Goal: Book appointment/travel/reservation

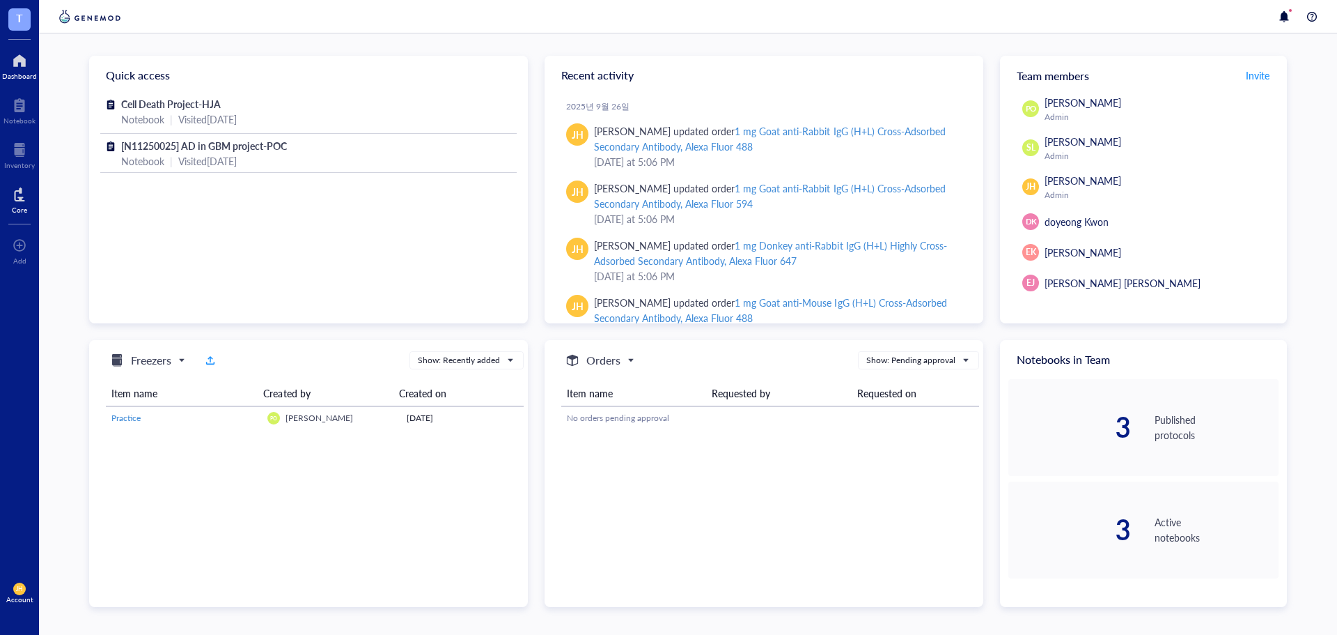
click at [13, 191] on div at bounding box center [19, 194] width 15 height 22
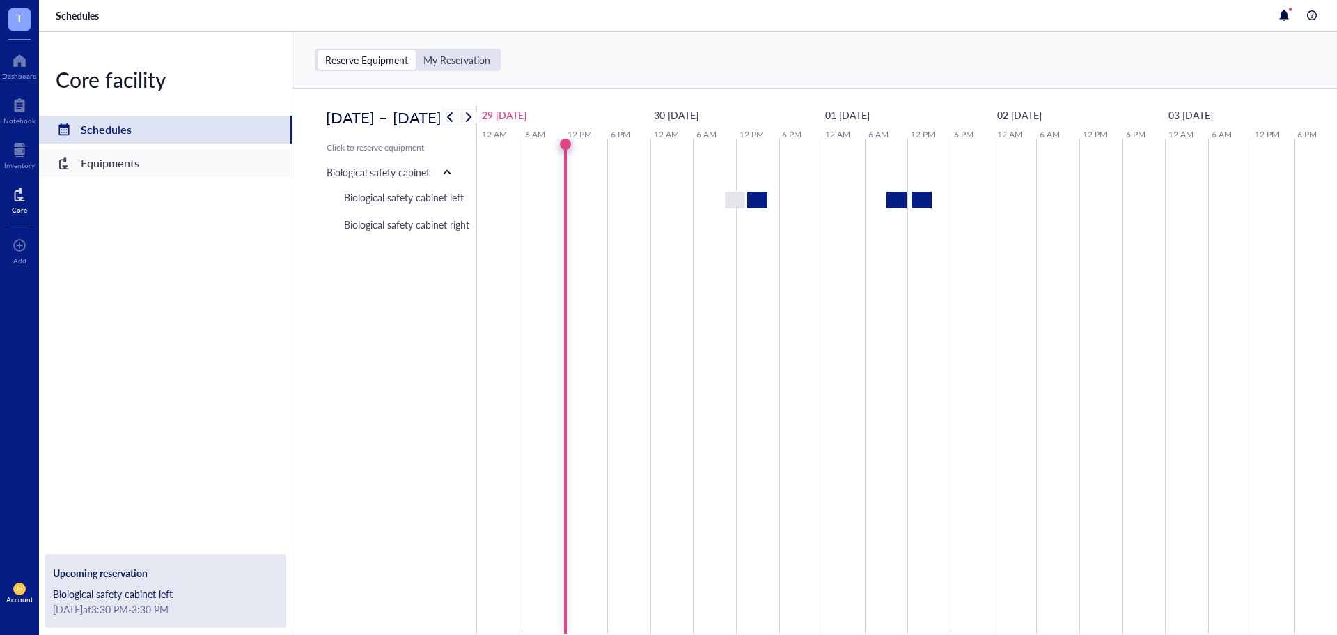
click at [224, 163] on div "Equipments" at bounding box center [165, 163] width 253 height 28
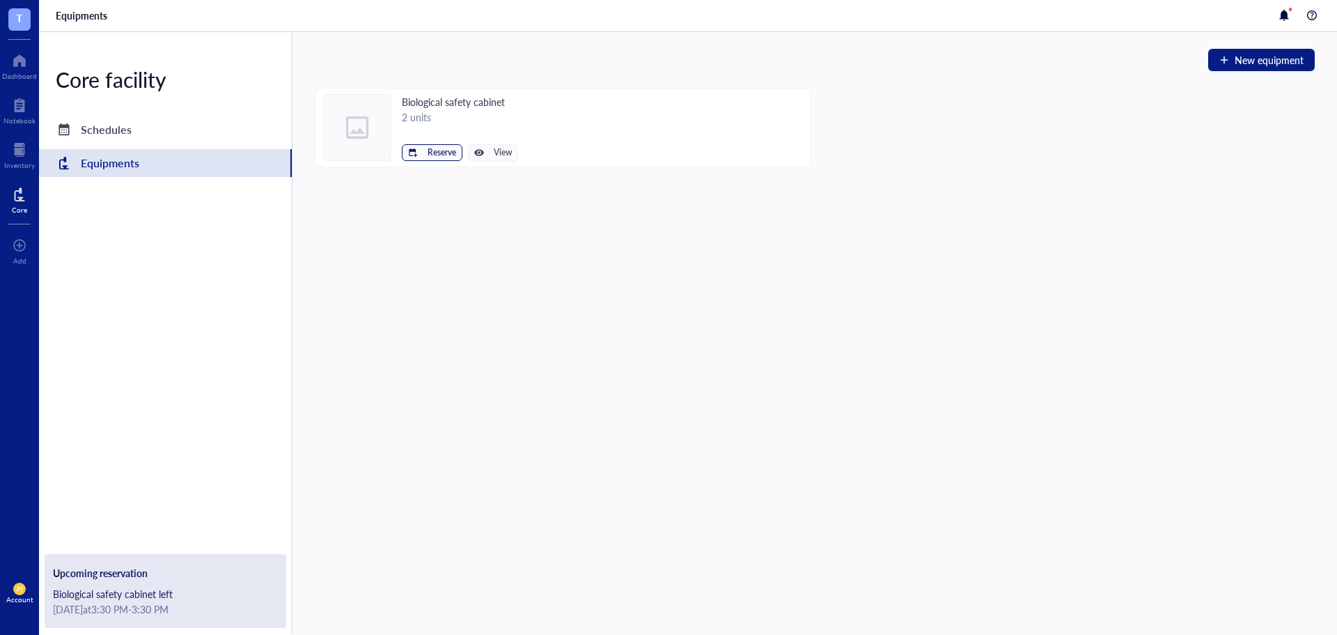
click at [444, 153] on span "Reserve" at bounding box center [442, 153] width 29 height 10
click at [403, 182] on span "Biological safety cabinet left" at bounding box center [389, 176] width 125 height 15
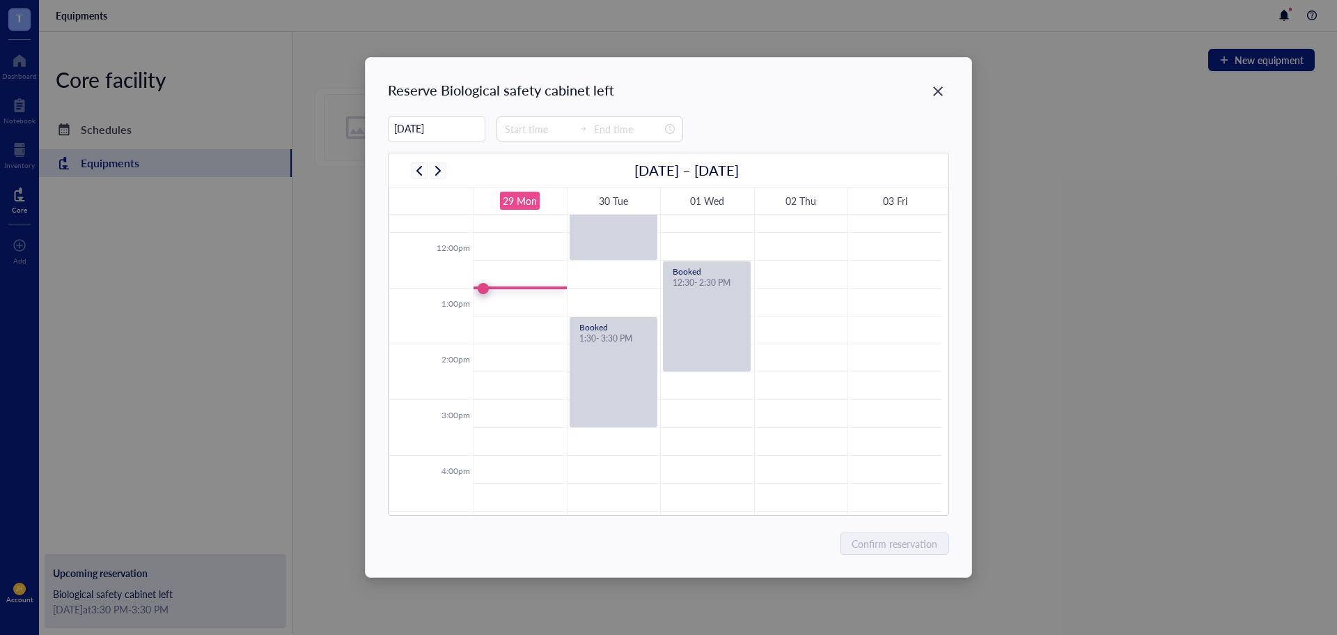
scroll to position [619, 0]
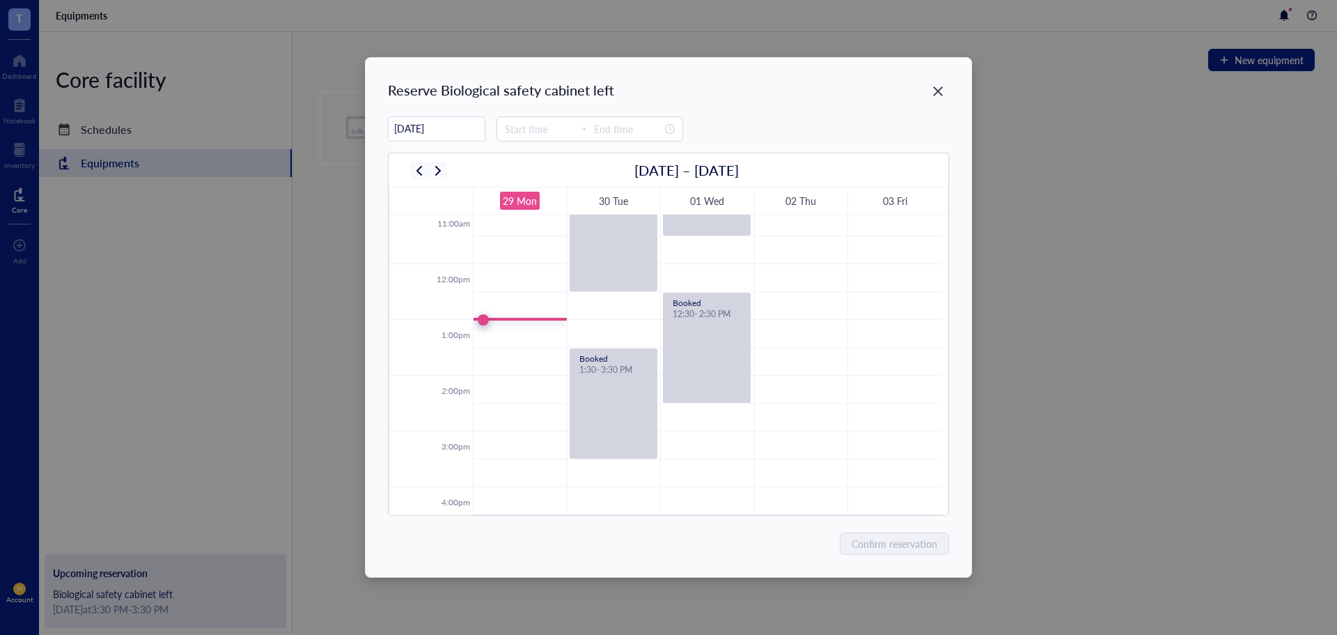
click at [520, 350] on td at bounding box center [707, 362] width 469 height 28
type input "13:30"
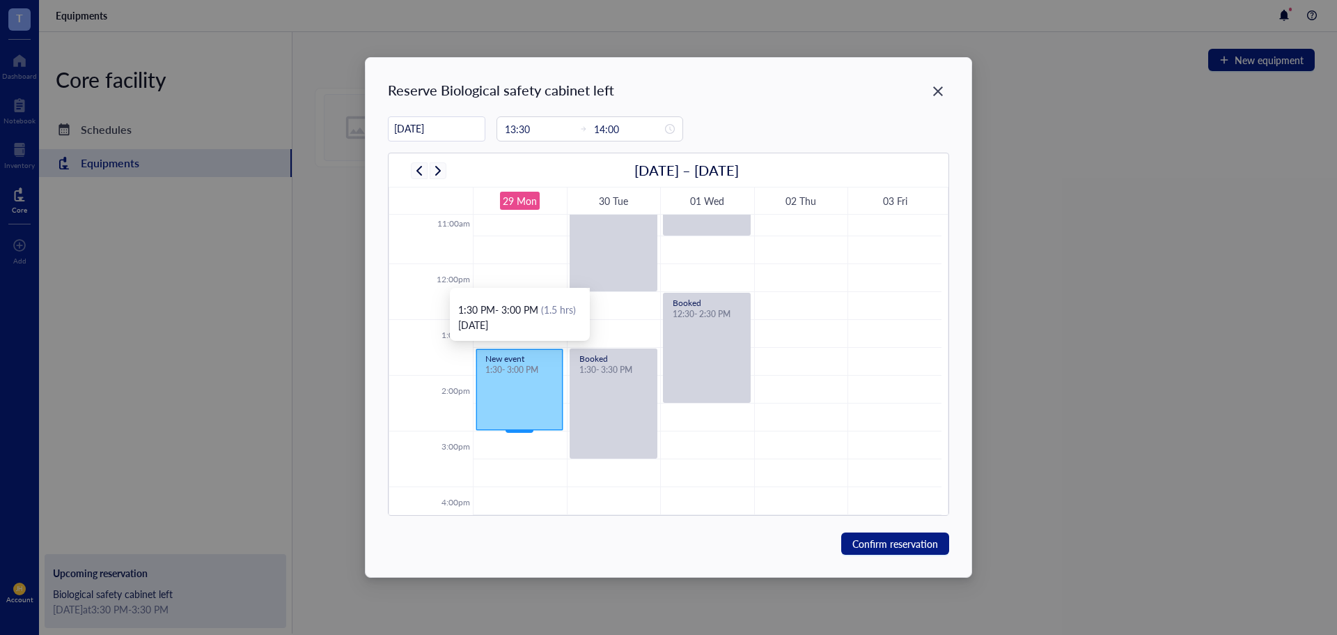
drag, startPoint x: 524, startPoint y: 371, endPoint x: 517, endPoint y: 423, distance: 52.1
click at [517, 423] on div "New event 1:30 - 2:00 PM New event 1:30 - 3:00 PM" at bounding box center [520, 263] width 93 height 1337
type input "15:00"
click at [905, 539] on span "Confirm reservation" at bounding box center [896, 543] width 86 height 15
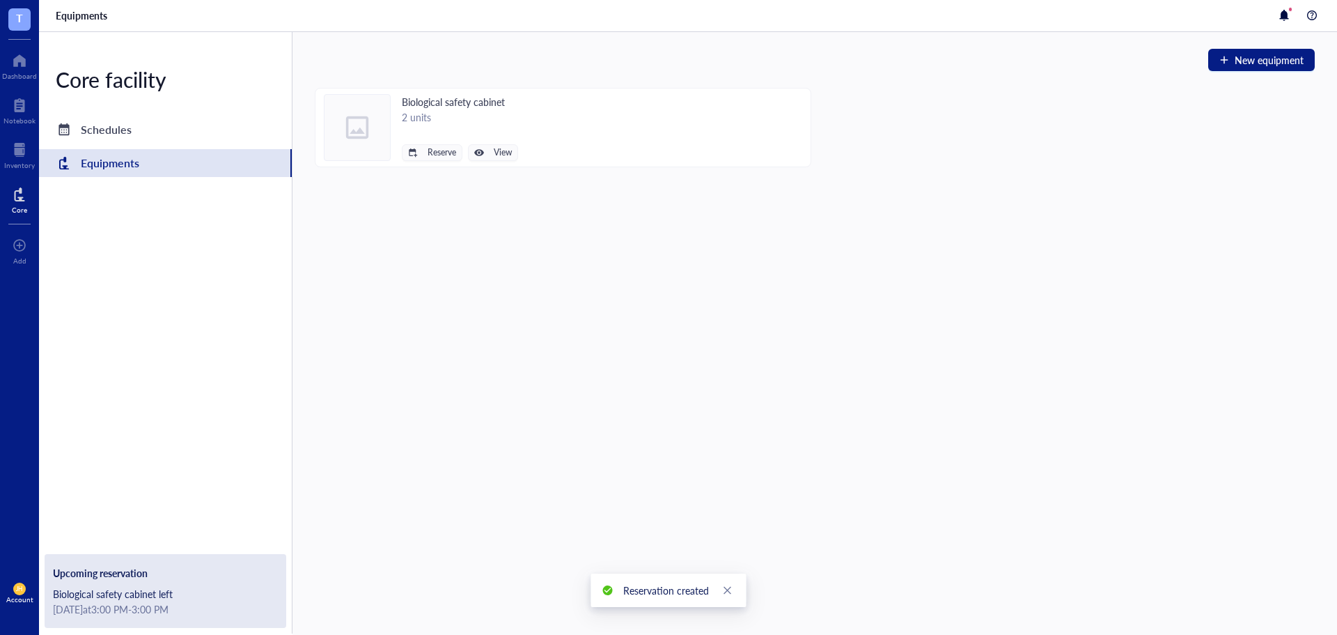
click at [248, 589] on div "Biological safety cabinet left" at bounding box center [165, 593] width 225 height 15
click at [193, 136] on div "Schedules" at bounding box center [165, 130] width 253 height 28
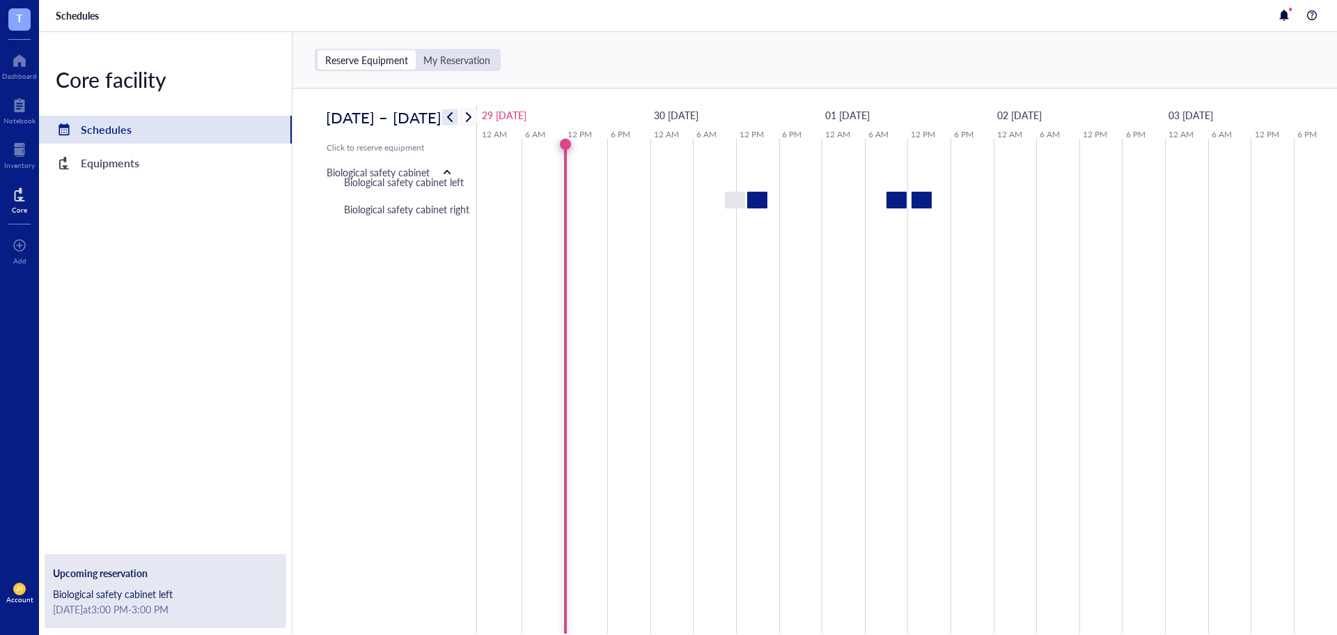
drag, startPoint x: 537, startPoint y: 117, endPoint x: 527, endPoint y: 119, distance: 10.7
click at [477, 119] on div at bounding box center [460, 117] width 36 height 17
click at [458, 120] on span "button" at bounding box center [450, 117] width 17 height 17
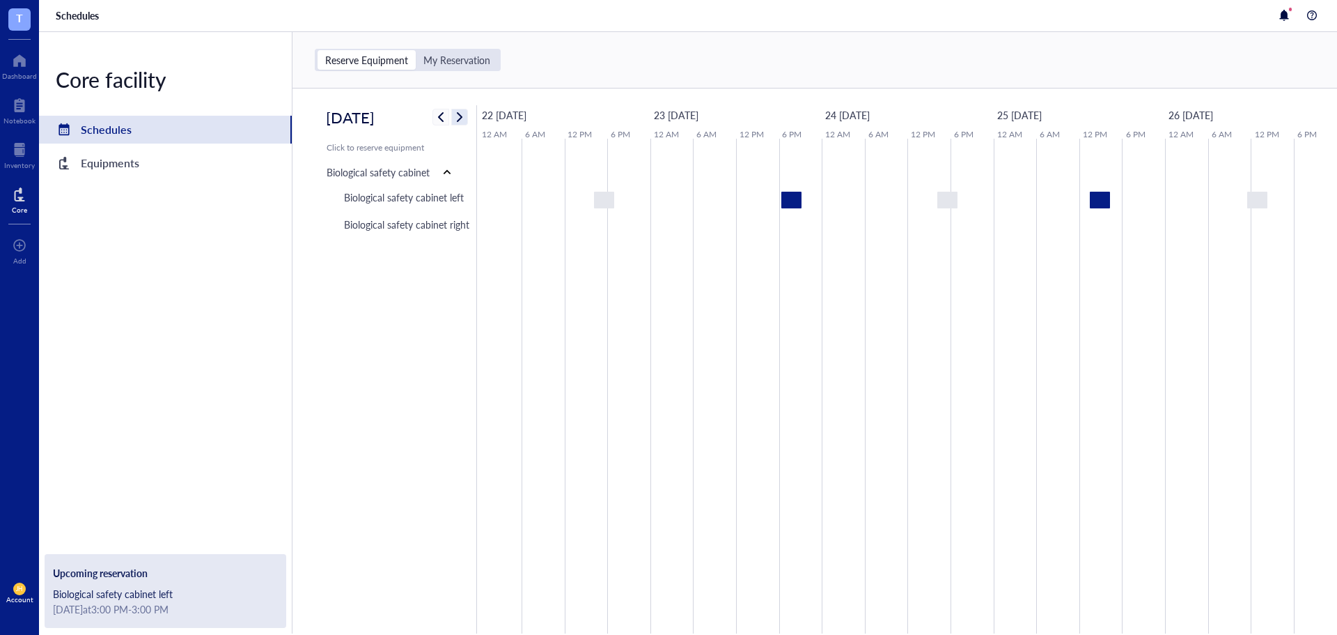
click at [466, 116] on span "button" at bounding box center [459, 117] width 17 height 17
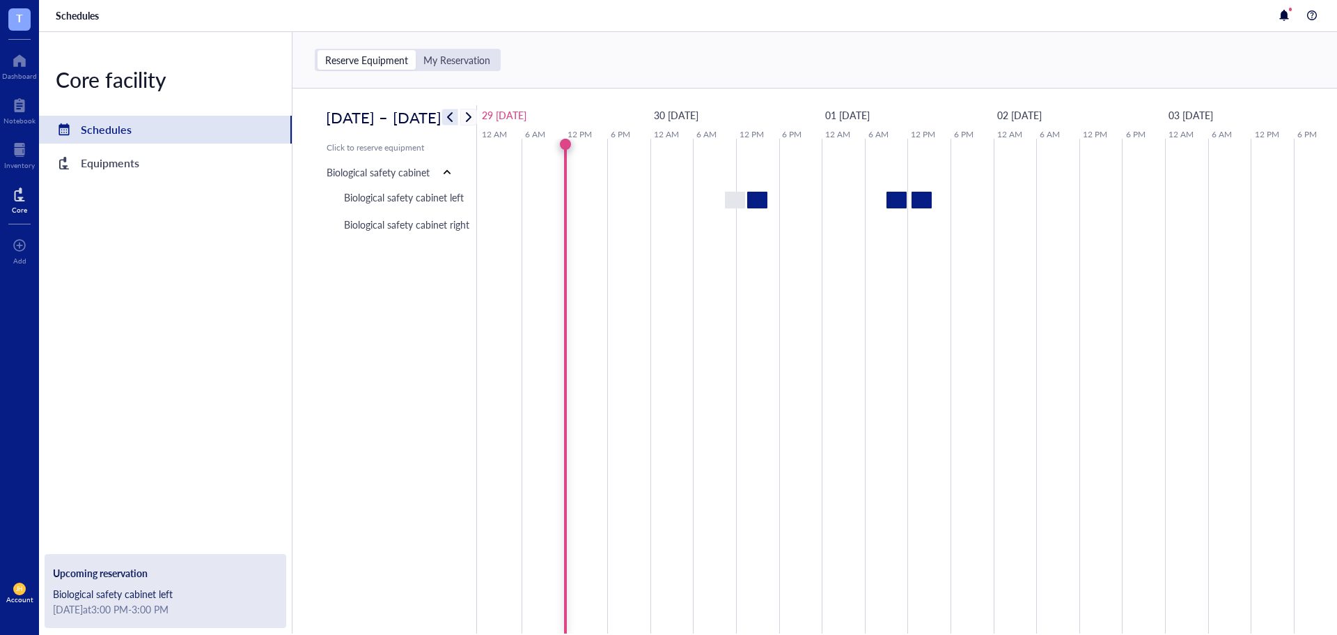
click at [458, 120] on span "button" at bounding box center [450, 117] width 17 height 17
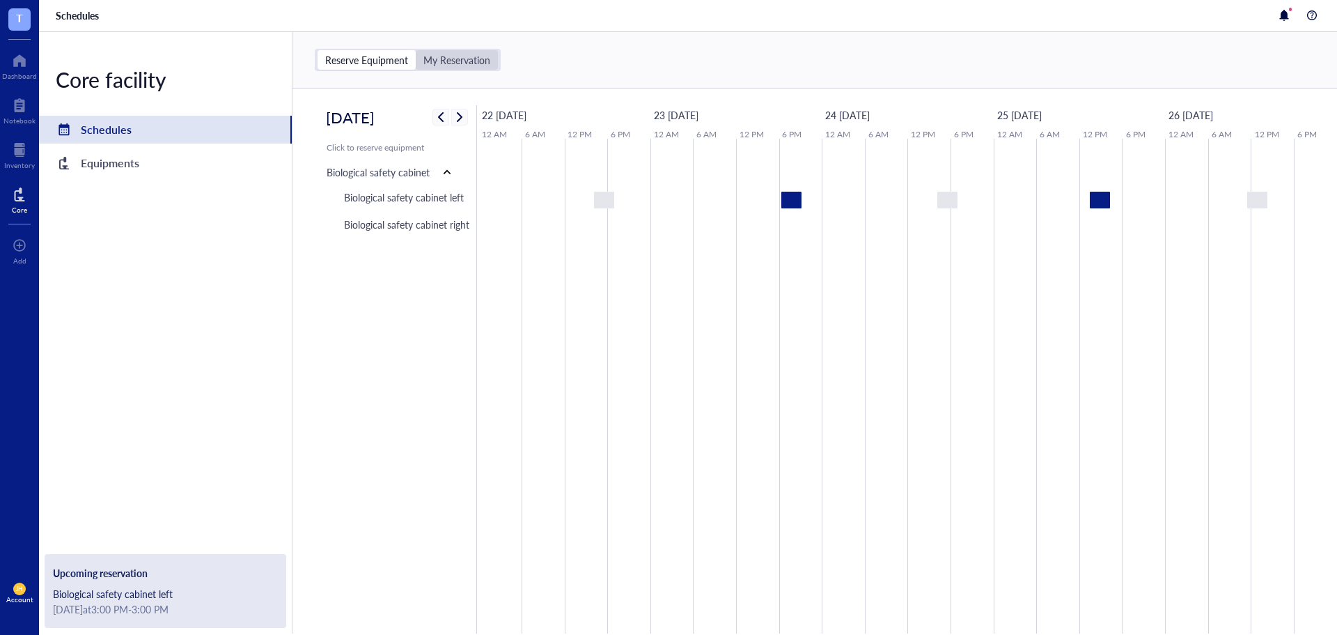
click at [465, 56] on div "My Reservation" at bounding box center [456, 60] width 67 height 13
click at [416, 50] on input "My Reservation" at bounding box center [416, 50] width 0 height 0
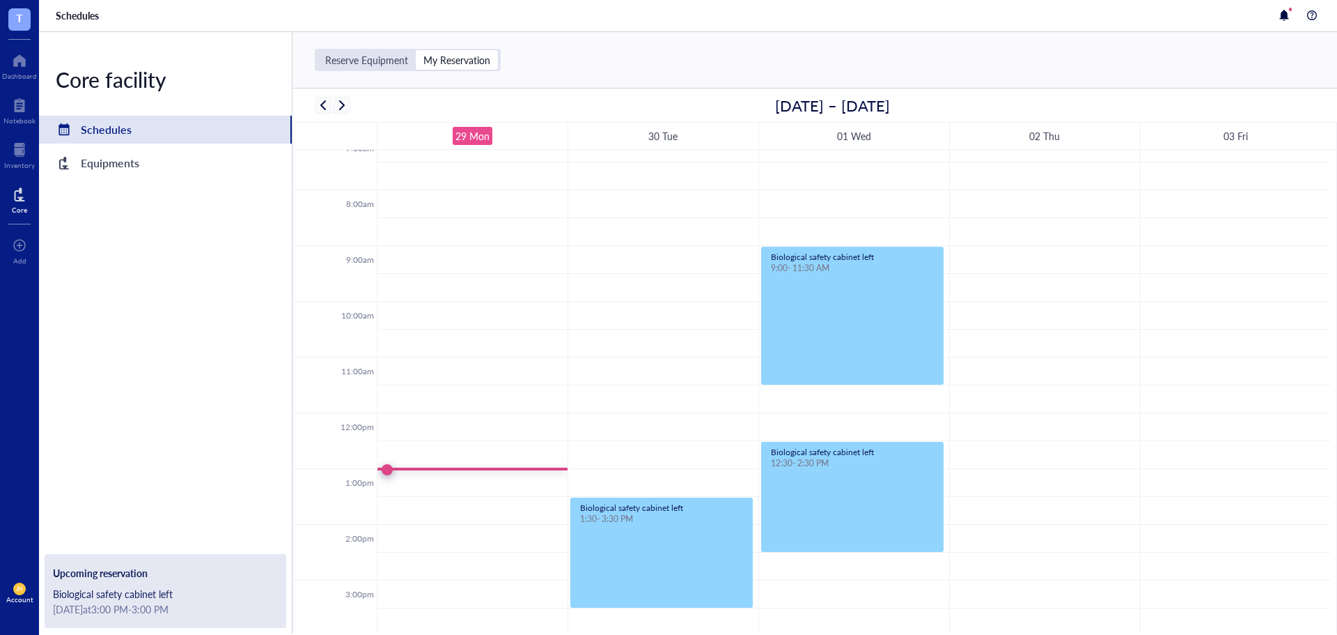
scroll to position [405, 0]
click at [213, 153] on div "Equipments" at bounding box center [165, 163] width 253 height 28
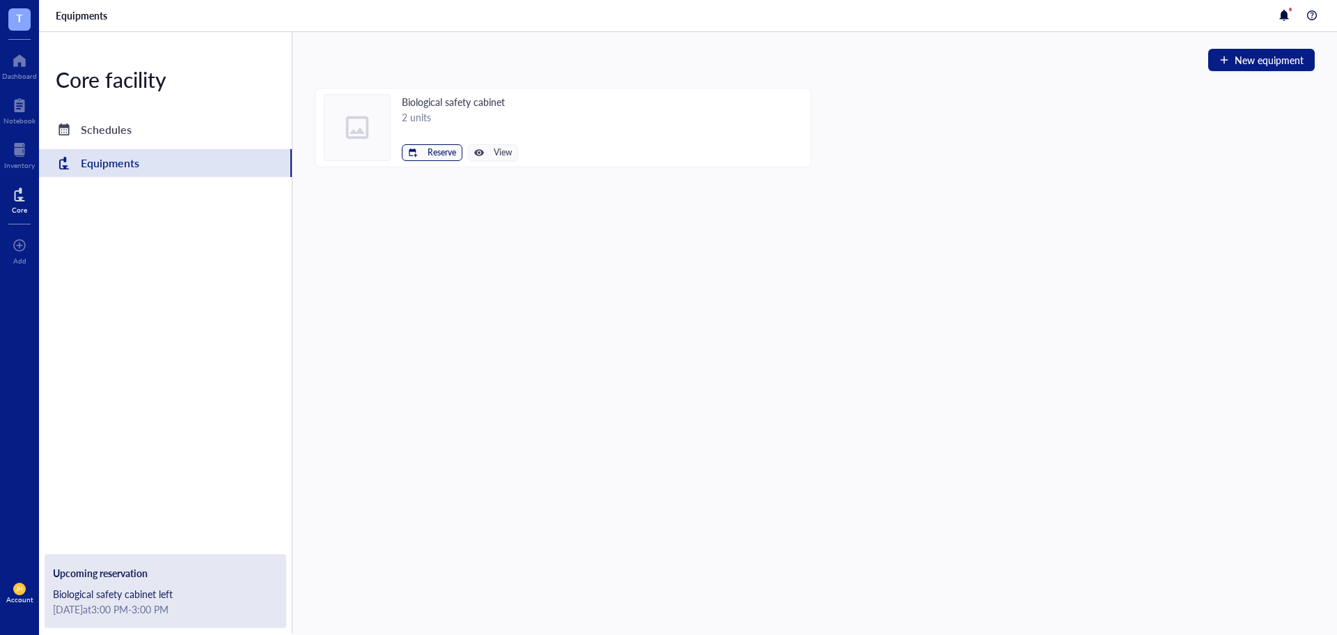
click at [446, 153] on span "Reserve" at bounding box center [442, 153] width 29 height 10
click at [426, 176] on span "Biological safety cabinet left" at bounding box center [389, 176] width 125 height 15
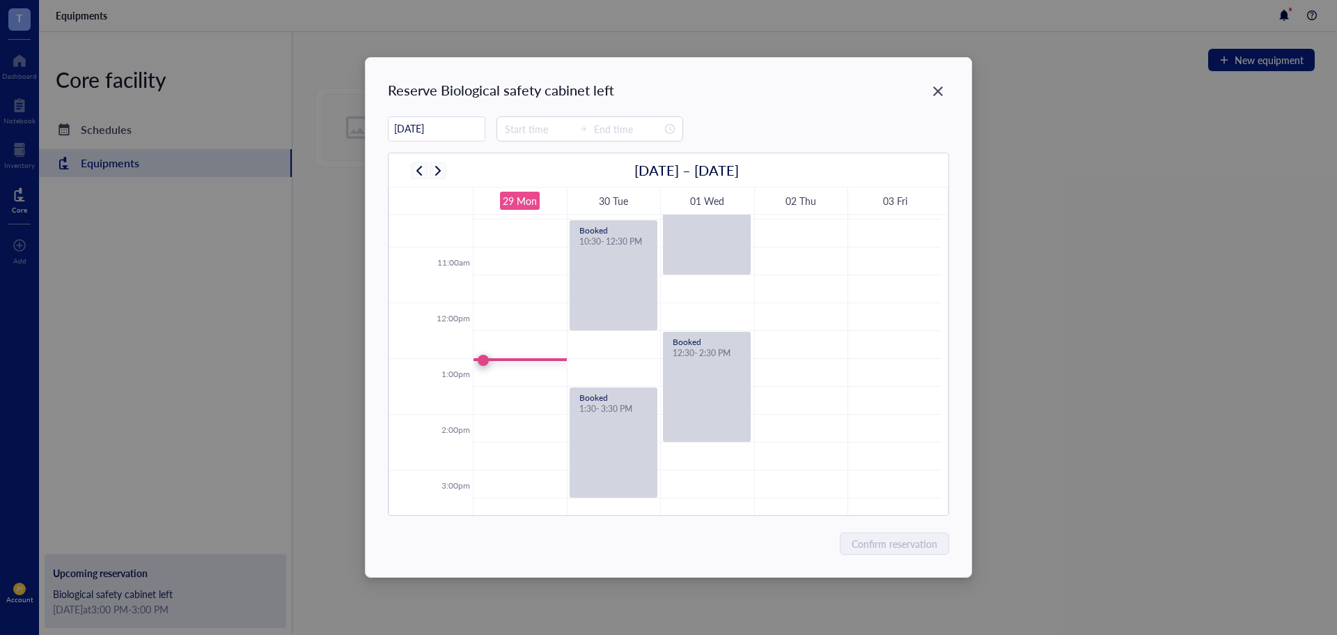
scroll to position [614, 0]
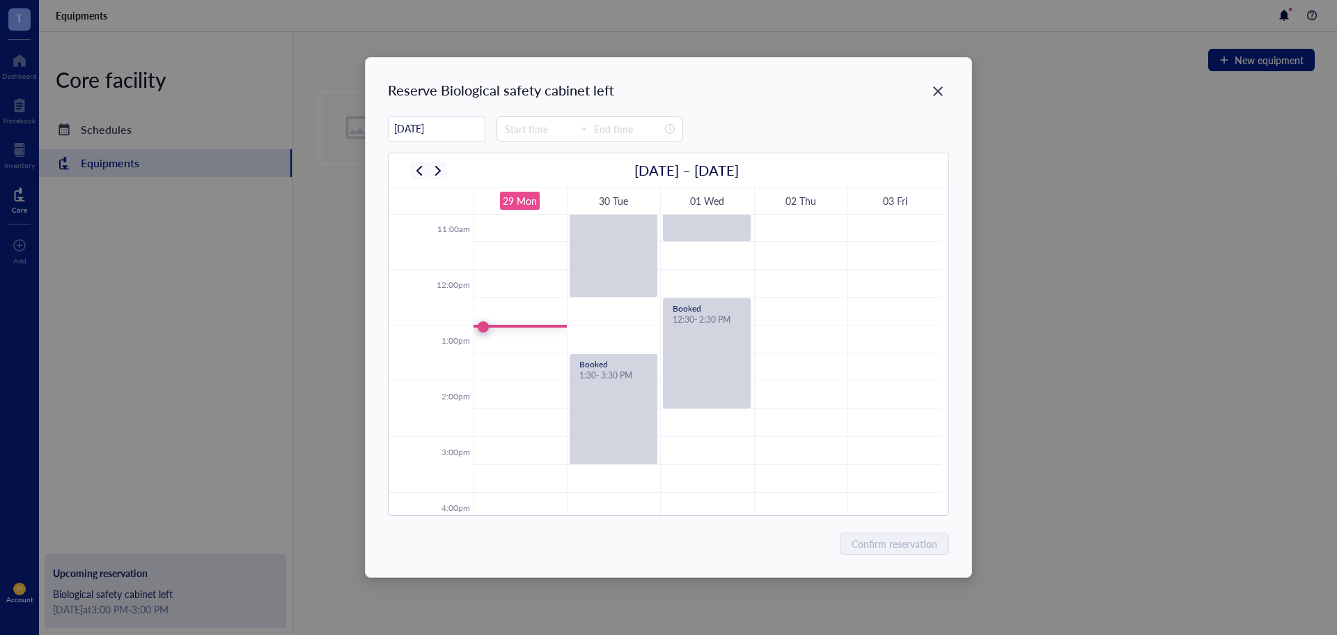
click at [949, 93] on div "Reserve Biological safety cabinet left 09/29/2025 September 29 – October 3 29 M…" at bounding box center [668, 317] width 605 height 519
click at [929, 93] on div "Close" at bounding box center [938, 91] width 22 height 22
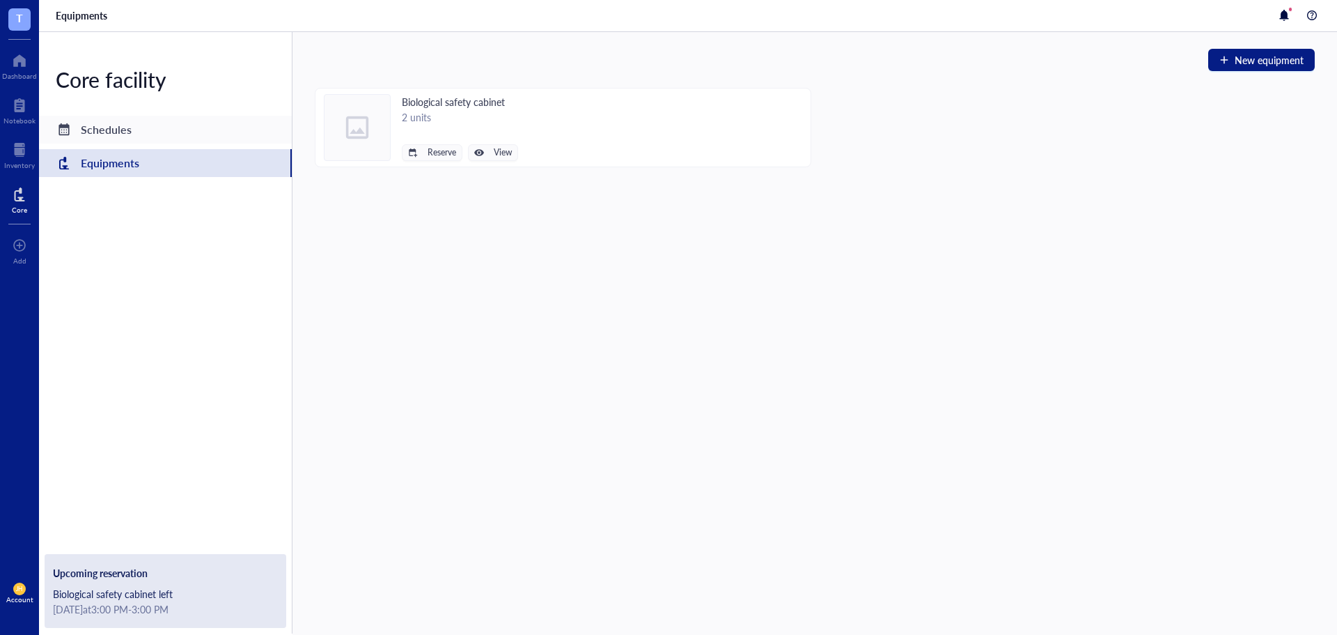
click at [150, 131] on div "Schedules" at bounding box center [165, 130] width 253 height 28
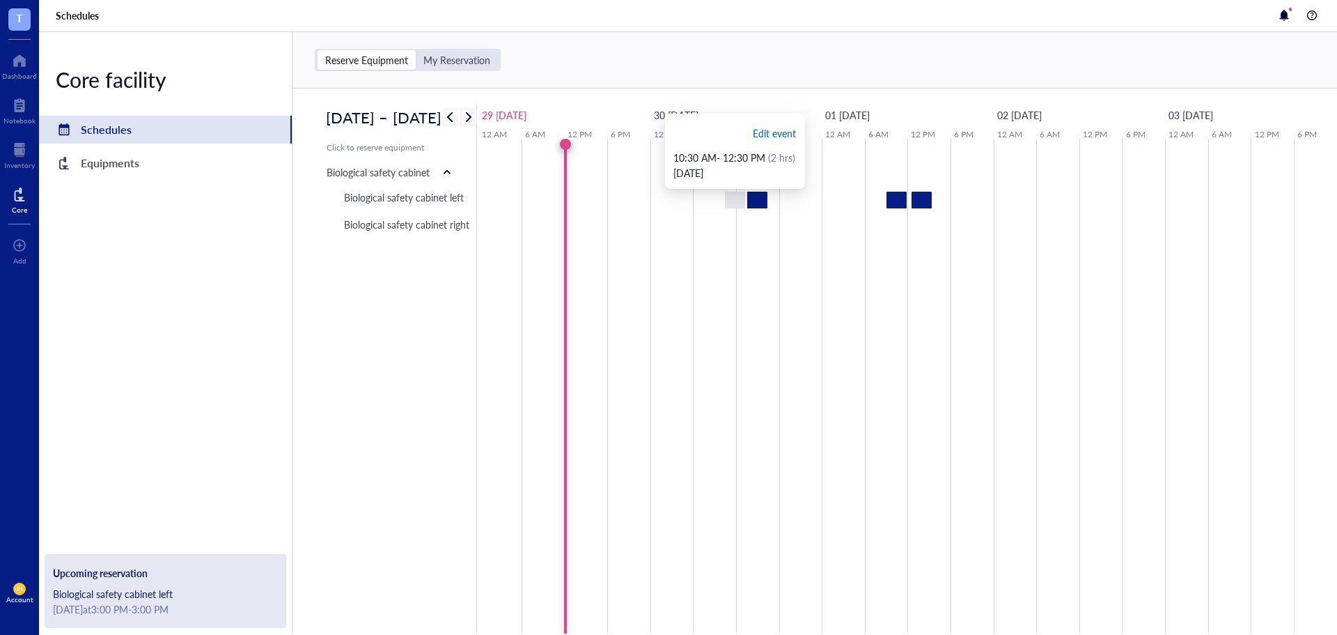
click at [775, 137] on span "Edit event" at bounding box center [774, 132] width 43 height 15
click at [778, 132] on span "Edit event" at bounding box center [774, 132] width 43 height 15
click at [772, 137] on span "Edit event" at bounding box center [774, 132] width 43 height 15
click at [785, 135] on span "Edit event" at bounding box center [796, 132] width 43 height 15
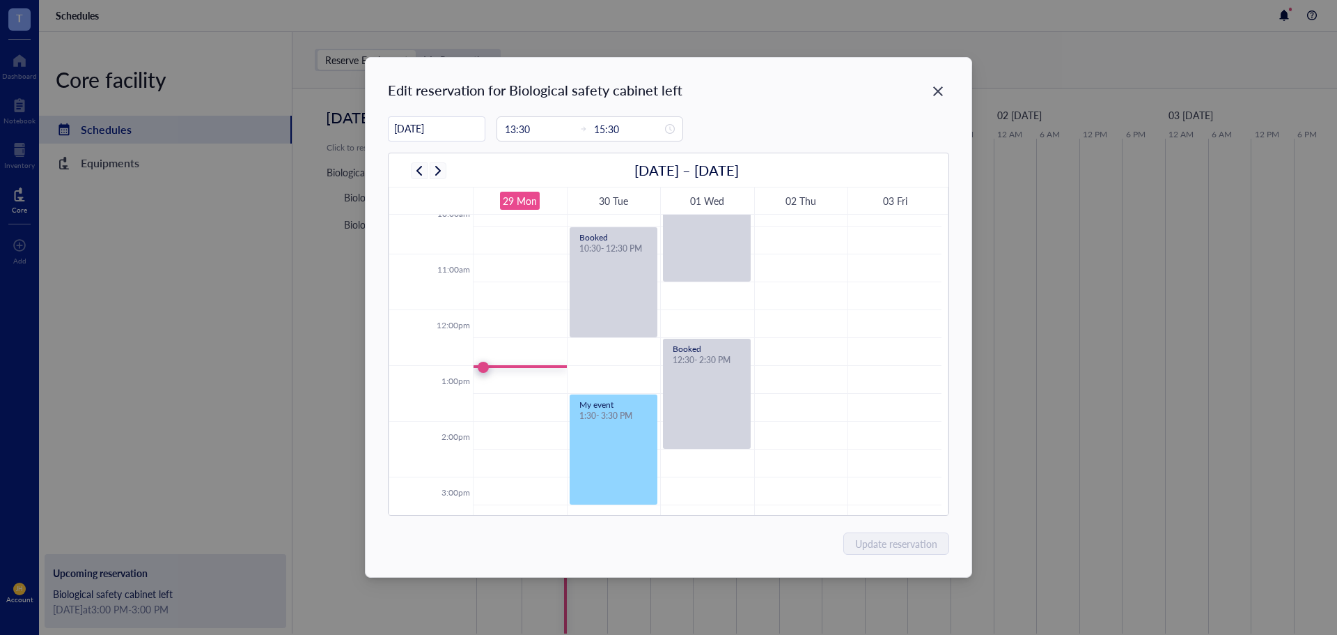
scroll to position [614, 0]
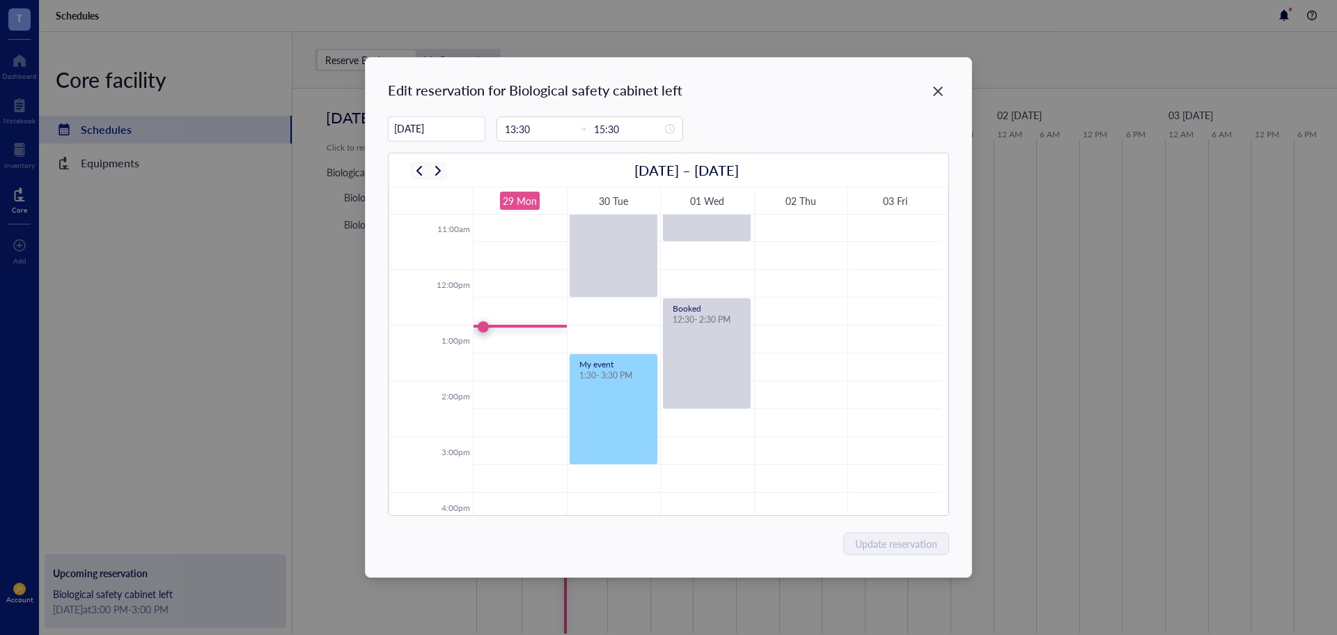
click at [535, 363] on td at bounding box center [707, 367] width 469 height 28
type input "09/29/2025"
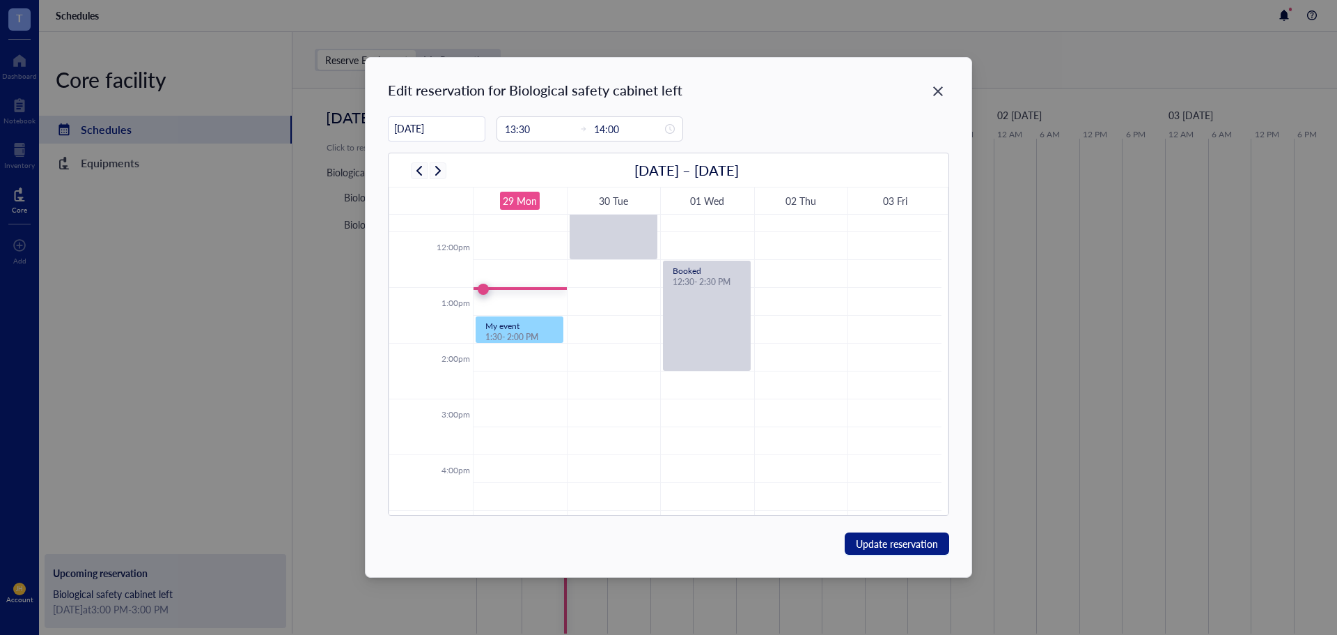
scroll to position [683, 0]
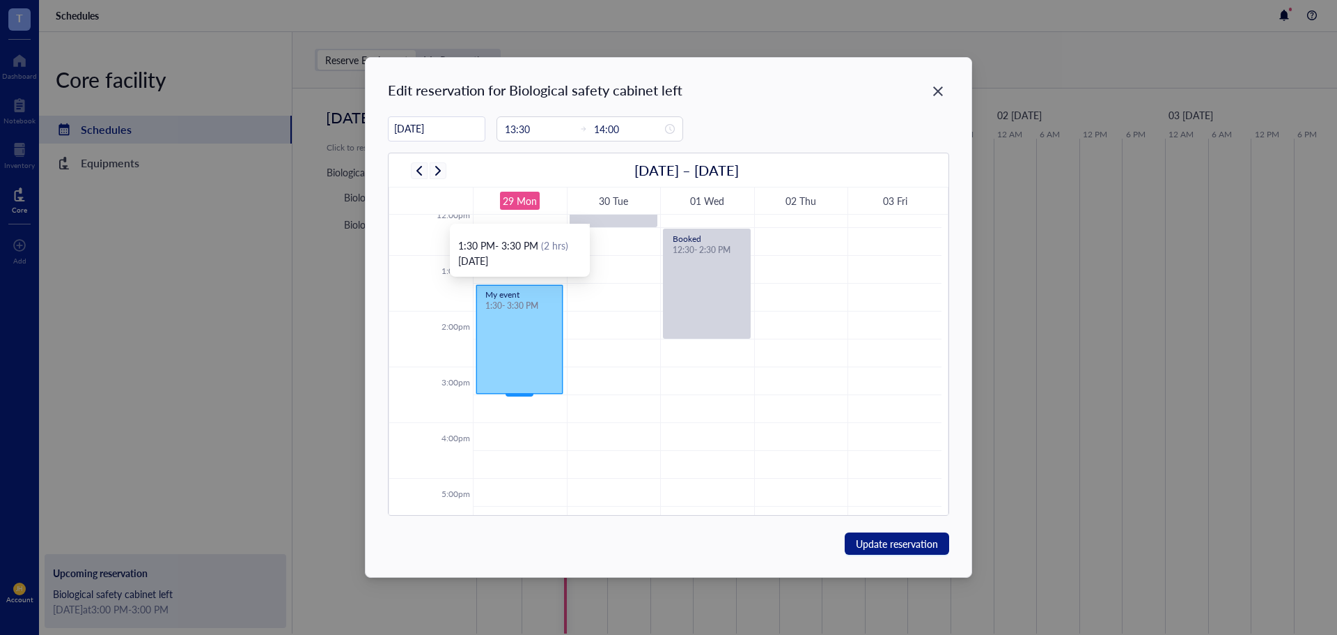
drag, startPoint x: 514, startPoint y: 310, endPoint x: 517, endPoint y: 386, distance: 76.0
click at [517, 386] on div "My event 1:30 - 2:00 PM My event 1:30 - 3:30 PM" at bounding box center [520, 199] width 93 height 1337
type input "15:30"
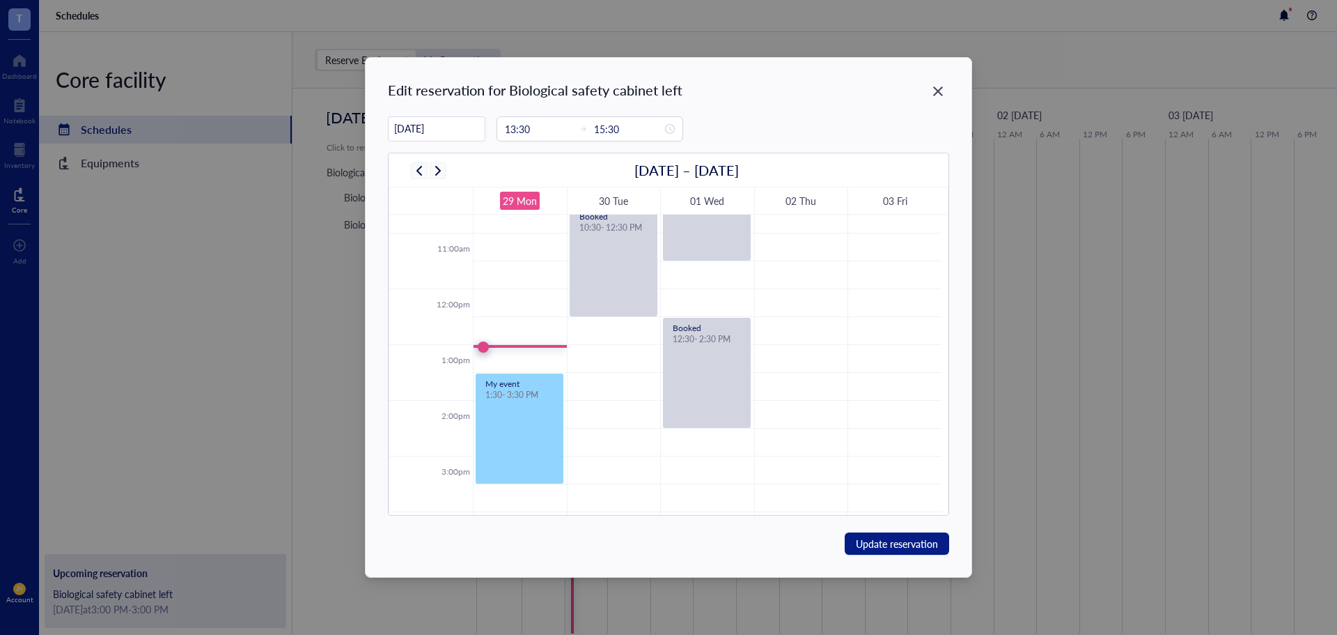
scroll to position [614, 0]
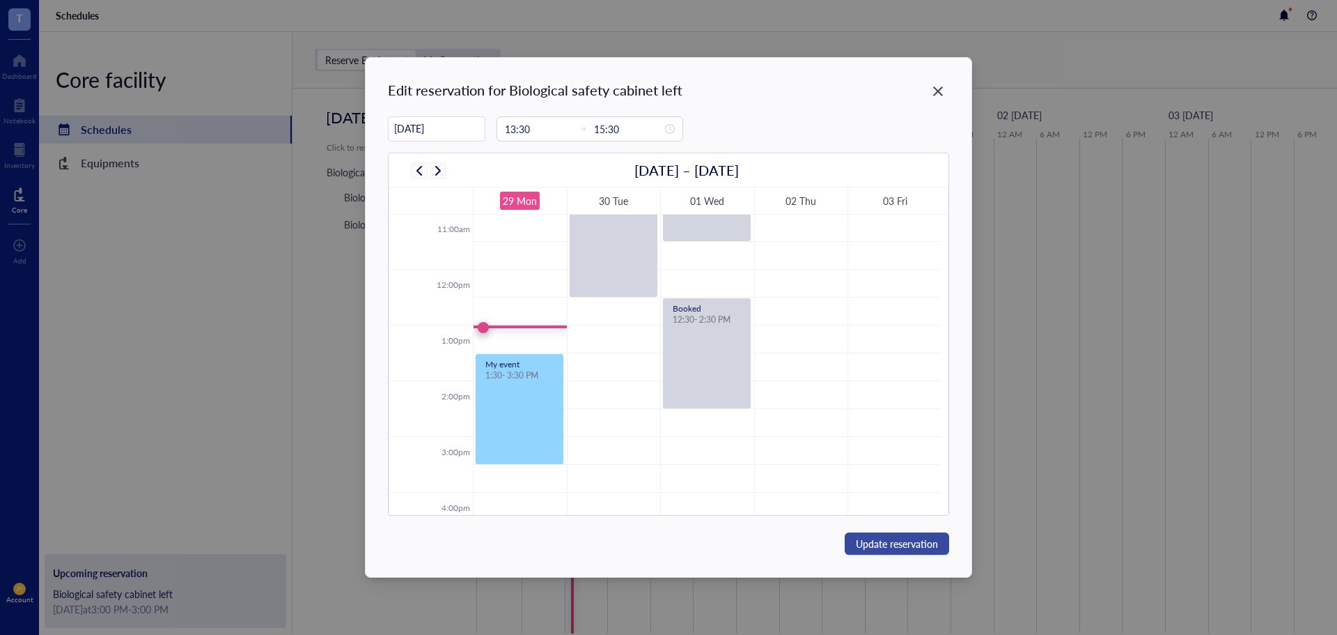
click at [898, 550] on span "Update reservation" at bounding box center [897, 543] width 82 height 15
click at [882, 547] on span "Update reservation" at bounding box center [897, 543] width 82 height 15
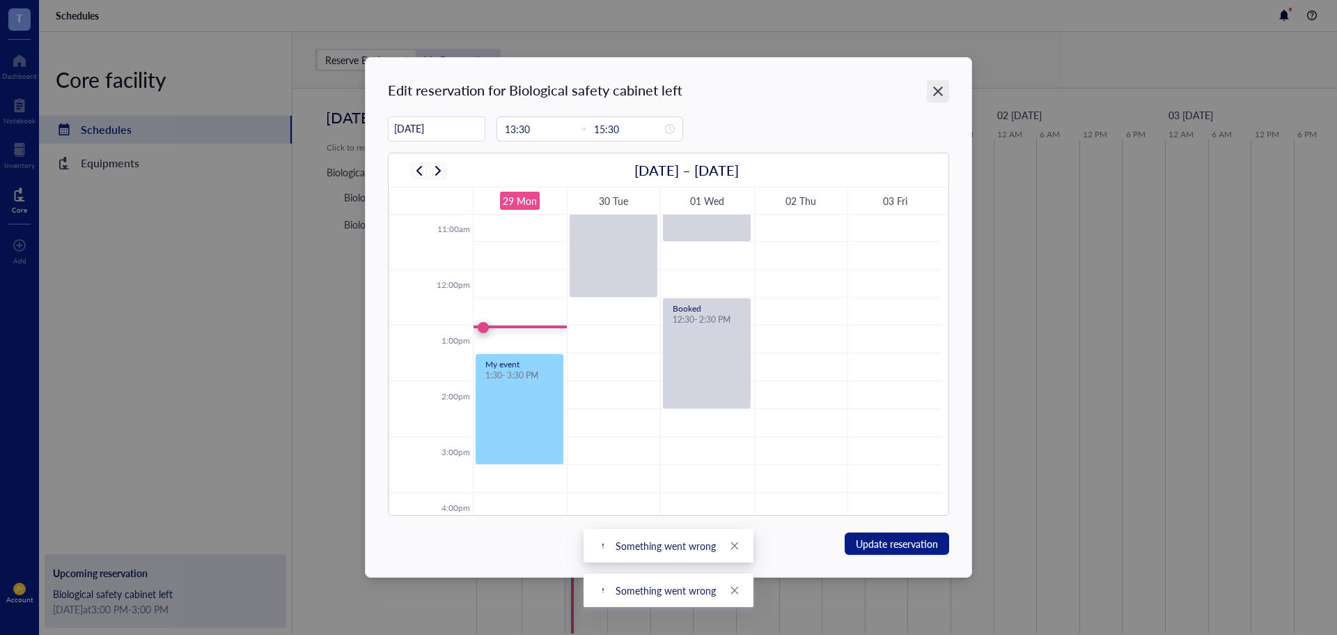
click at [933, 90] on icon "Close" at bounding box center [937, 91] width 13 height 13
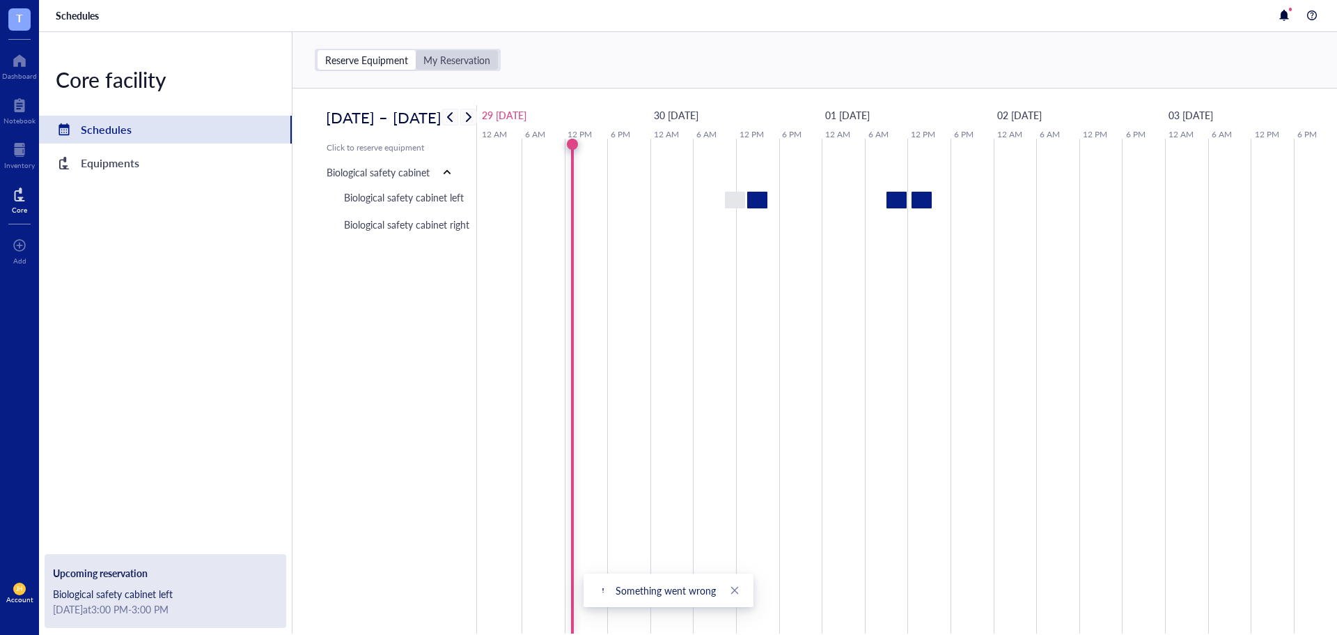
click at [453, 61] on div "My Reservation" at bounding box center [456, 60] width 67 height 13
click at [416, 50] on input "My Reservation" at bounding box center [416, 50] width 0 height 0
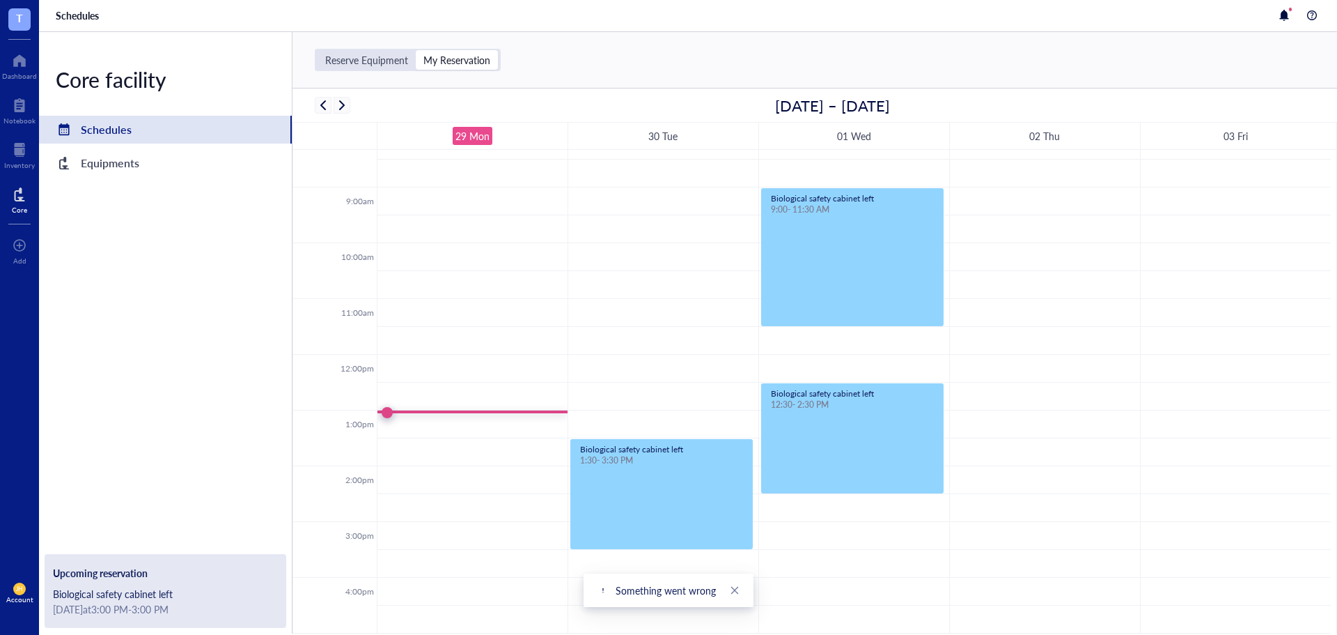
scroll to position [544, 0]
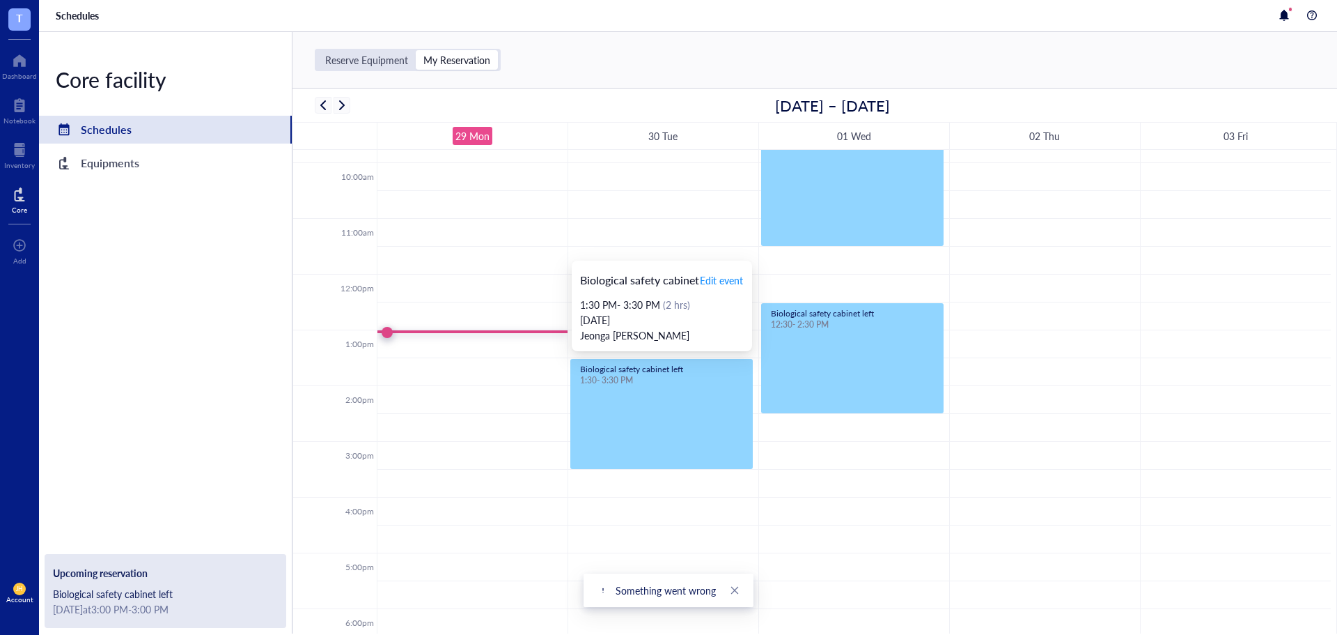
click at [658, 397] on div "Biological safety cabinet left 1:30 - 3:30 PM" at bounding box center [661, 413] width 181 height 109
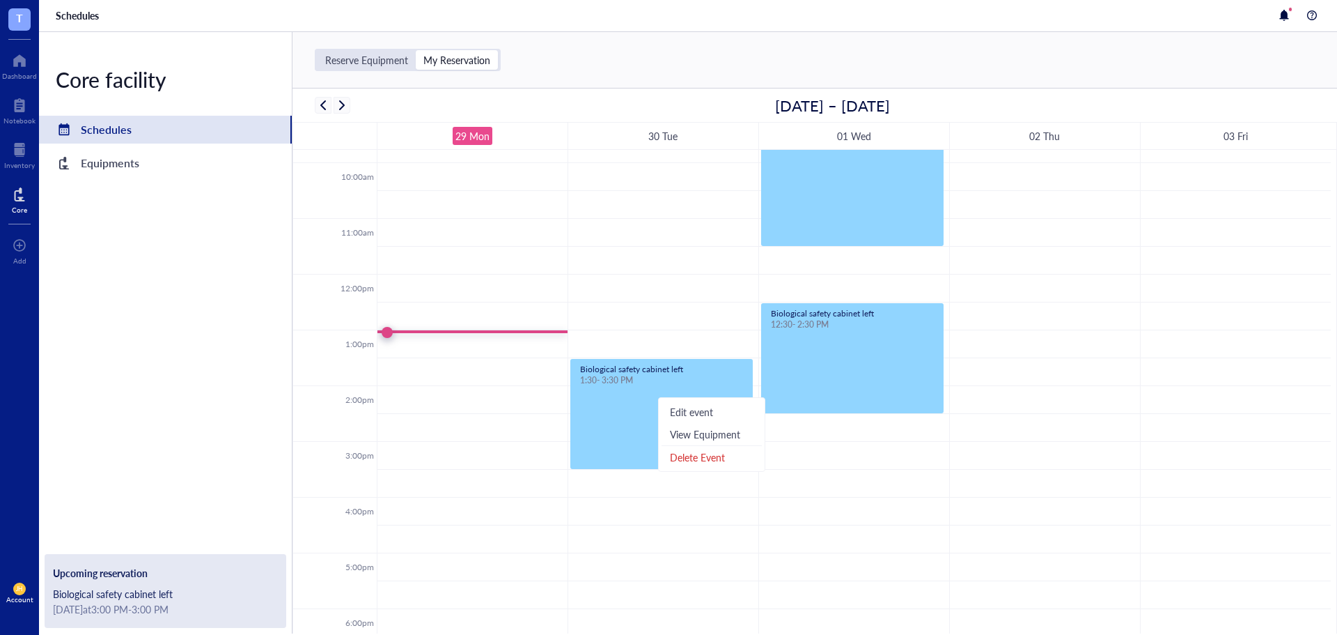
click at [703, 305] on td at bounding box center [854, 316] width 954 height 28
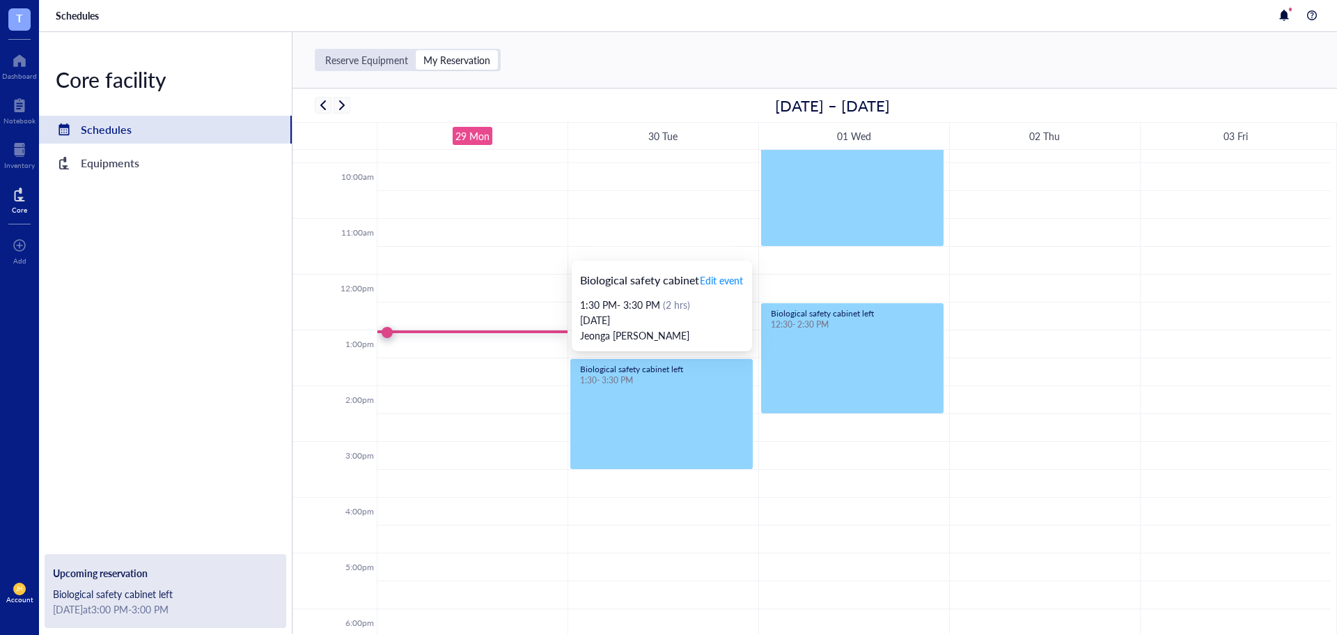
click at [701, 407] on div "Biological safety cabinet left 1:30 - 3:30 PM" at bounding box center [661, 413] width 181 height 109
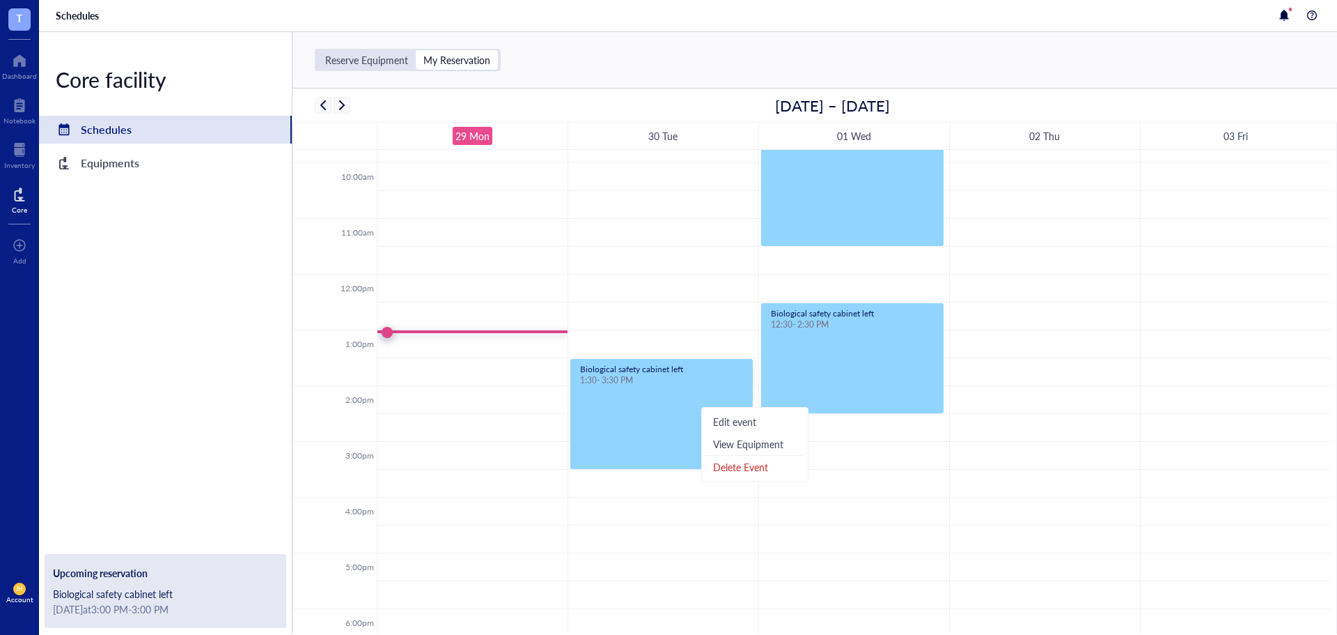
click at [737, 468] on div "Delete Event" at bounding box center [755, 467] width 100 height 22
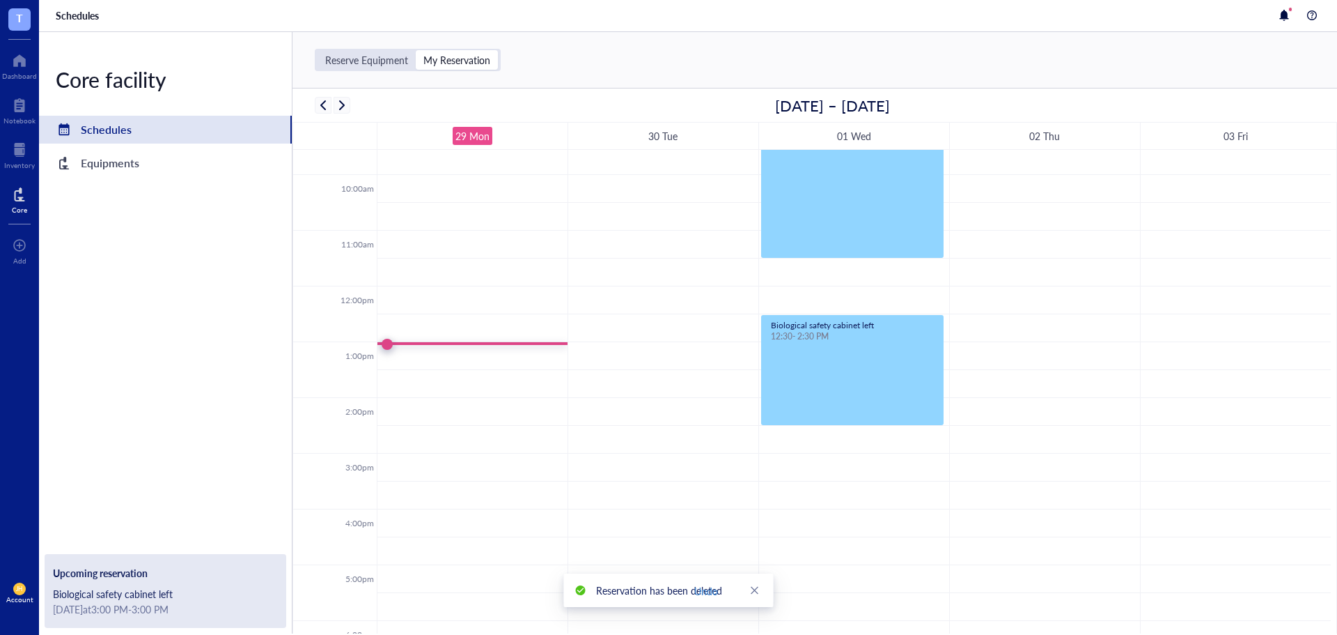
scroll to position [557, 0]
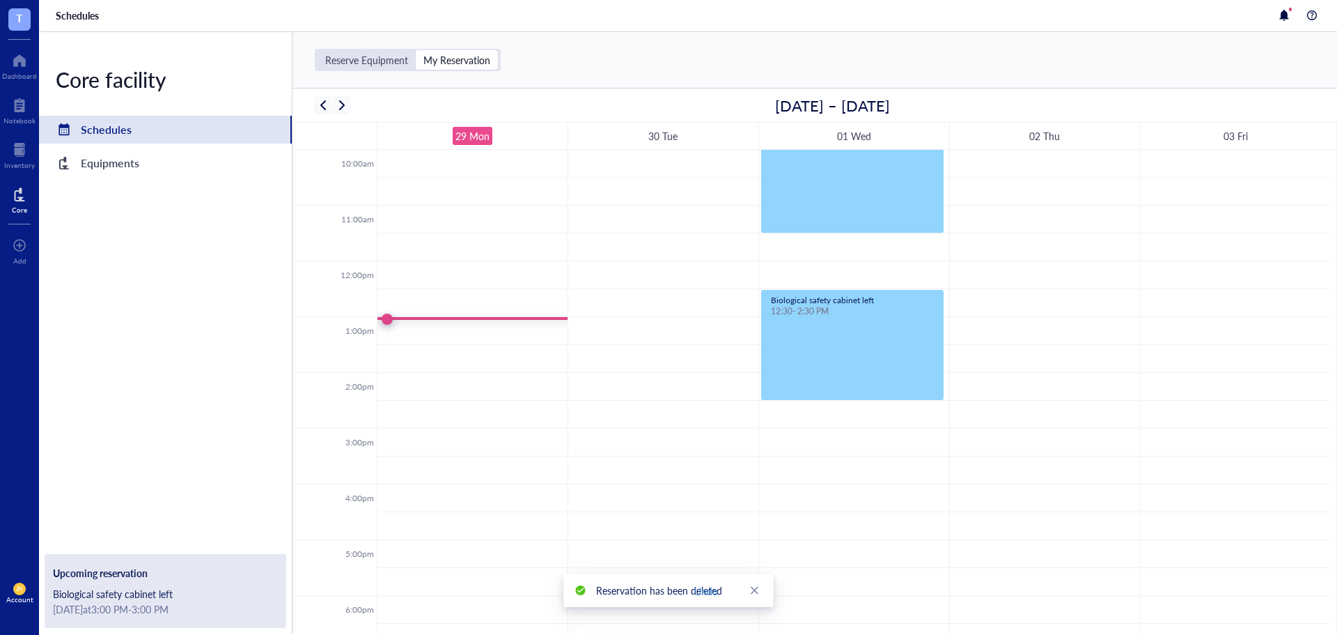
click at [474, 385] on td at bounding box center [854, 387] width 954 height 28
click at [383, 60] on div "Reserve Equipment" at bounding box center [366, 60] width 83 height 13
click at [318, 50] on input "Reserve Equipment" at bounding box center [318, 50] width 0 height 0
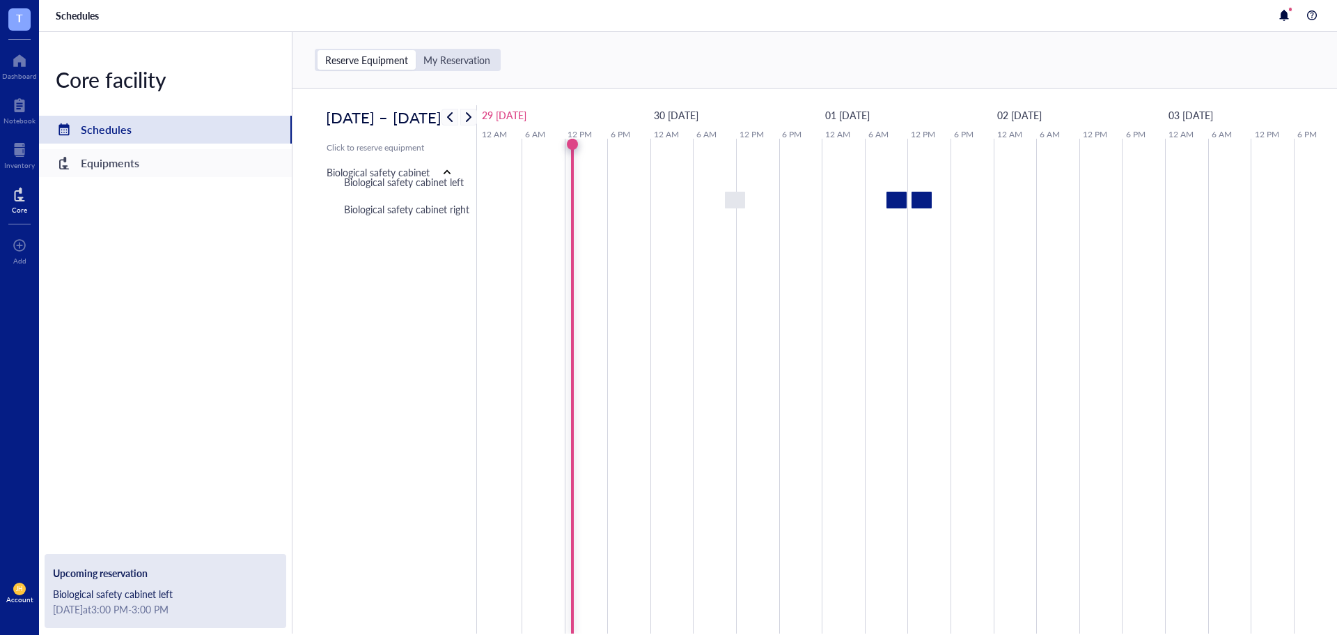
click at [203, 160] on div "Equipments" at bounding box center [165, 163] width 253 height 28
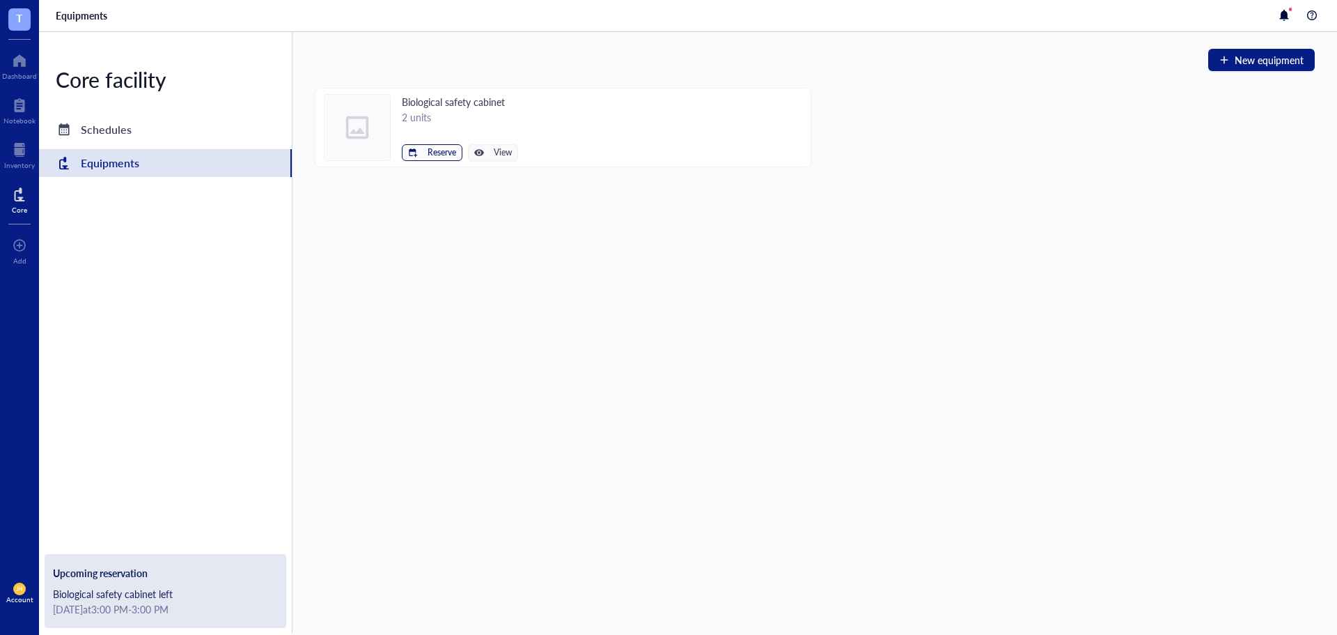
click at [428, 151] on span "Reserve" at bounding box center [442, 153] width 29 height 10
click at [435, 178] on span "Biological safety cabinet left" at bounding box center [389, 176] width 125 height 15
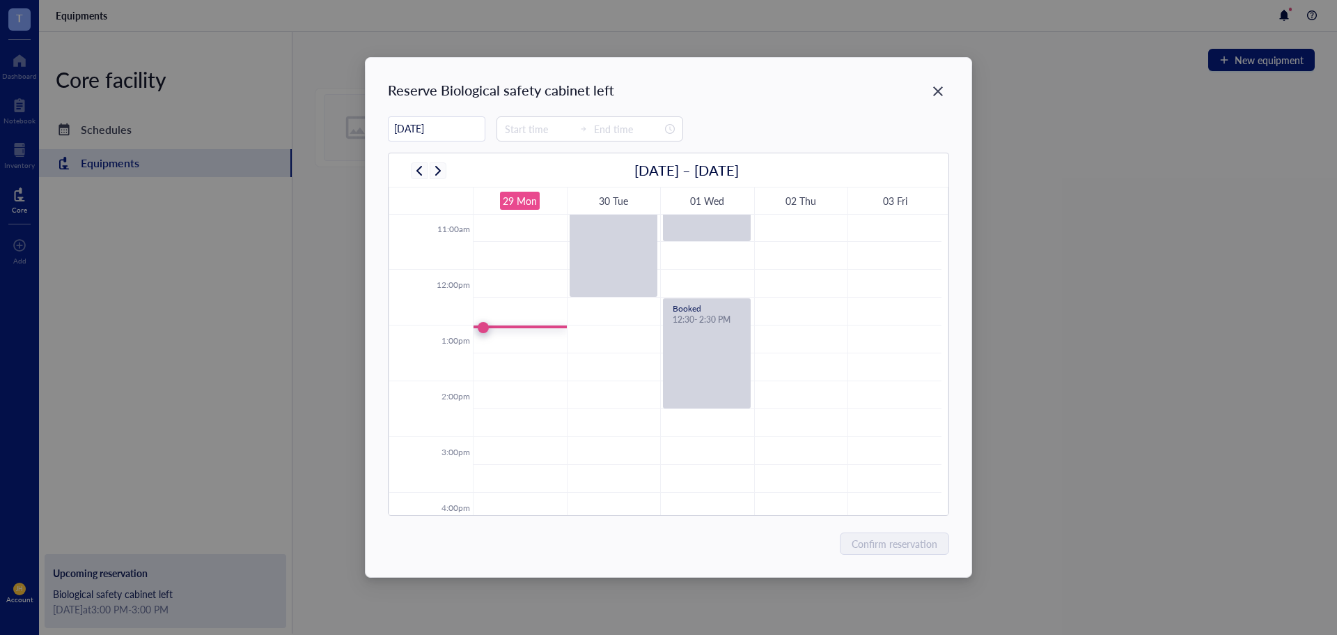
scroll to position [683, 0]
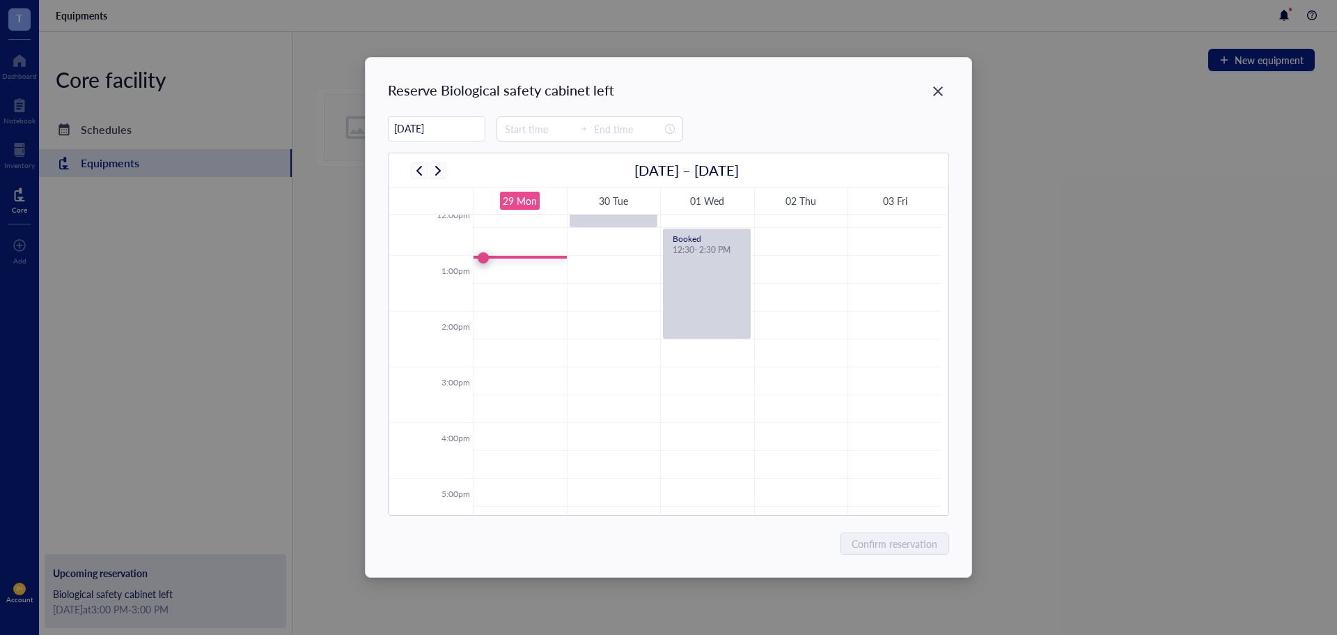
click at [515, 288] on td at bounding box center [707, 297] width 469 height 28
type input "13:30"
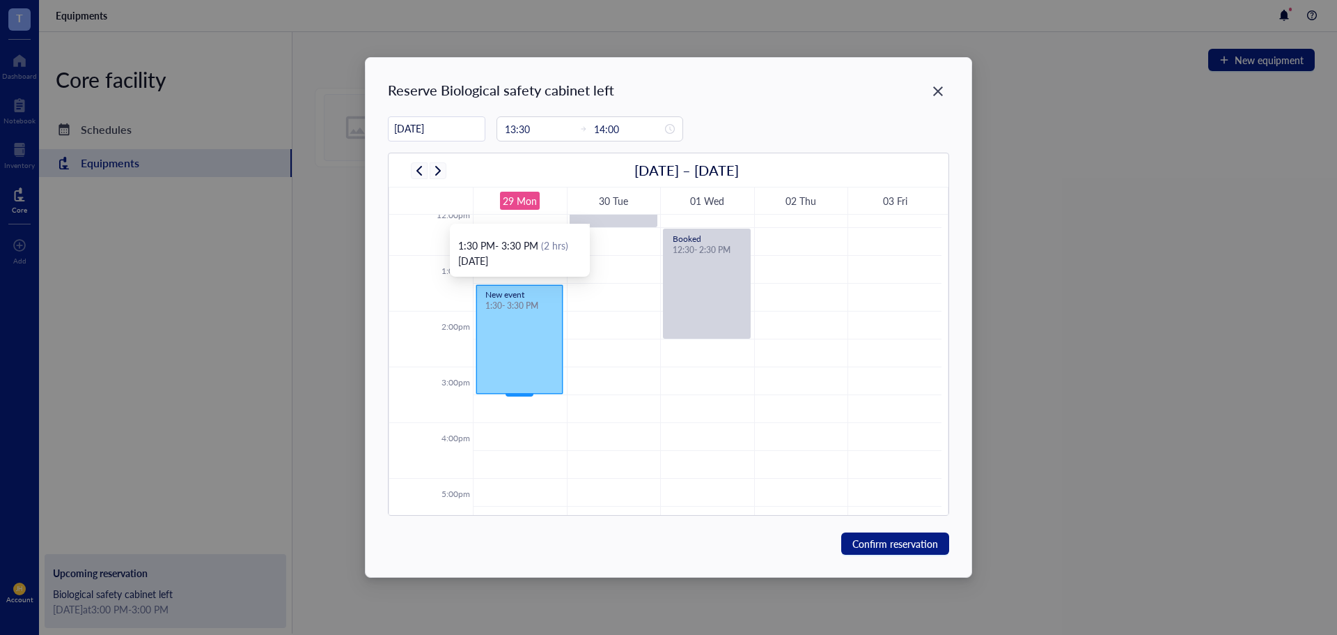
drag, startPoint x: 520, startPoint y: 309, endPoint x: 513, endPoint y: 382, distance: 72.8
click at [513, 382] on div "New event 1:30 - 2:00 PM New event 1:30 - 3:30 PM" at bounding box center [520, 199] width 93 height 1337
type input "15:30"
click at [890, 550] on span "Confirm reservation" at bounding box center [896, 543] width 86 height 15
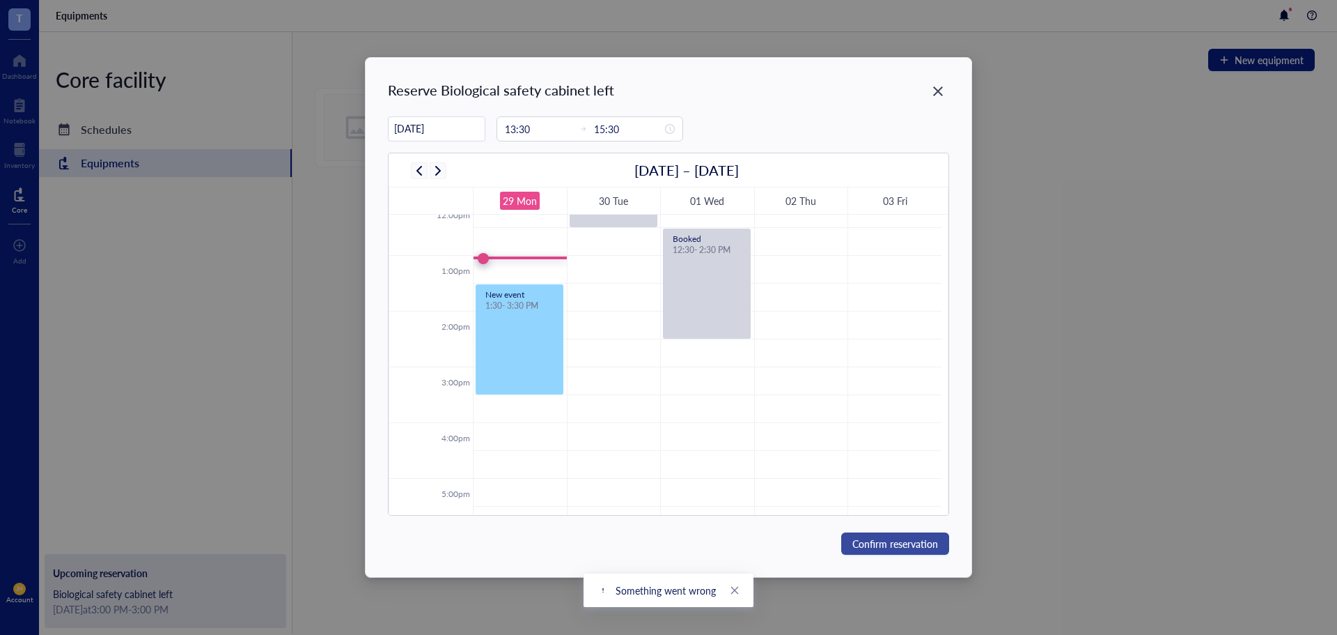
click at [891, 543] on span "Confirm reservation" at bounding box center [896, 543] width 86 height 15
click at [733, 546] on icon "close" at bounding box center [735, 545] width 10 height 10
click at [730, 584] on link "Close" at bounding box center [734, 589] width 15 height 15
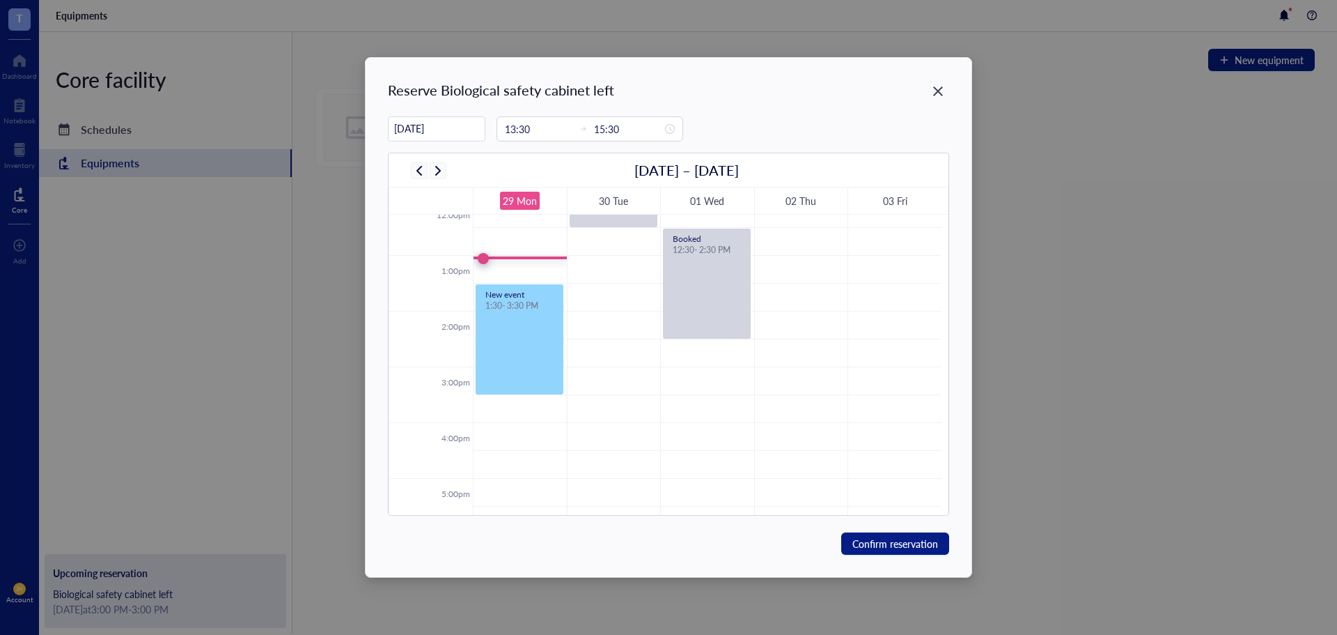
click at [608, 286] on td at bounding box center [707, 297] width 469 height 28
type input "09/30/2025"
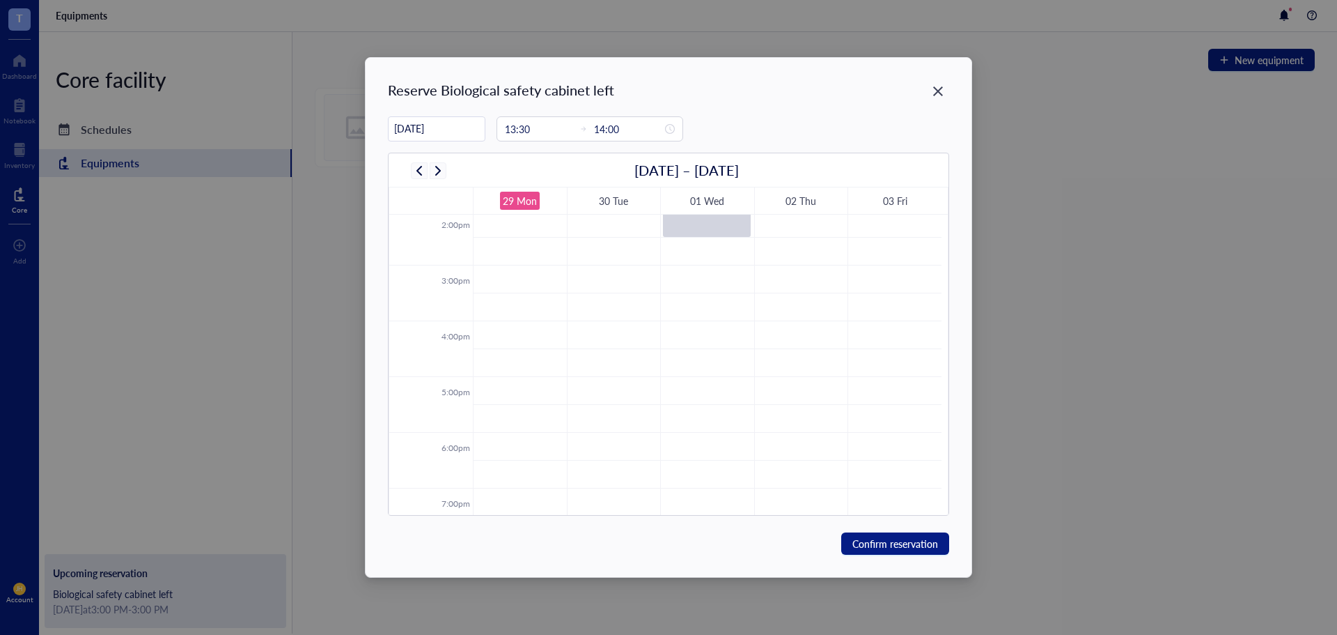
scroll to position [753, 0]
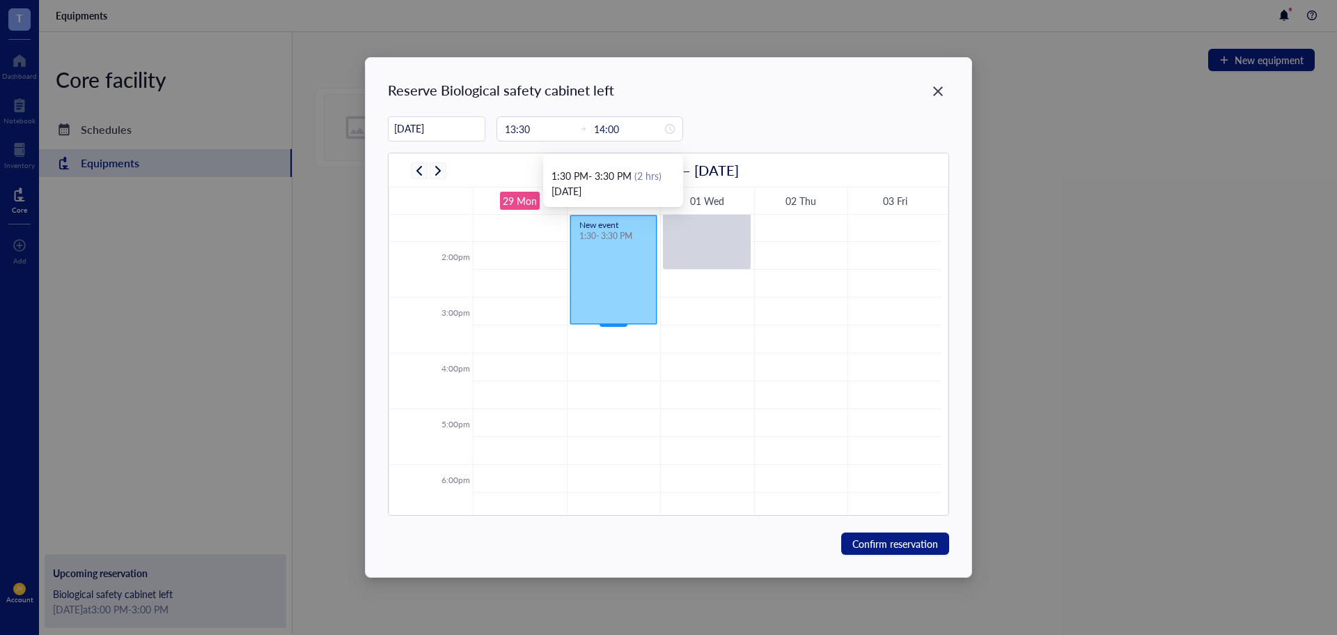
drag, startPoint x: 612, startPoint y: 238, endPoint x: 613, endPoint y: 314, distance: 75.9
click at [613, 314] on div "Booked 10:30 - 12:30 PM New event 1:30 - 2:00 PM New event 1:30 - 3:30 PM" at bounding box center [614, 130] width 93 height 1337
click at [608, 323] on div at bounding box center [613, 324] width 86 height 6
drag, startPoint x: 608, startPoint y: 323, endPoint x: 607, endPoint y: 333, distance: 9.8
click at [607, 333] on div "Booked 10:30 - 12:30 PM New event 1:30 - 3:30 PM New event 1:30 - 3:45 PM" at bounding box center [614, 130] width 93 height 1337
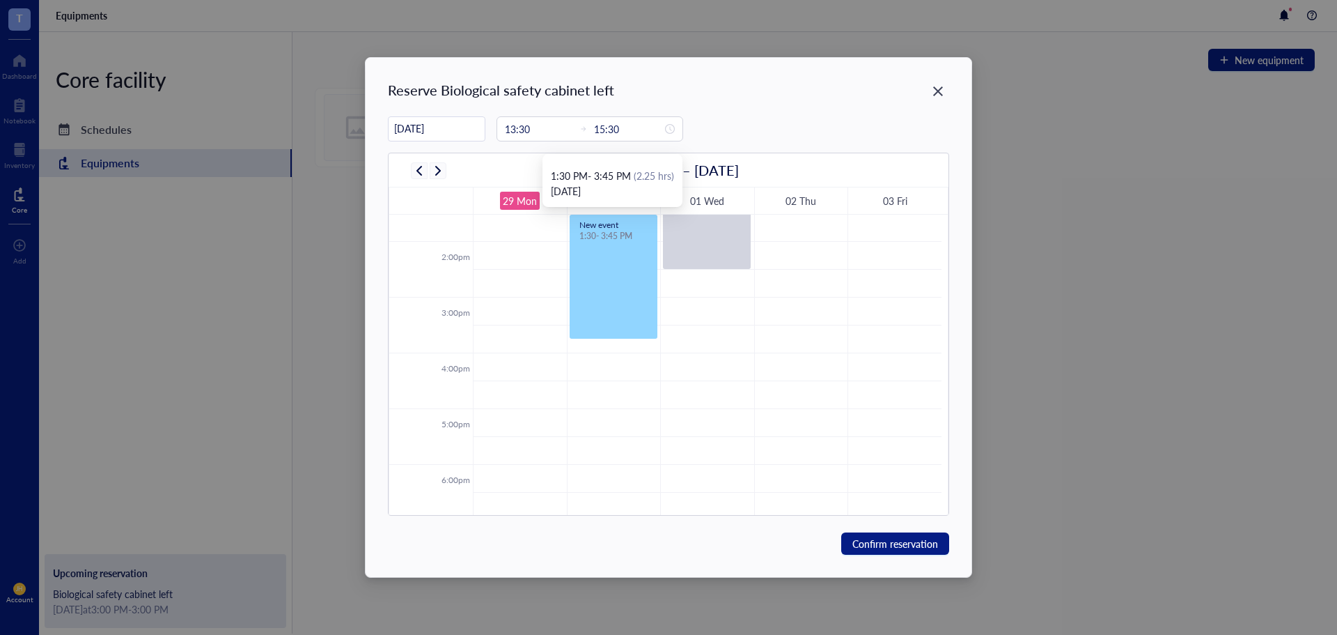
type input "15:45"
click at [896, 540] on span "Confirm reservation" at bounding box center [896, 543] width 86 height 15
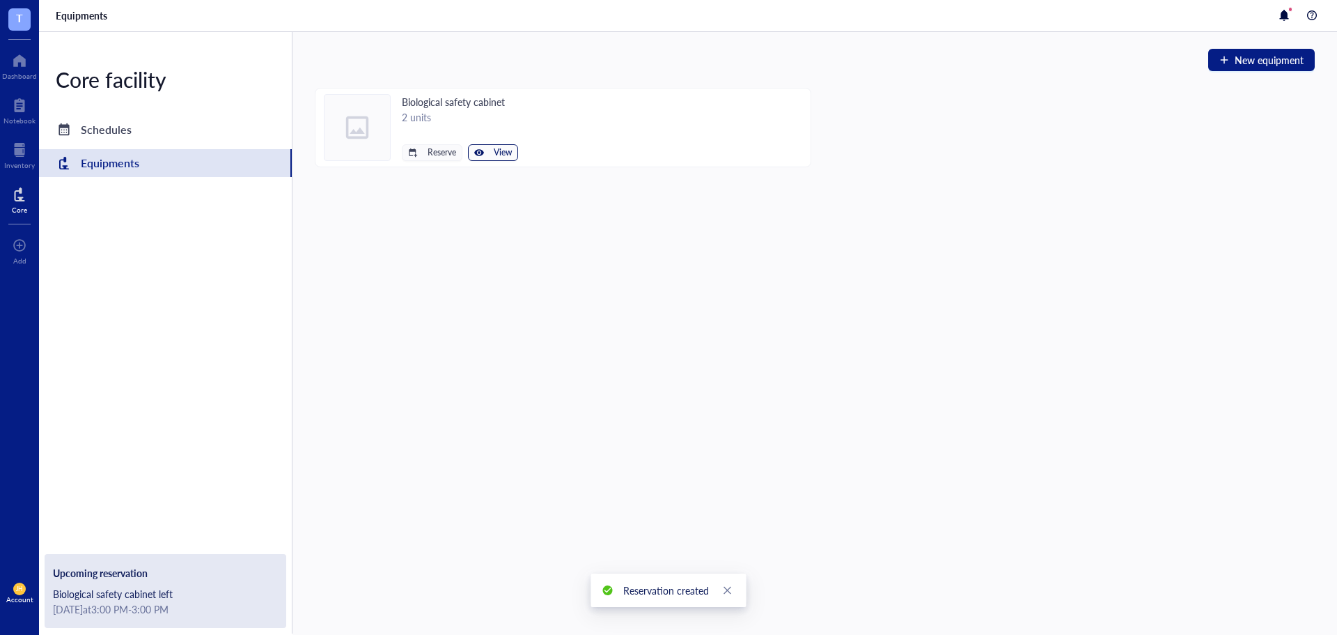
click at [486, 156] on button "View" at bounding box center [493, 152] width 50 height 17
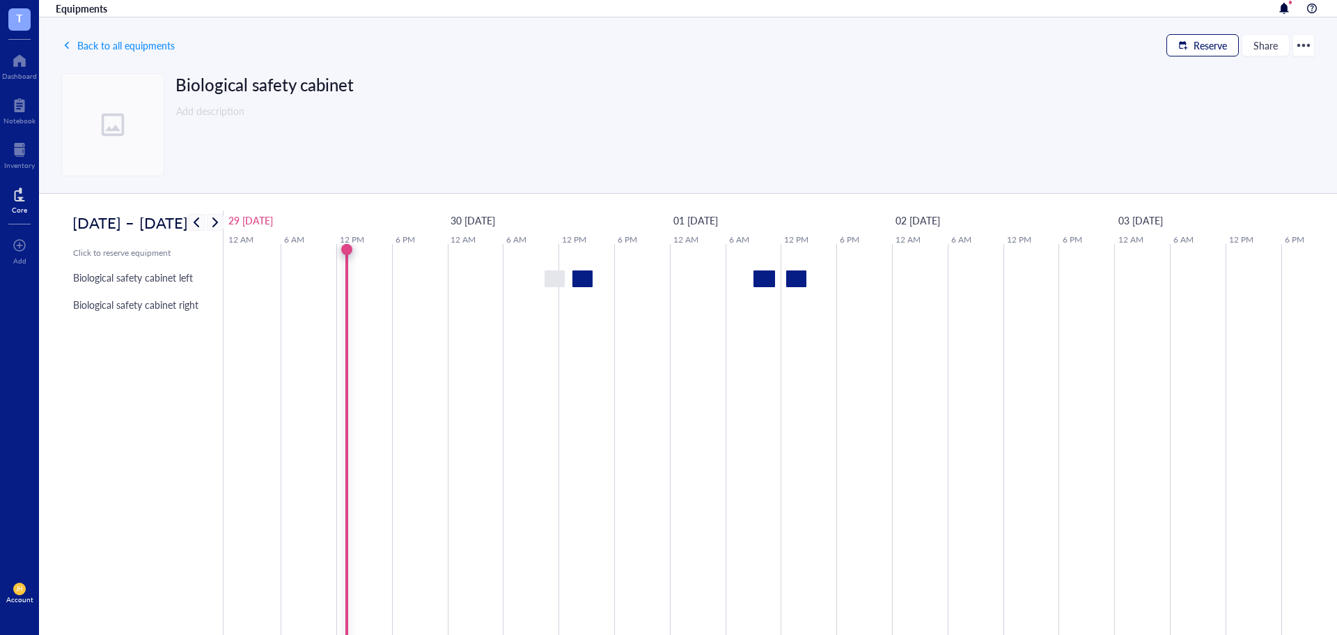
click at [1213, 42] on span "Reserve" at bounding box center [1210, 45] width 33 height 11
click at [1165, 68] on span "Biological safety cabinet left" at bounding box center [1165, 71] width 125 height 15
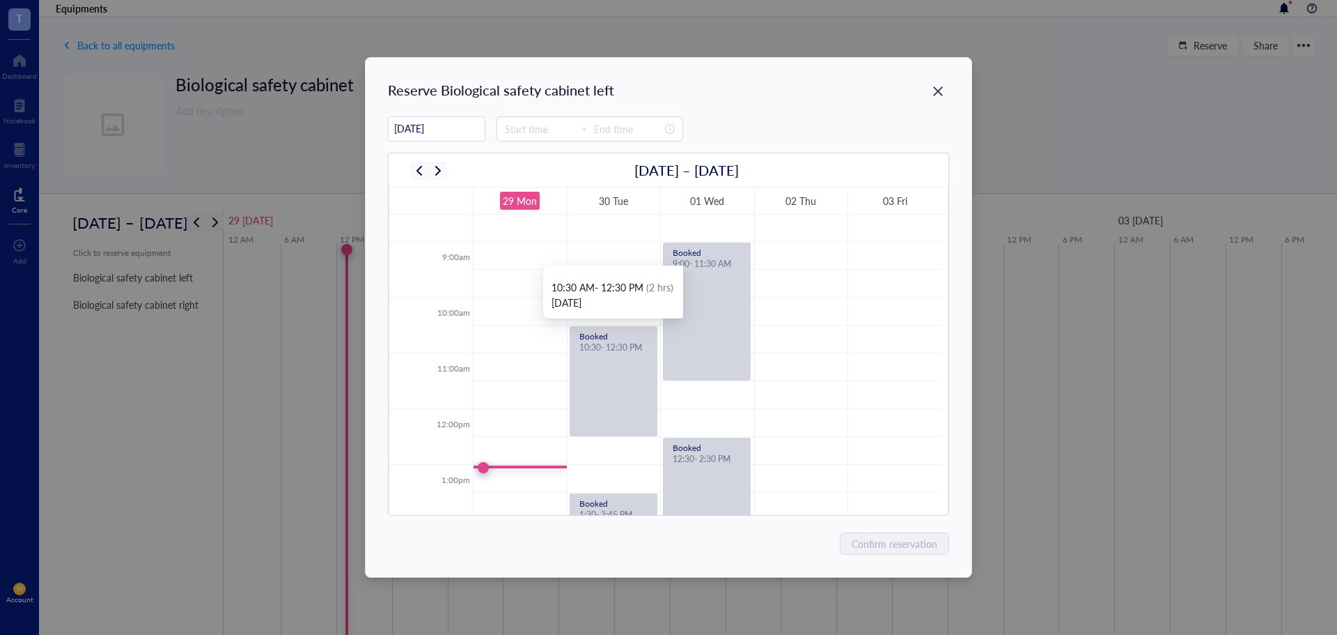
scroll to position [614, 0]
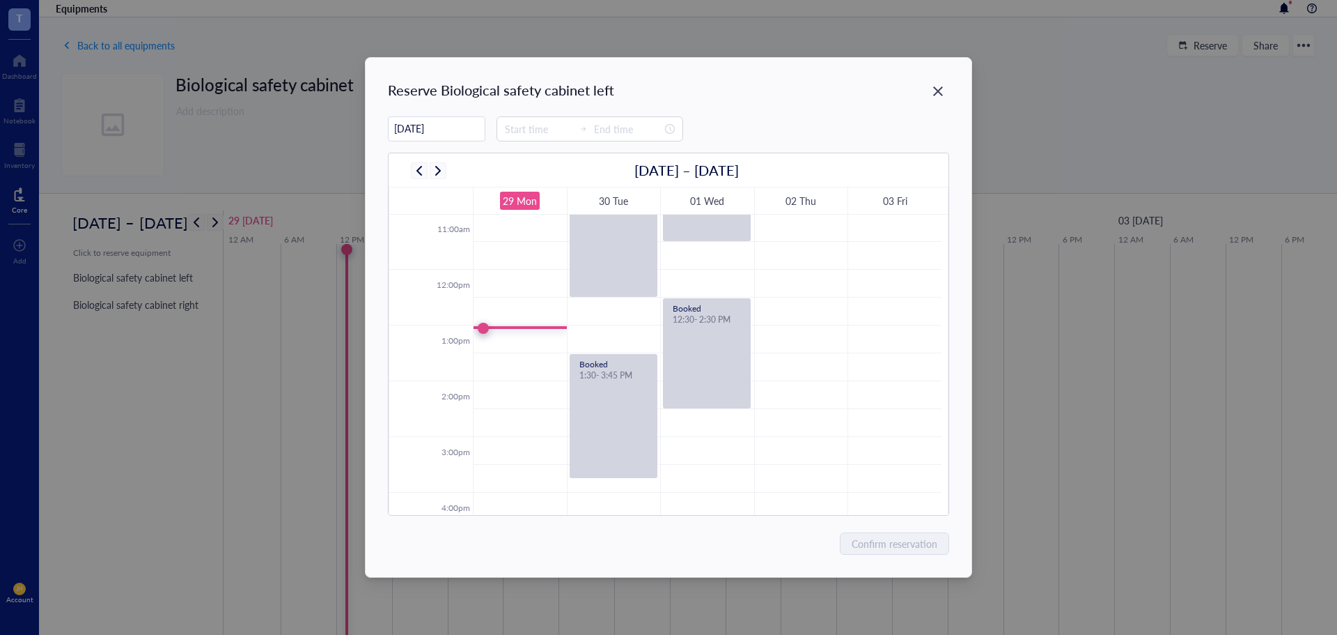
click at [548, 345] on td at bounding box center [707, 339] width 469 height 28
type input "13:15"
type input "13:45"
click at [514, 368] on div at bounding box center [519, 366] width 86 height 6
click at [514, 374] on td at bounding box center [707, 367] width 469 height 28
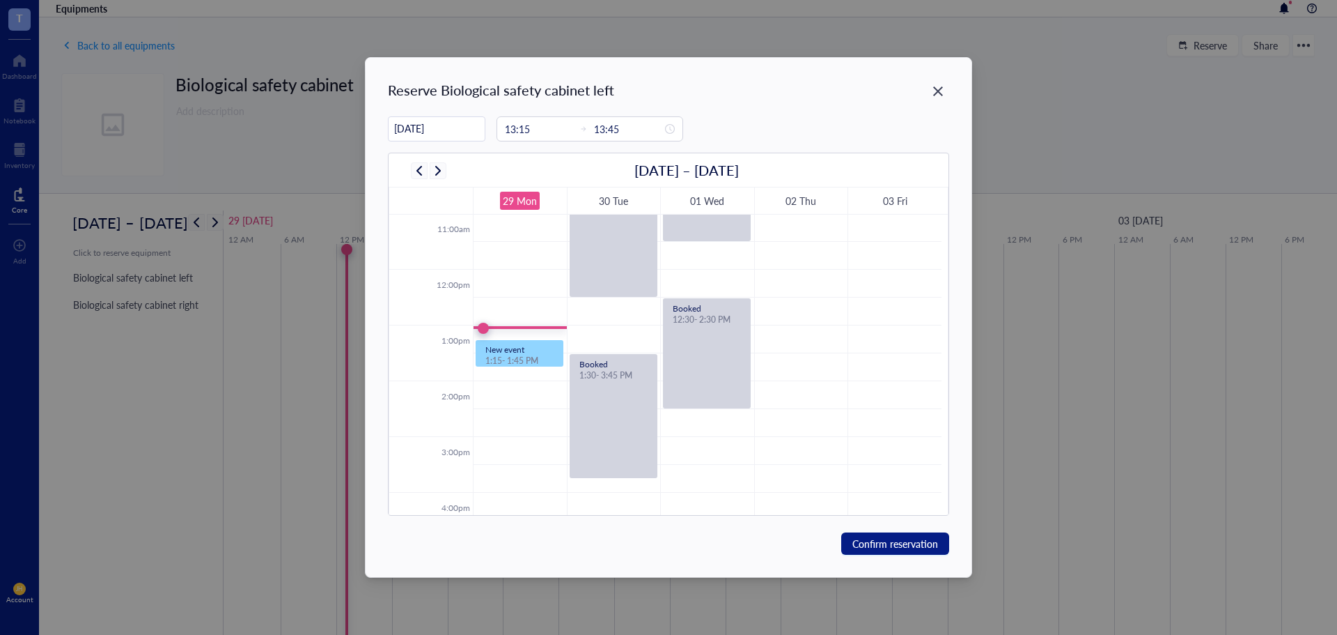
type input "13:45"
type input "14:15"
click at [519, 364] on td at bounding box center [707, 367] width 469 height 28
type input "13:30"
type input "14:00"
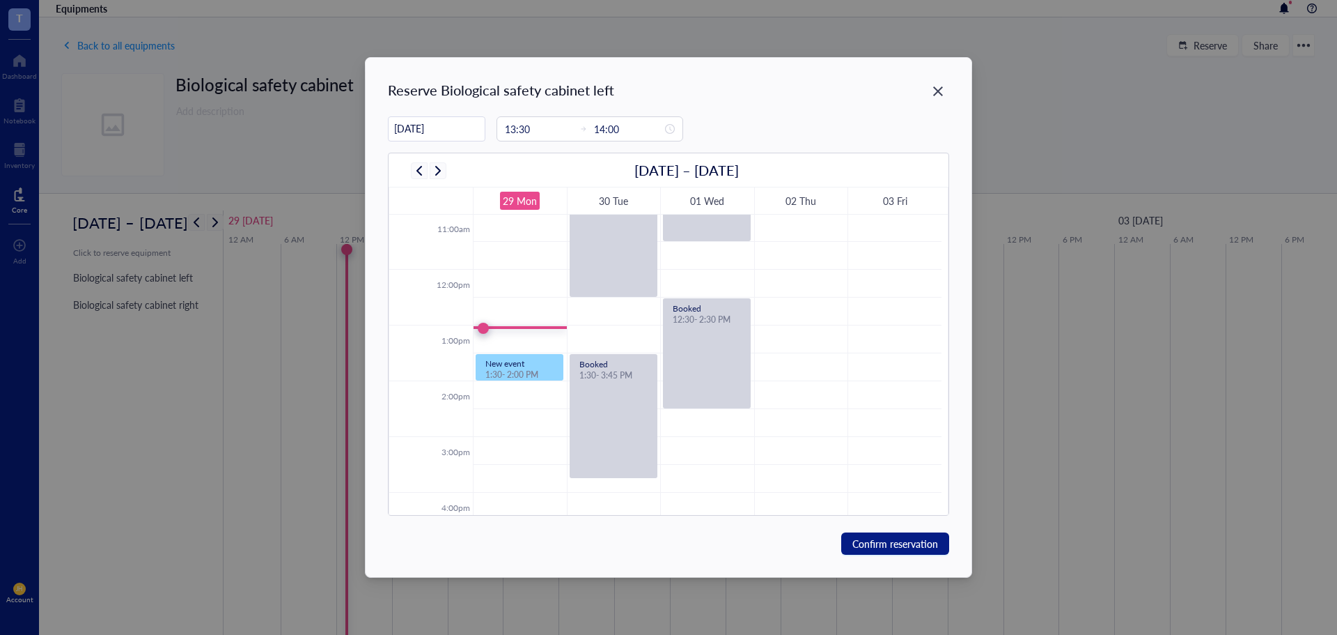
click at [517, 382] on td at bounding box center [707, 395] width 469 height 28
type input "14:00"
type input "14:30"
click at [524, 364] on td at bounding box center [707, 367] width 469 height 28
type input "13:30"
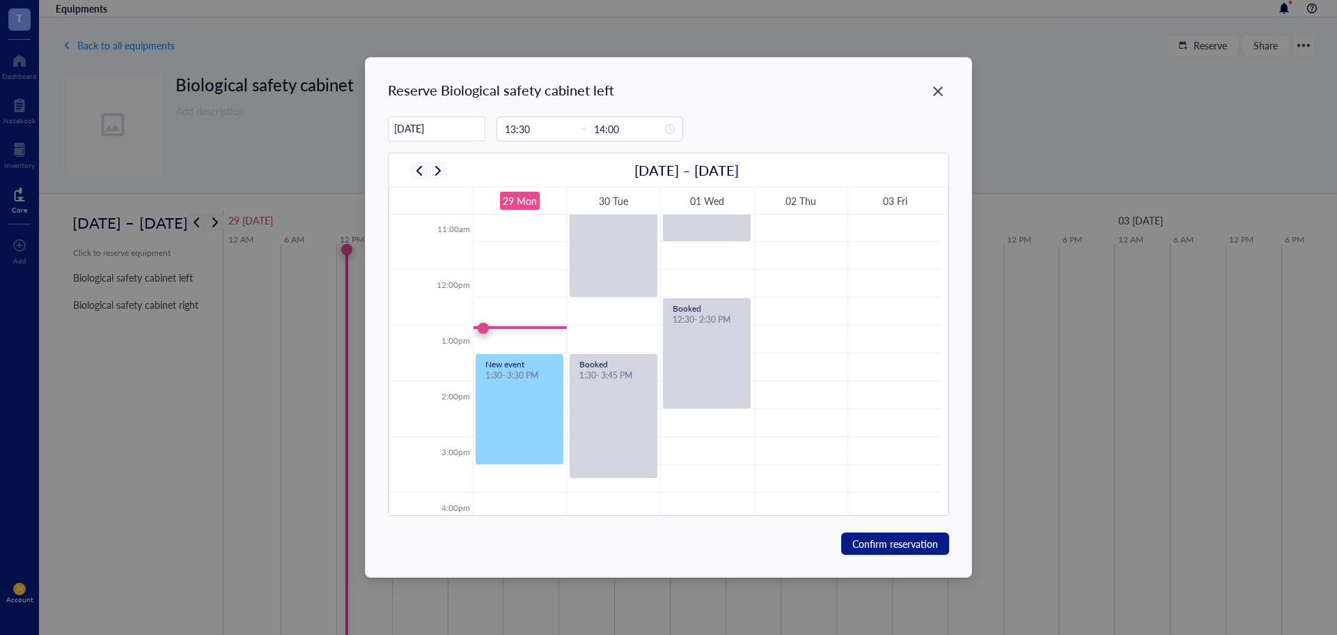
drag, startPoint x: 517, startPoint y: 381, endPoint x: 655, endPoint y: 469, distance: 163.5
click at [512, 472] on div "12:00am 1:00am 2:00am 3:00am 4:00am 5:00am 6:00am 7:00am 8:00am 9:00am 10:00am …" at bounding box center [665, 269] width 552 height 1337
type input "15:30"
click at [910, 540] on span "Confirm reservation" at bounding box center [896, 543] width 86 height 15
click at [725, 583] on div "Something went wrong" at bounding box center [669, 589] width 170 height 33
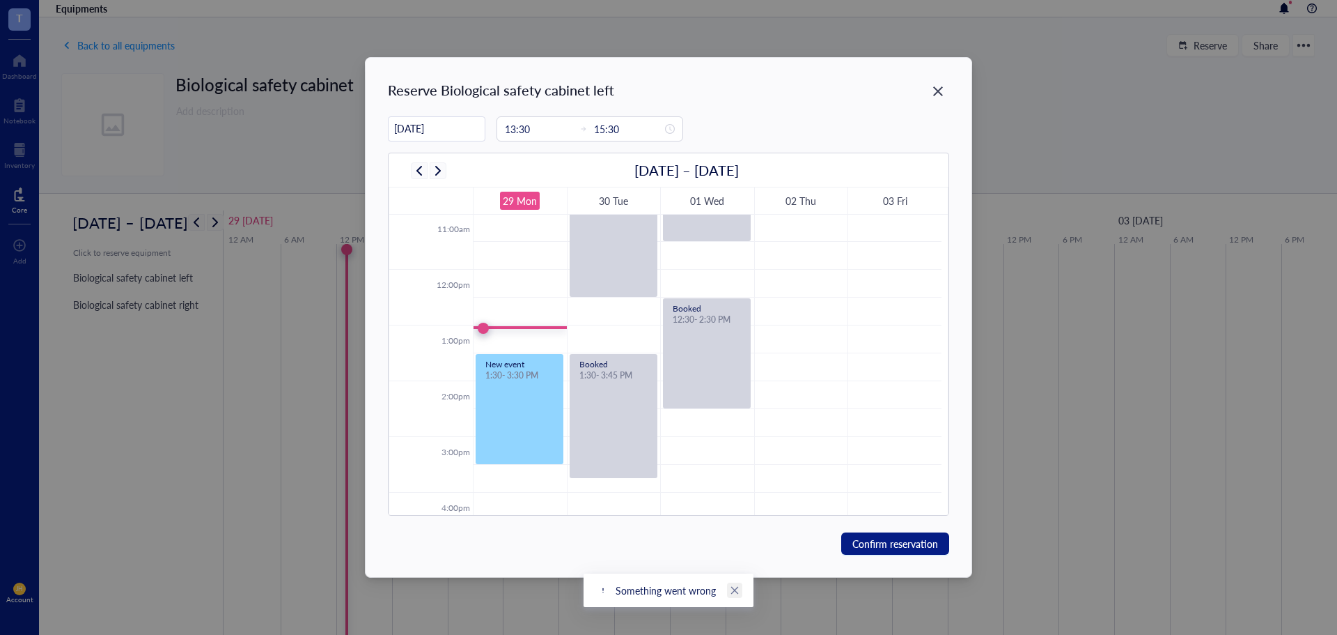
click at [732, 591] on icon "close" at bounding box center [735, 590] width 10 height 10
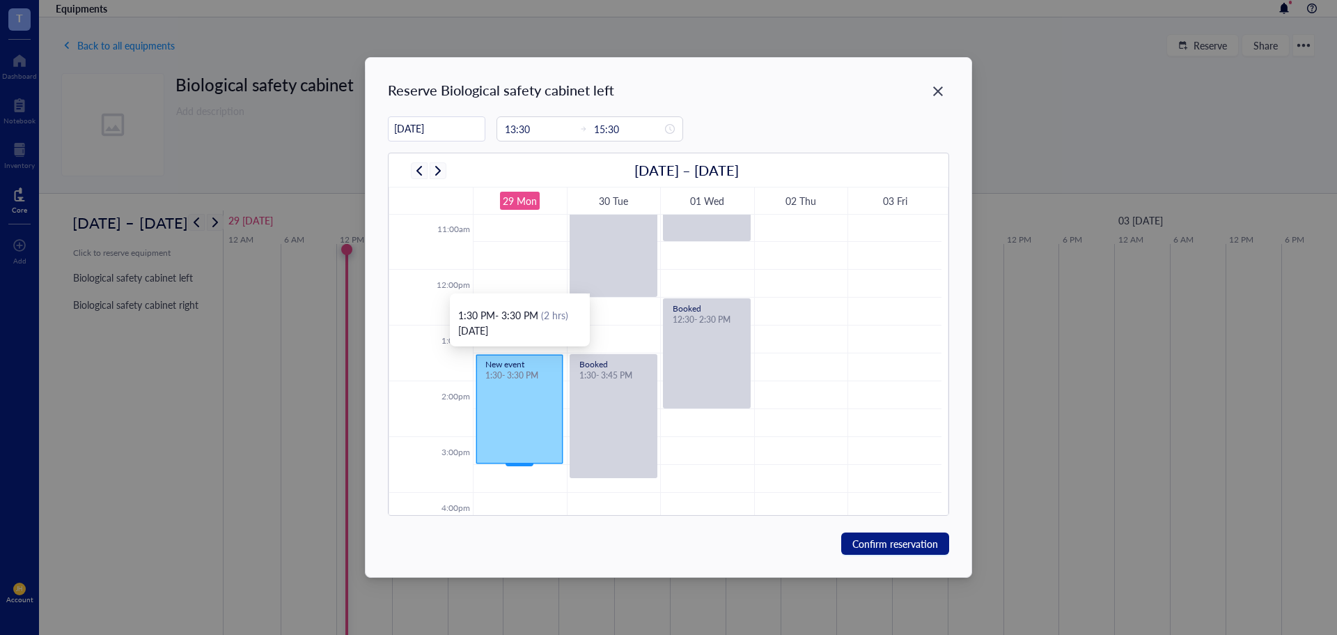
click at [505, 401] on div "New event 1:30 - 3:30 PM" at bounding box center [519, 409] width 86 height 109
click at [469, 395] on div "2:00pm" at bounding box center [456, 396] width 34 height 13
click at [525, 340] on div "1:30 PM - 3:30 PM (2 hrs) Monday, September 29th" at bounding box center [520, 319] width 140 height 53
click at [518, 274] on td at bounding box center [707, 284] width 469 height 28
type input "12:00"
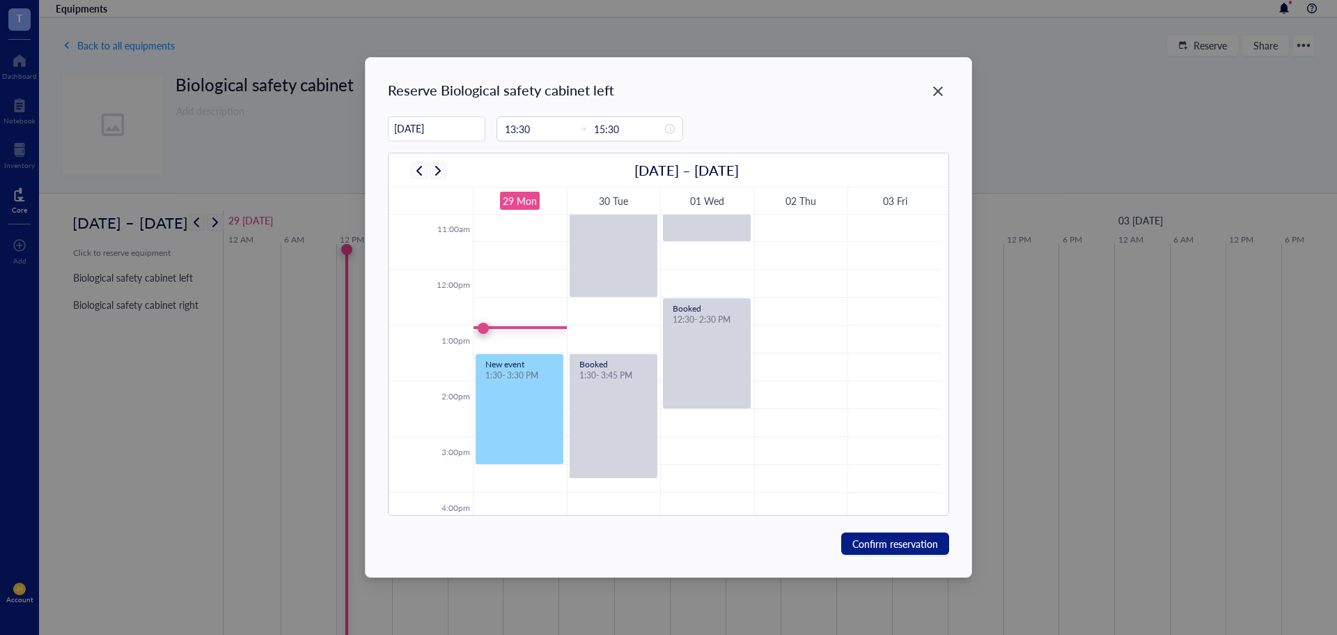
type input "12:30"
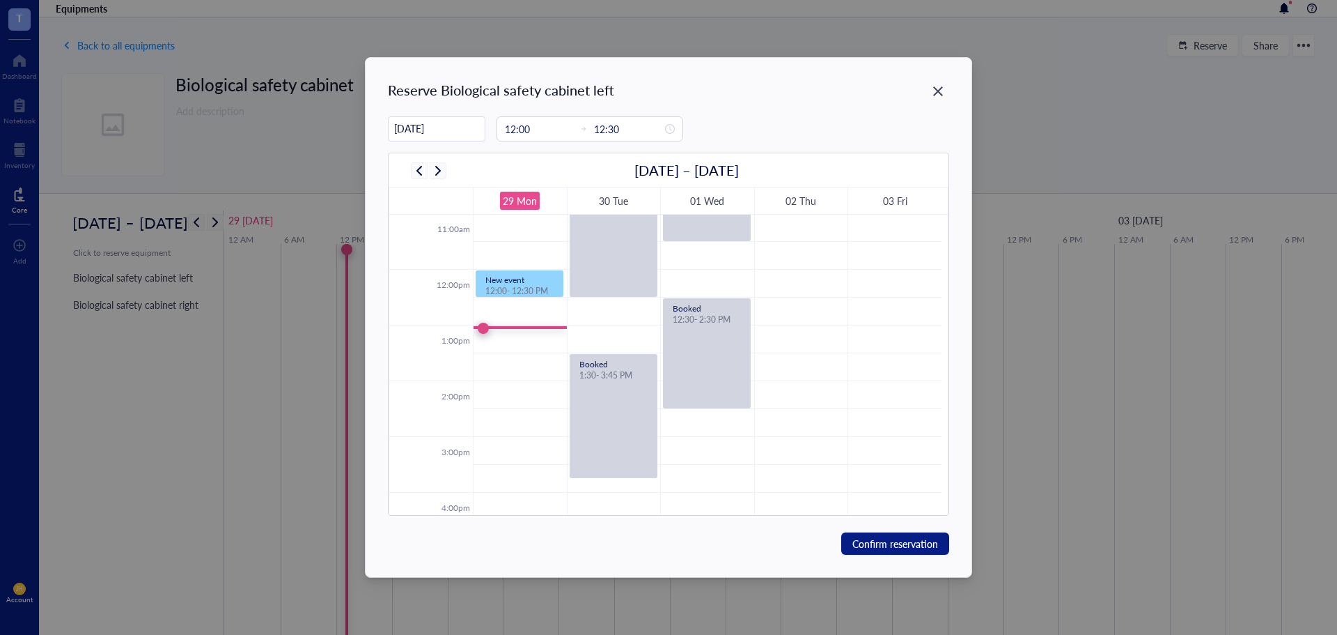
click at [522, 389] on td at bounding box center [707, 395] width 469 height 28
type input "14:00"
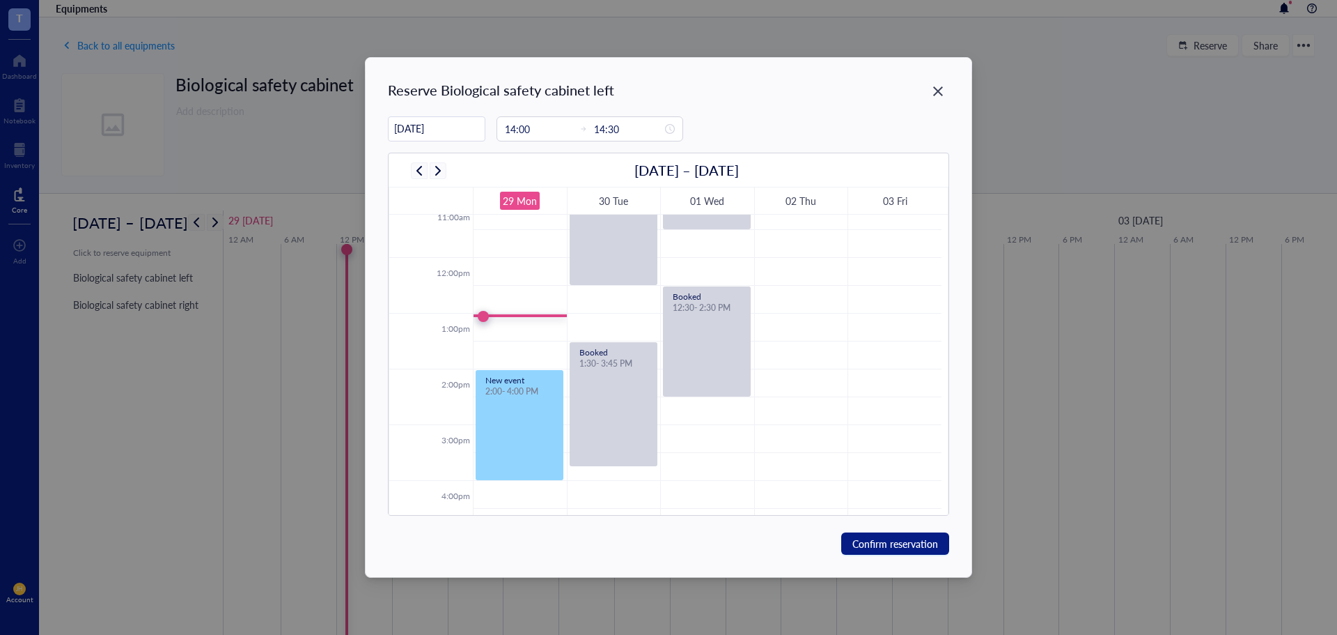
scroll to position [626, 0]
drag, startPoint x: 512, startPoint y: 409, endPoint x: 554, endPoint y: 467, distance: 71.3
click at [517, 478] on div "12:00am 1:00am 2:00am 3:00am 4:00am 5:00am 6:00am 7:00am 8:00am 9:00am 10:00am …" at bounding box center [665, 256] width 552 height 1337
type input "15:45"
click at [872, 540] on span "Confirm reservation" at bounding box center [896, 543] width 86 height 15
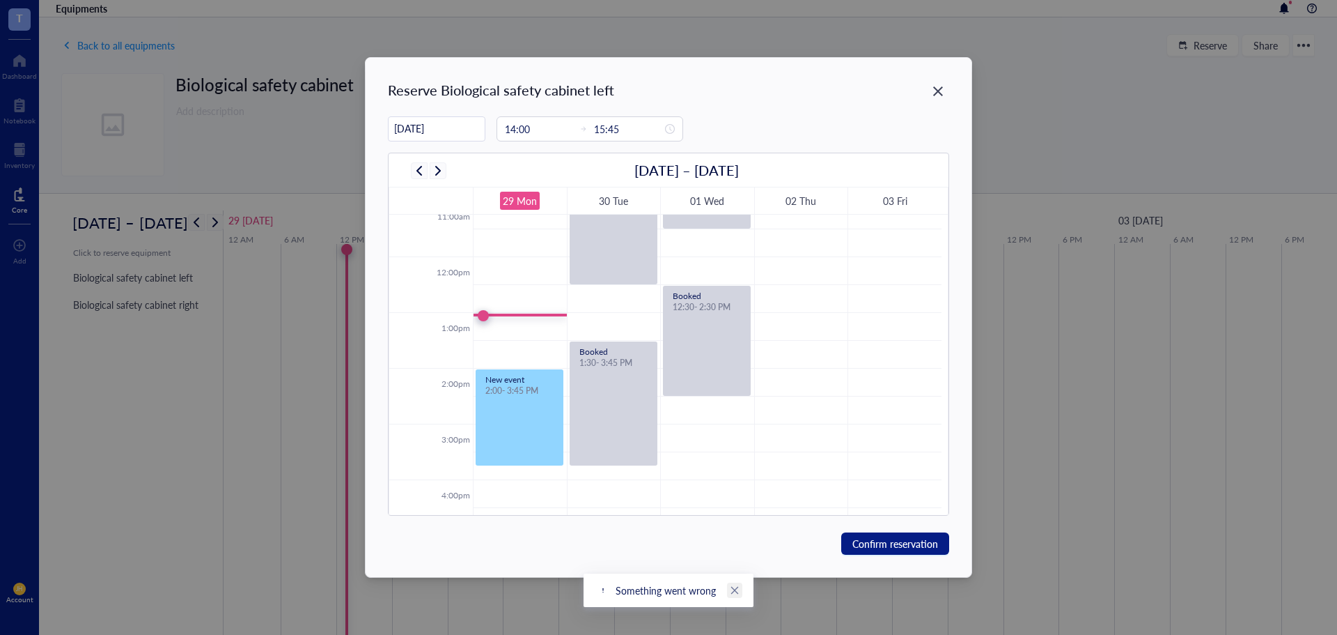
click at [733, 589] on icon "close" at bounding box center [735, 590] width 10 height 10
click at [535, 353] on td at bounding box center [707, 355] width 469 height 28
type input "13:30"
type input "14:00"
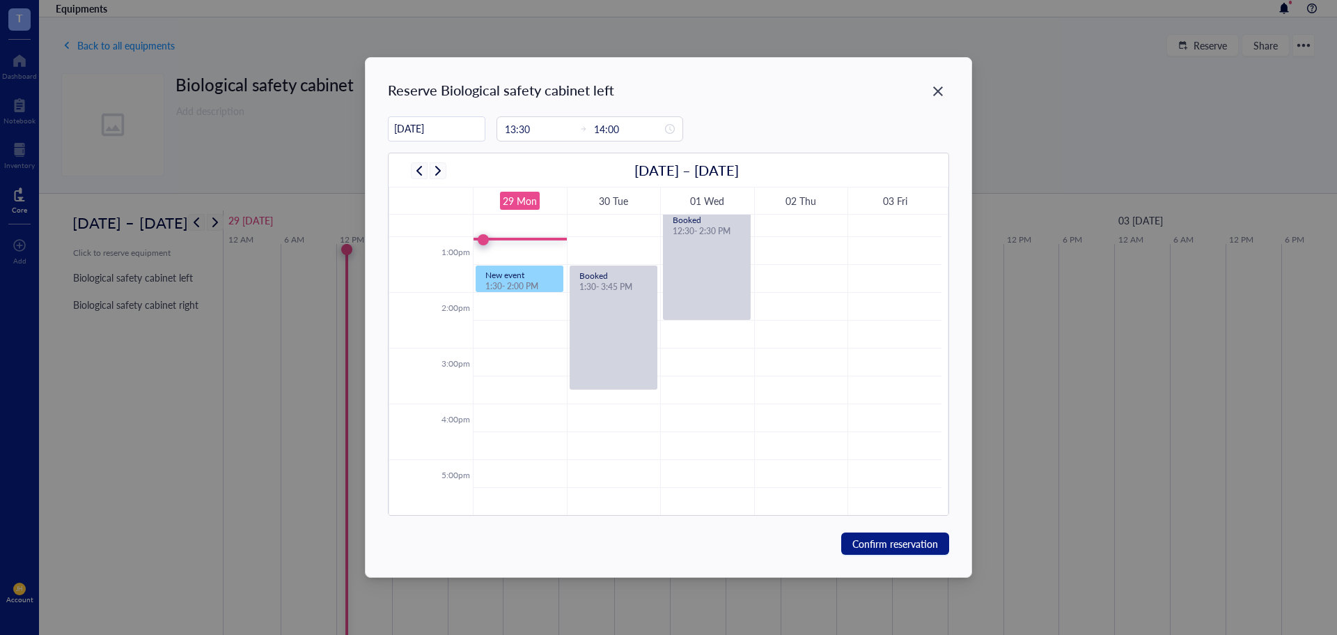
scroll to position [835, 0]
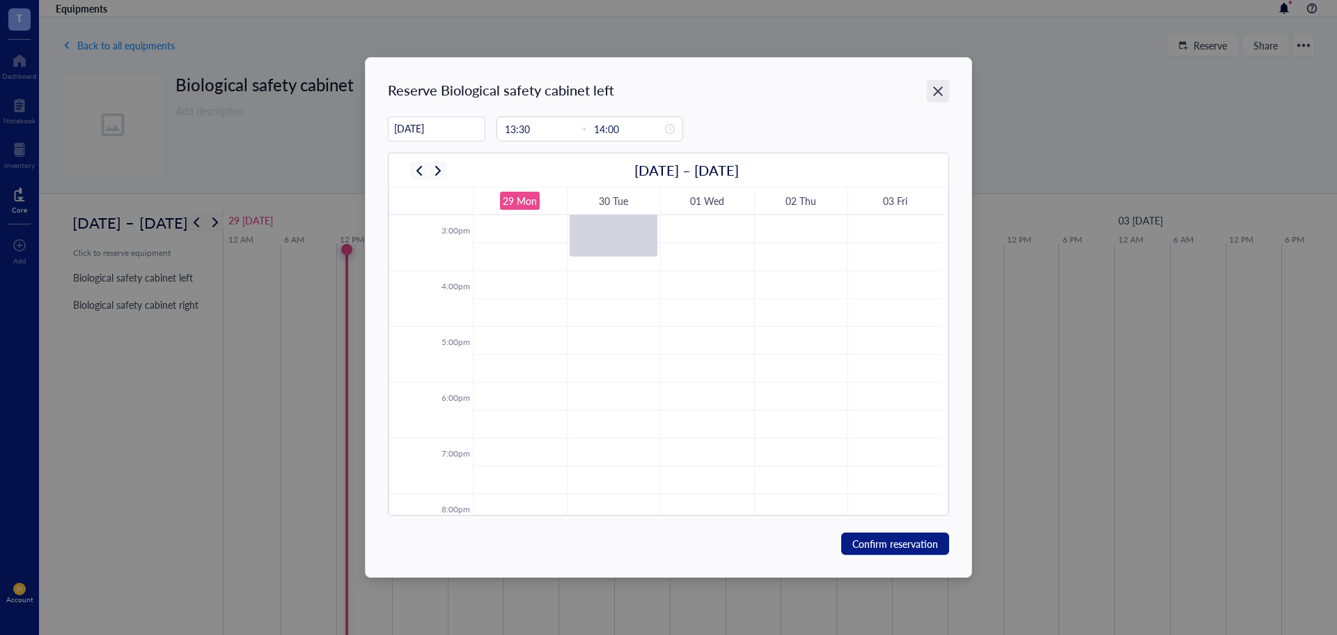
click at [935, 100] on div "Close" at bounding box center [938, 91] width 22 height 22
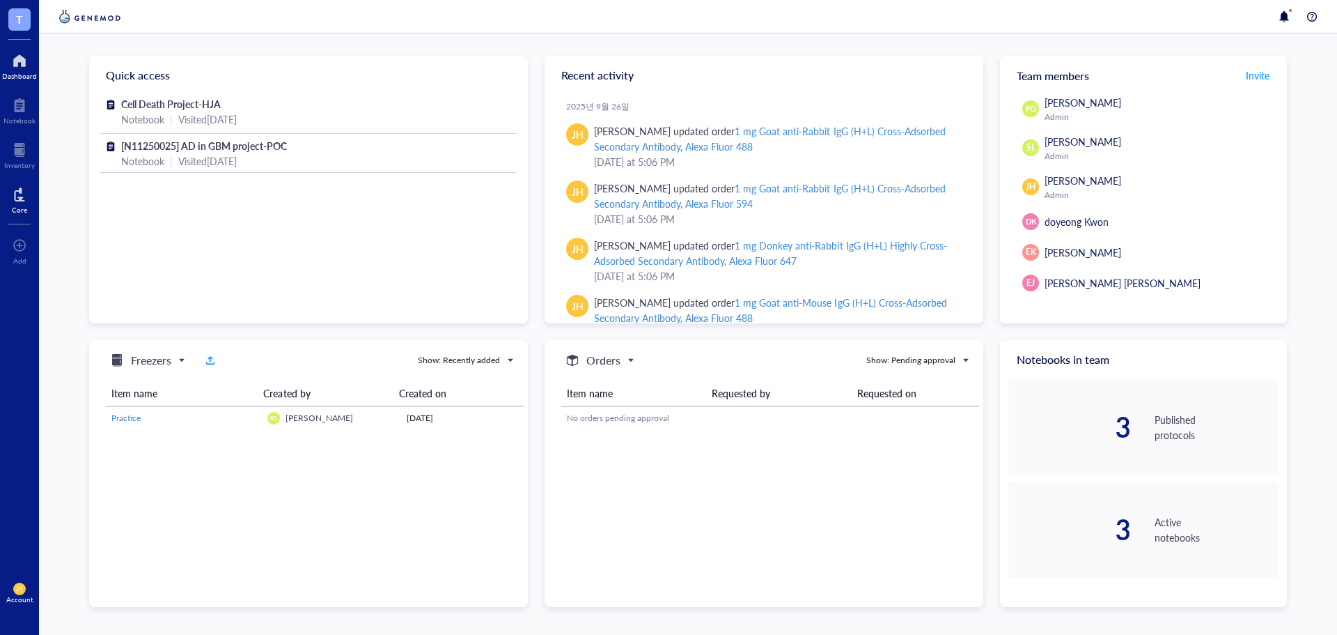
click at [11, 204] on div "Core" at bounding box center [19, 198] width 39 height 39
click at [30, 196] on div "Core" at bounding box center [19, 198] width 39 height 39
click at [22, 200] on div at bounding box center [19, 194] width 15 height 22
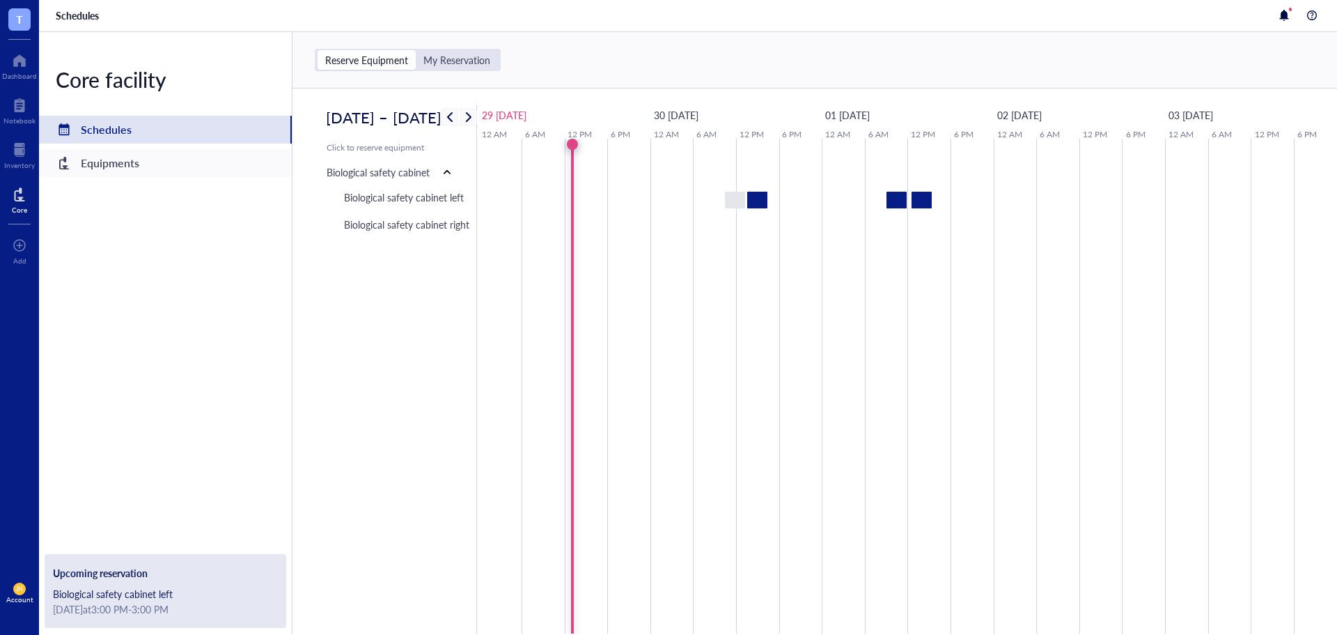
click at [221, 172] on div "Equipments" at bounding box center [165, 163] width 253 height 28
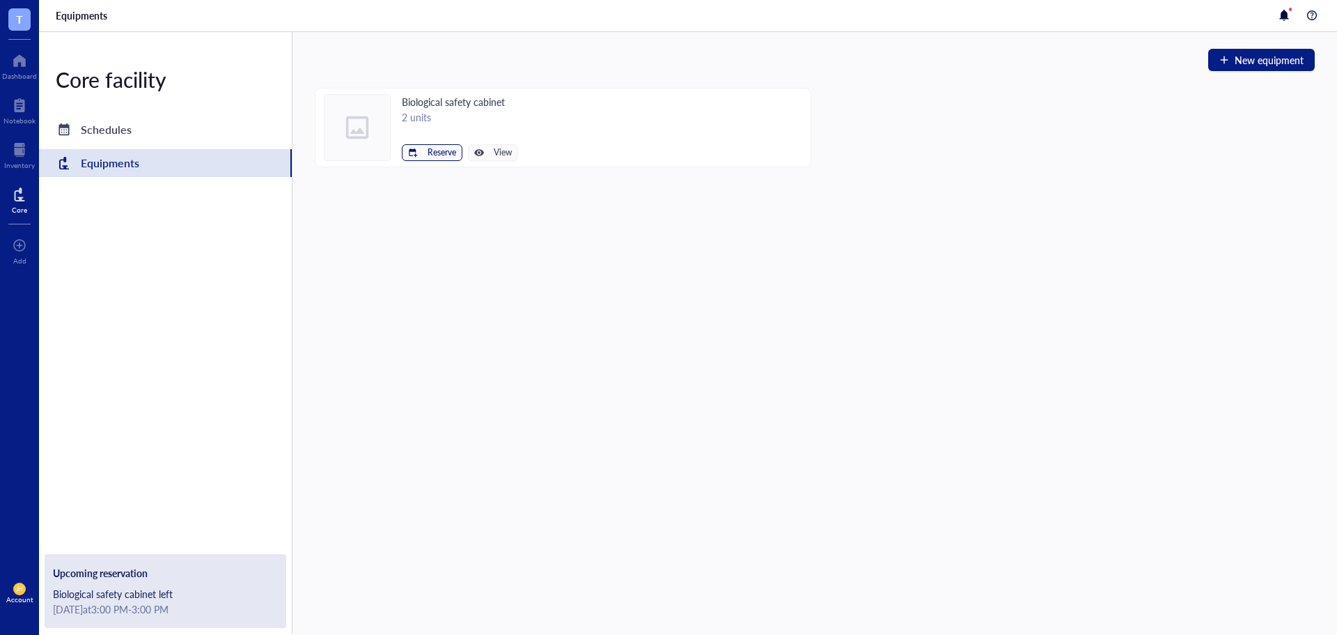
click at [444, 157] on span "Reserve" at bounding box center [442, 153] width 29 height 10
click at [437, 178] on span "Biological safety cabinet left" at bounding box center [389, 176] width 125 height 15
type input "09/29/2025"
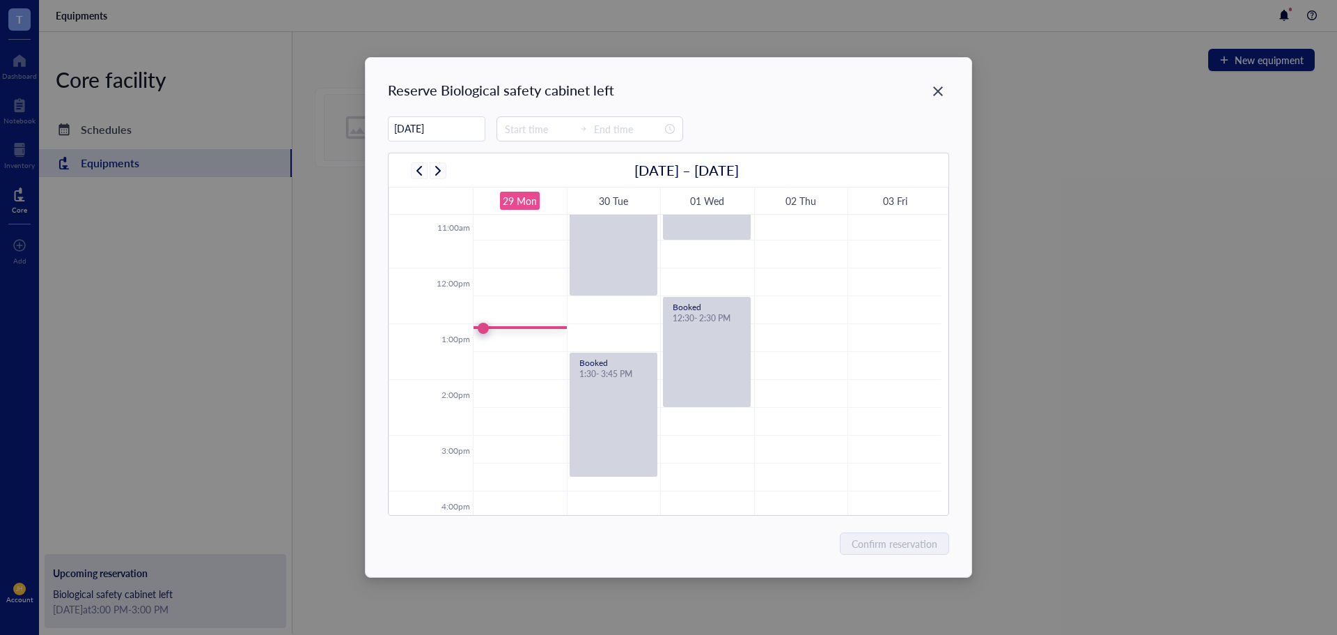
scroll to position [683, 0]
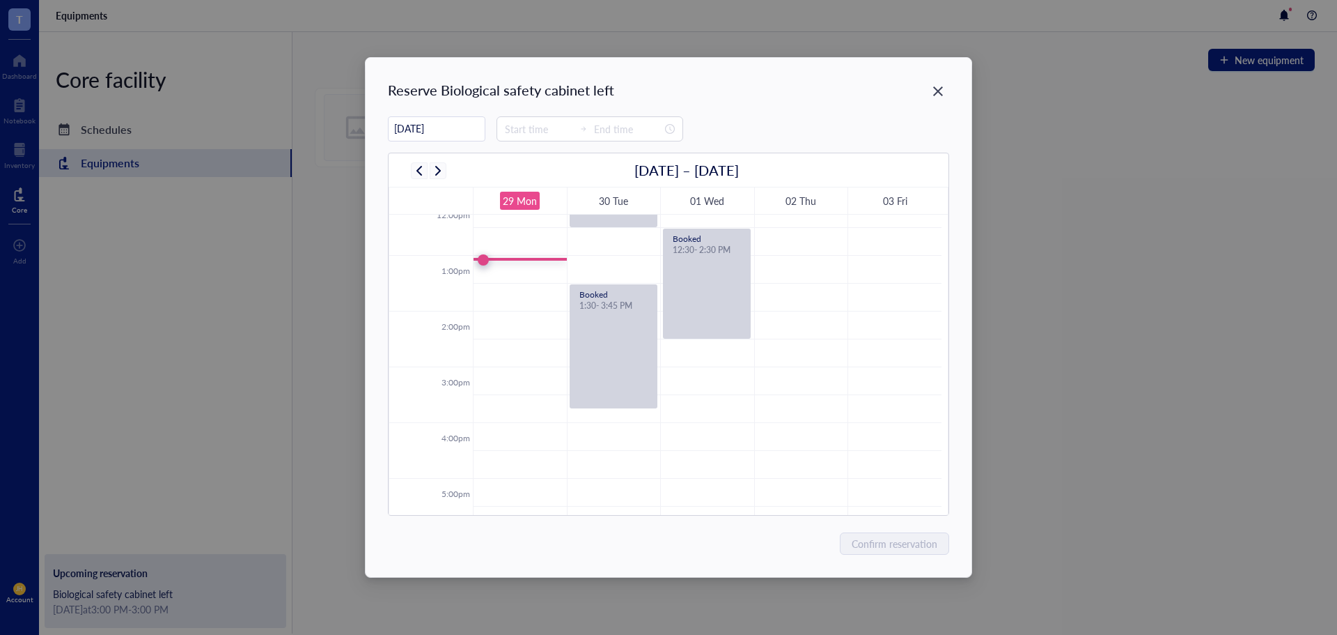
click at [545, 288] on td at bounding box center [707, 297] width 469 height 28
type input "13:30"
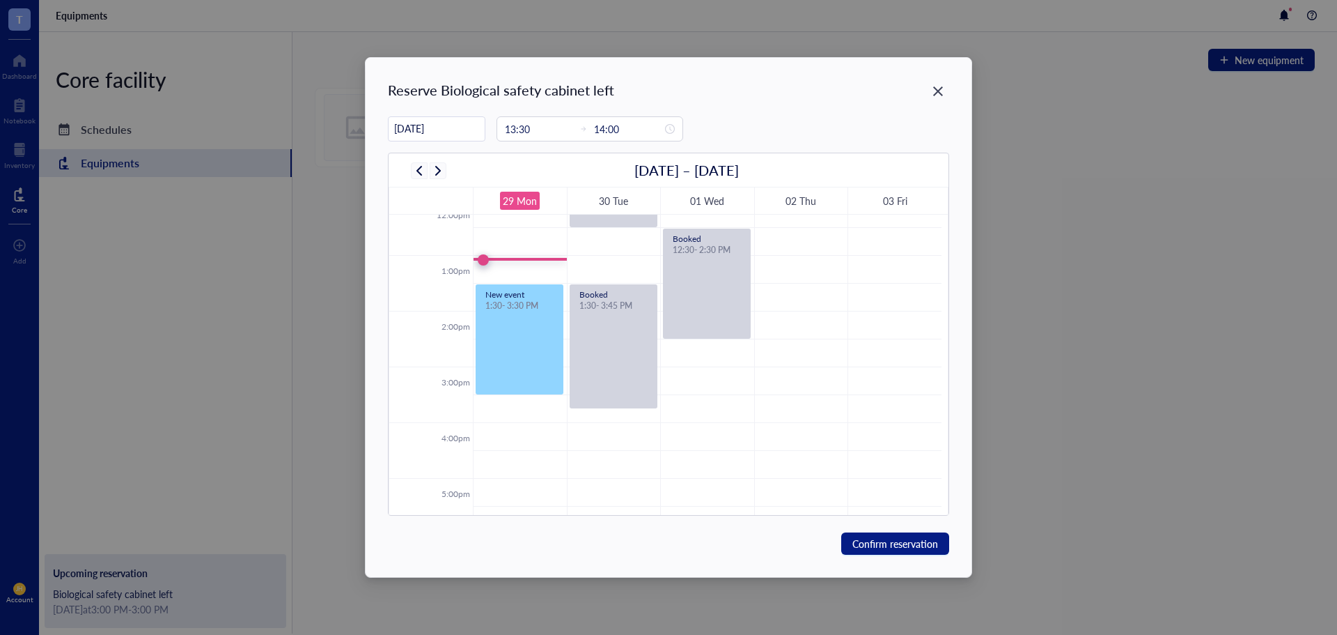
drag, startPoint x: 516, startPoint y: 311, endPoint x: 517, endPoint y: 384, distance: 73.1
click at [516, 392] on div "12:00am 1:00am 2:00am 3:00am 4:00am 5:00am 6:00am 7:00am 8:00am 9:00am 10:00am …" at bounding box center [665, 199] width 552 height 1337
click at [913, 546] on span "Confirm reservation" at bounding box center [896, 543] width 86 height 15
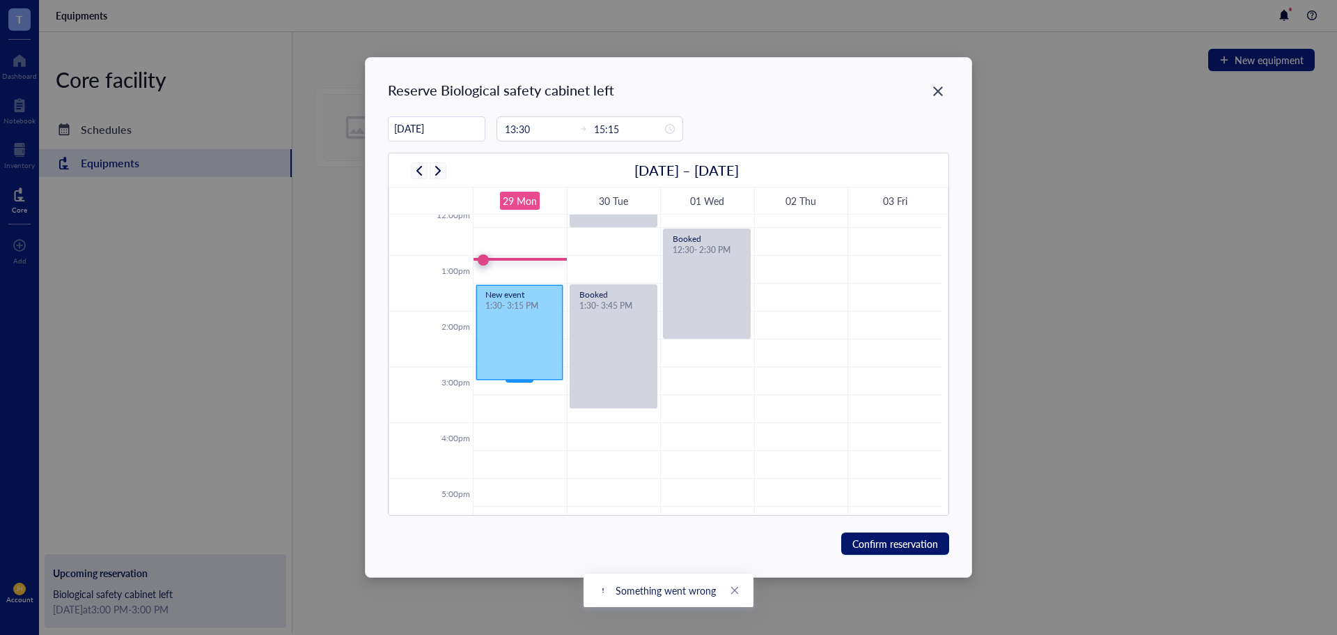
click at [507, 367] on div "New event 1:30 - 3:15 PM" at bounding box center [519, 332] width 86 height 95
drag, startPoint x: 520, startPoint y: 381, endPoint x: 519, endPoint y: 388, distance: 7.0
click at [519, 391] on div "12:00am 1:00am 2:00am 3:00am 4:00am 5:00am 6:00am 7:00am 8:00am 9:00am 10:00am …" at bounding box center [665, 199] width 552 height 1337
drag, startPoint x: 522, startPoint y: 379, endPoint x: 518, endPoint y: 391, distance: 13.0
click at [518, 391] on div "New event 1:30 - 3:15 PM New event 1:30 - 3:30 PM" at bounding box center [520, 199] width 93 height 1337
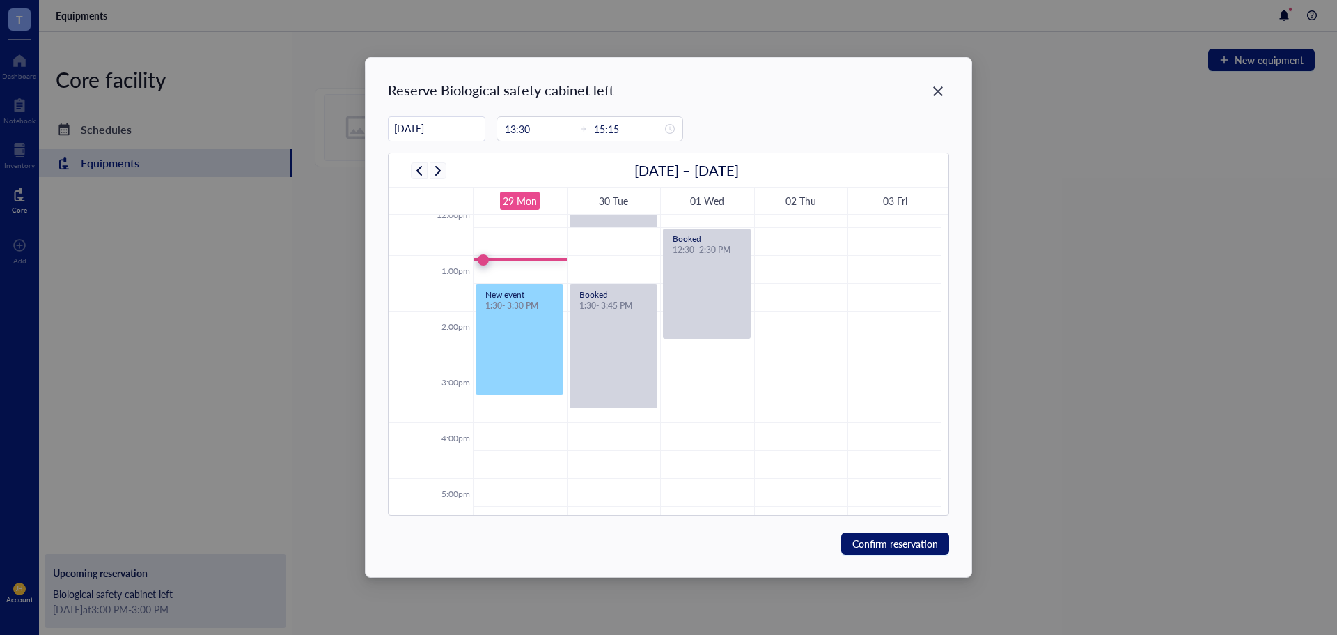
type input "15:30"
click at [912, 539] on span "Confirm reservation" at bounding box center [896, 543] width 86 height 15
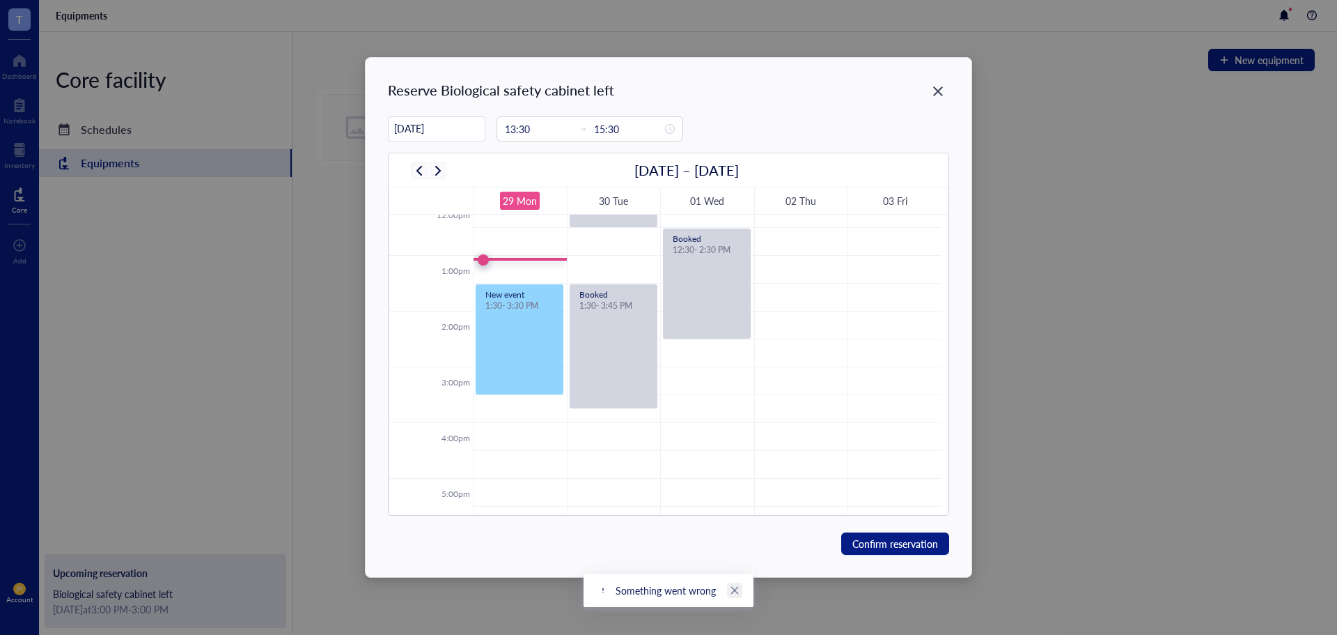
click at [738, 589] on icon "close" at bounding box center [735, 590] width 10 height 10
click at [514, 430] on td at bounding box center [707, 437] width 469 height 28
type input "16:00"
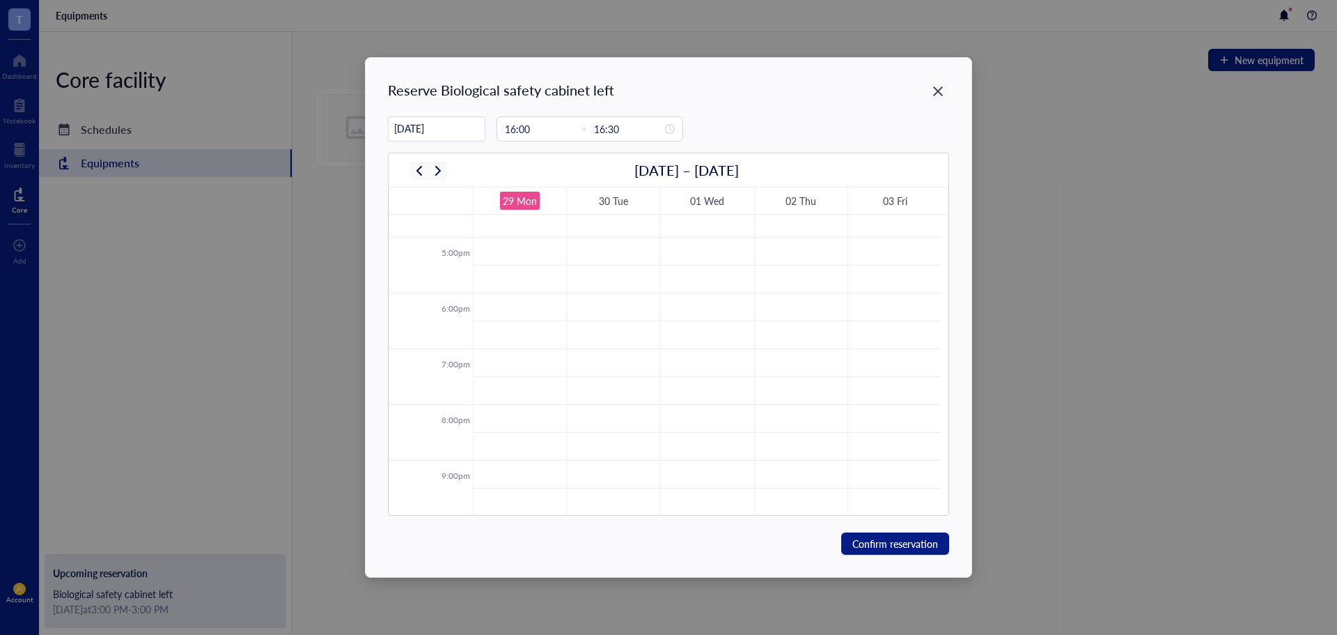
scroll to position [823, 0]
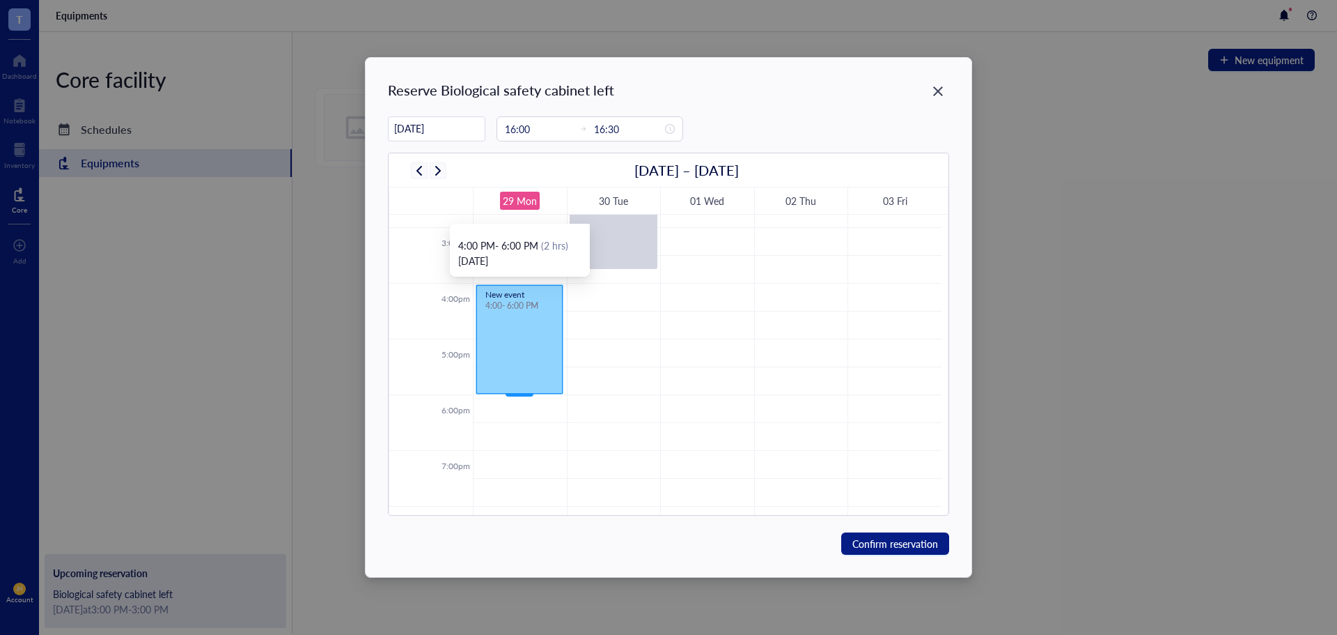
drag, startPoint x: 513, startPoint y: 310, endPoint x: 525, endPoint y: 385, distance: 76.3
click at [525, 385] on div "New event 4:00 - 4:30 PM New event 4:00 - 6:00 PM" at bounding box center [520, 60] width 93 height 1337
type input "18:00"
click at [927, 540] on span "Confirm reservation" at bounding box center [896, 543] width 86 height 15
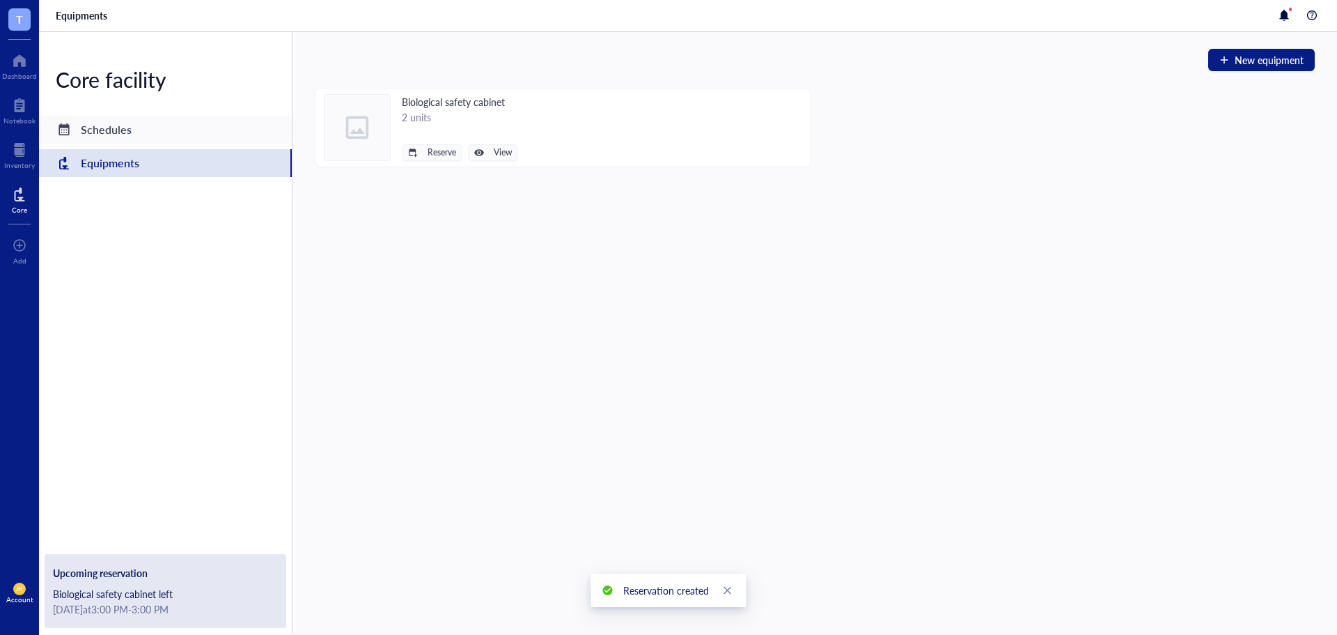
click at [197, 126] on div "Schedules" at bounding box center [165, 130] width 253 height 28
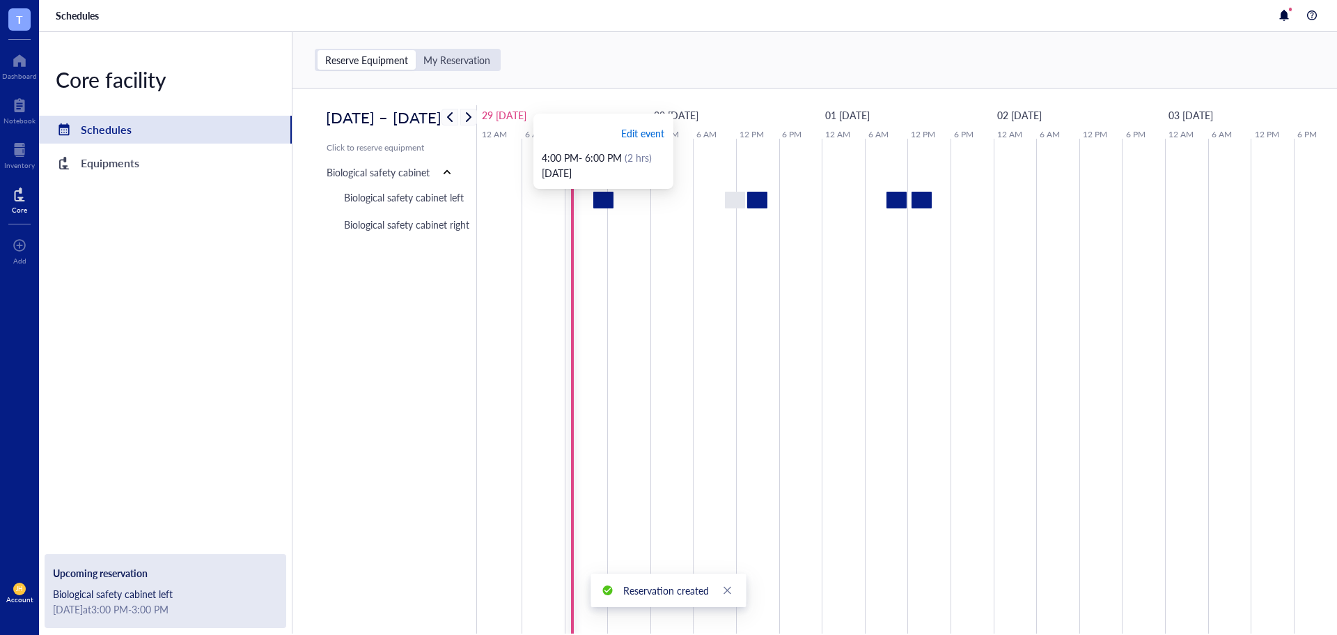
click at [646, 137] on span "Edit event" at bounding box center [642, 132] width 43 height 15
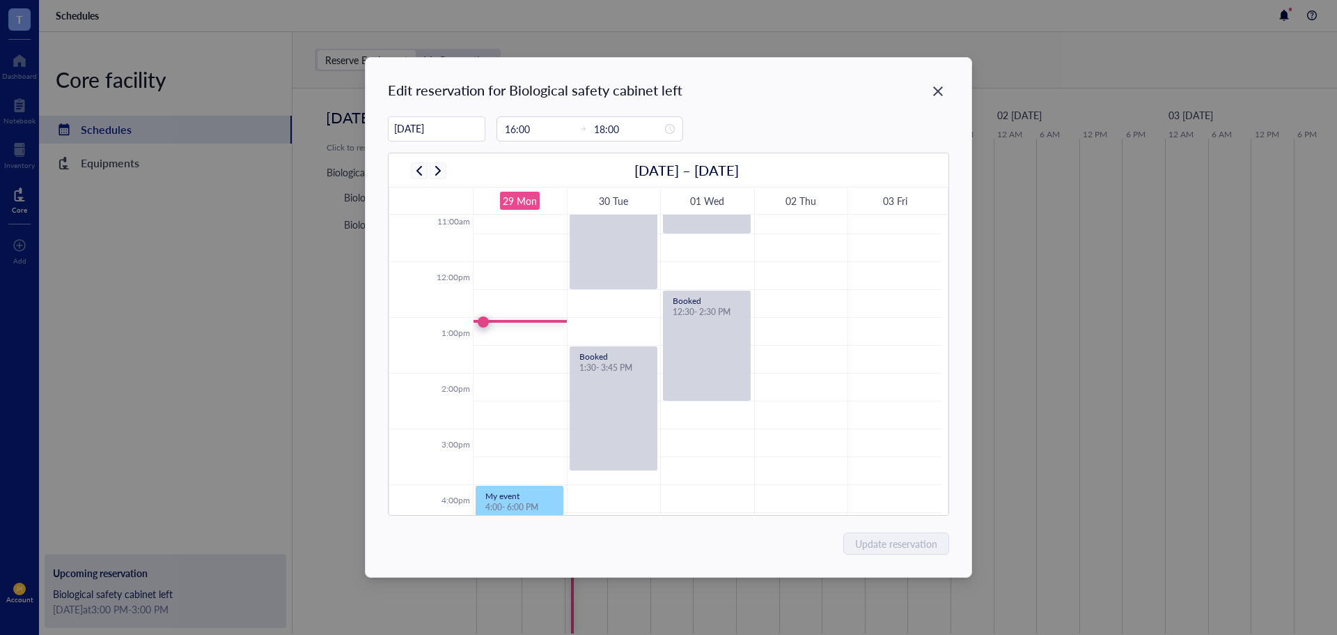
scroll to position [683, 0]
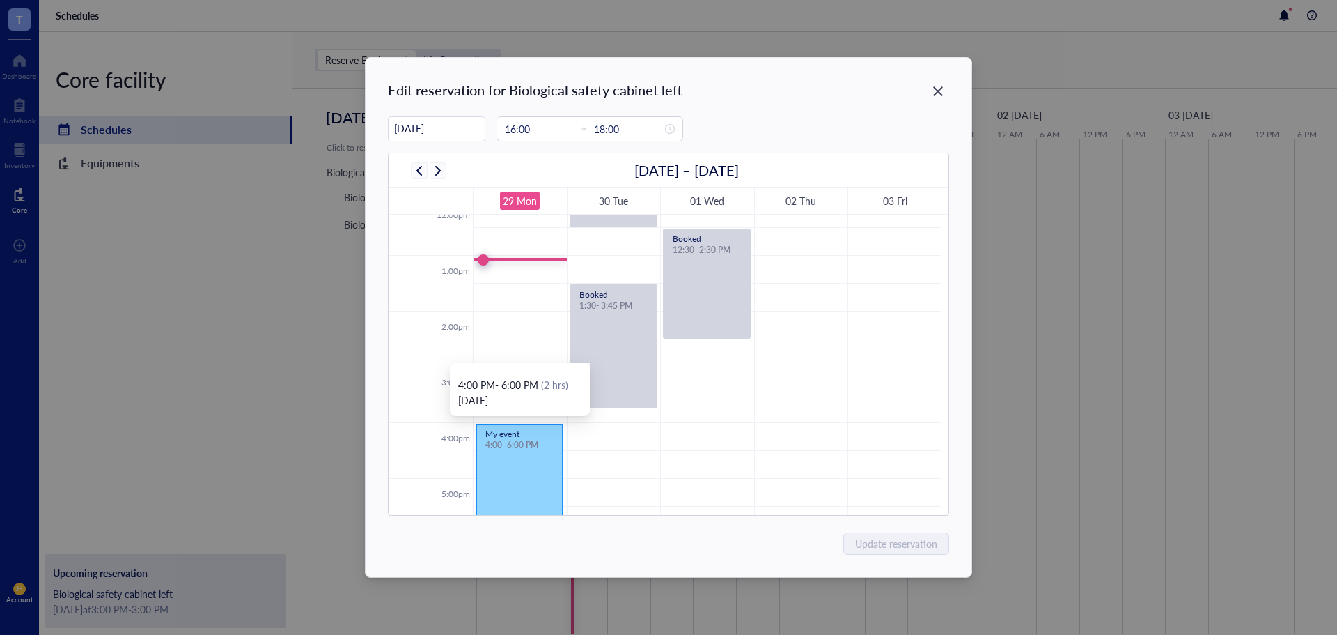
click at [521, 444] on div "4:00 - 6:00 PM" at bounding box center [519, 444] width 68 height 11
click at [517, 433] on div "My event" at bounding box center [519, 434] width 68 height 8
click at [527, 346] on td at bounding box center [707, 353] width 469 height 28
type input "14:30"
type input "15:00"
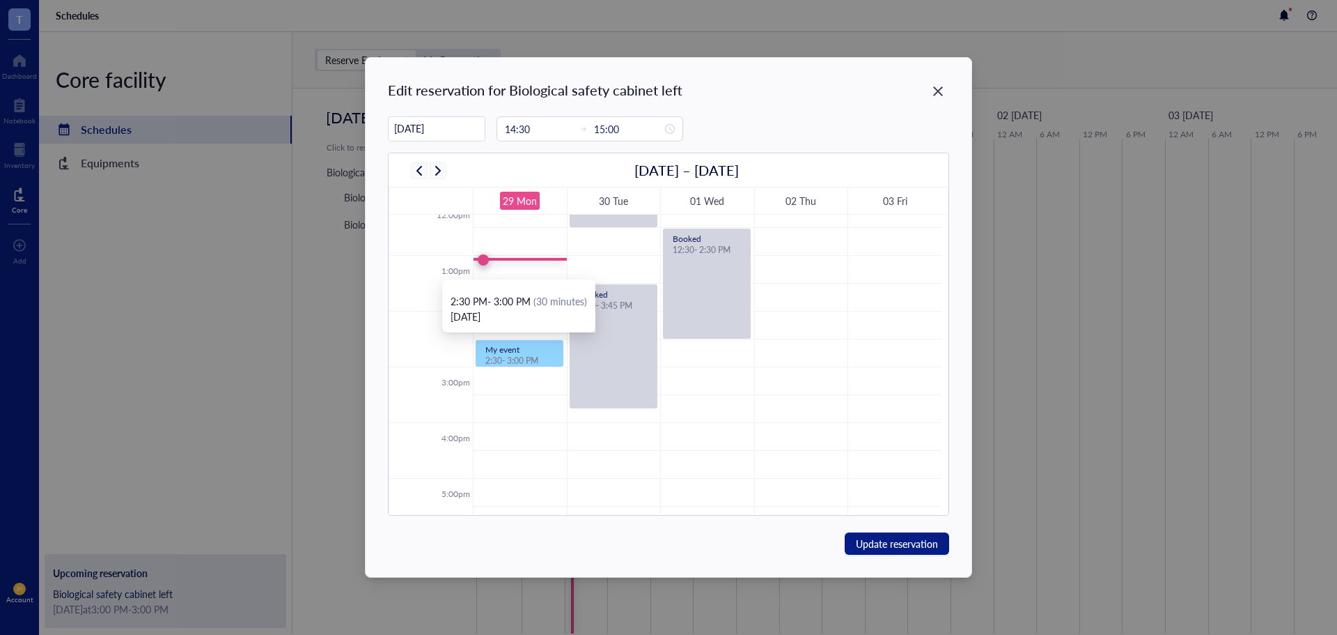
click at [518, 328] on div "2:30 PM - 3:00 PM (30 minutes) Monday, September 29th" at bounding box center [518, 305] width 153 height 53
click at [524, 323] on td at bounding box center [707, 325] width 469 height 28
type input "14:00"
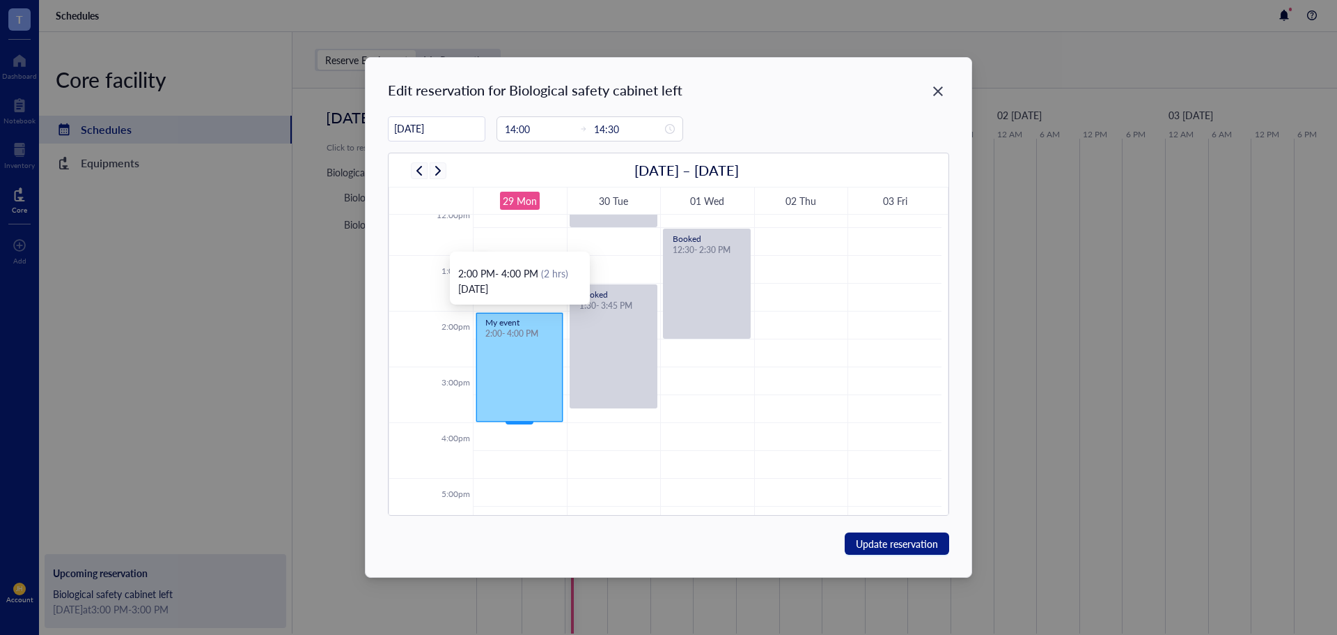
drag, startPoint x: 520, startPoint y: 336, endPoint x: 520, endPoint y: 417, distance: 80.8
click at [520, 417] on div "My event 2:00 - 2:30 PM My event 2:00 - 4:00 PM" at bounding box center [520, 199] width 93 height 1337
click at [903, 544] on span "Update reservation" at bounding box center [897, 543] width 82 height 15
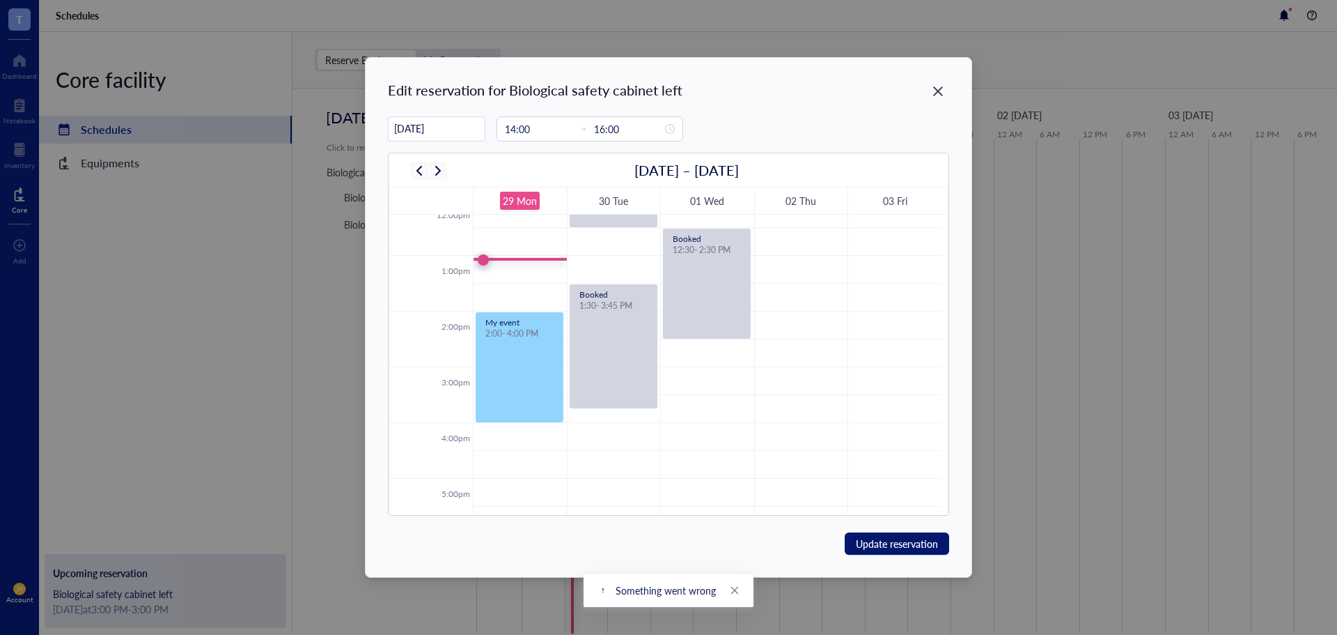
click at [435, 325] on div "2:00pm" at bounding box center [431, 325] width 84 height 18
click at [516, 345] on div "My event 2:00 - 4:00 PM" at bounding box center [519, 367] width 86 height 109
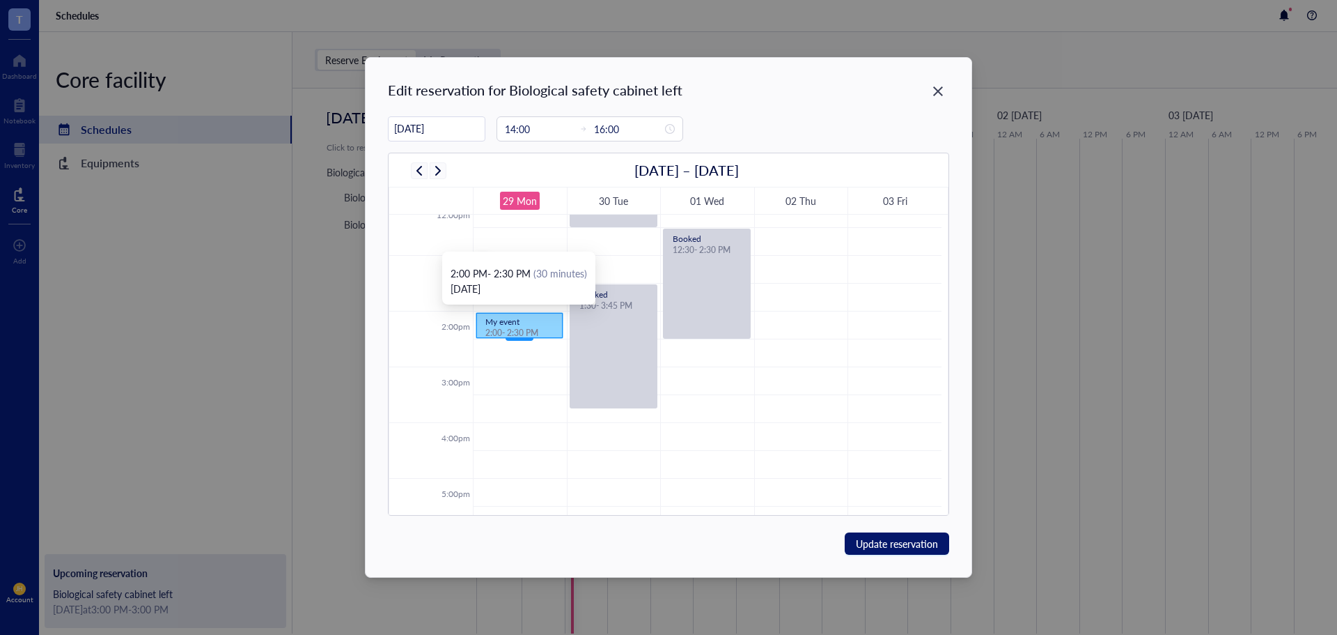
drag, startPoint x: 514, startPoint y: 422, endPoint x: 530, endPoint y: 326, distance: 97.4
click at [530, 326] on div "My event 2:00 - 4:00 PM My event 2:00 - 2:30 PM" at bounding box center [520, 199] width 93 height 1337
type input "14:30"
click at [508, 355] on td at bounding box center [707, 353] width 469 height 28
type input "14:45"
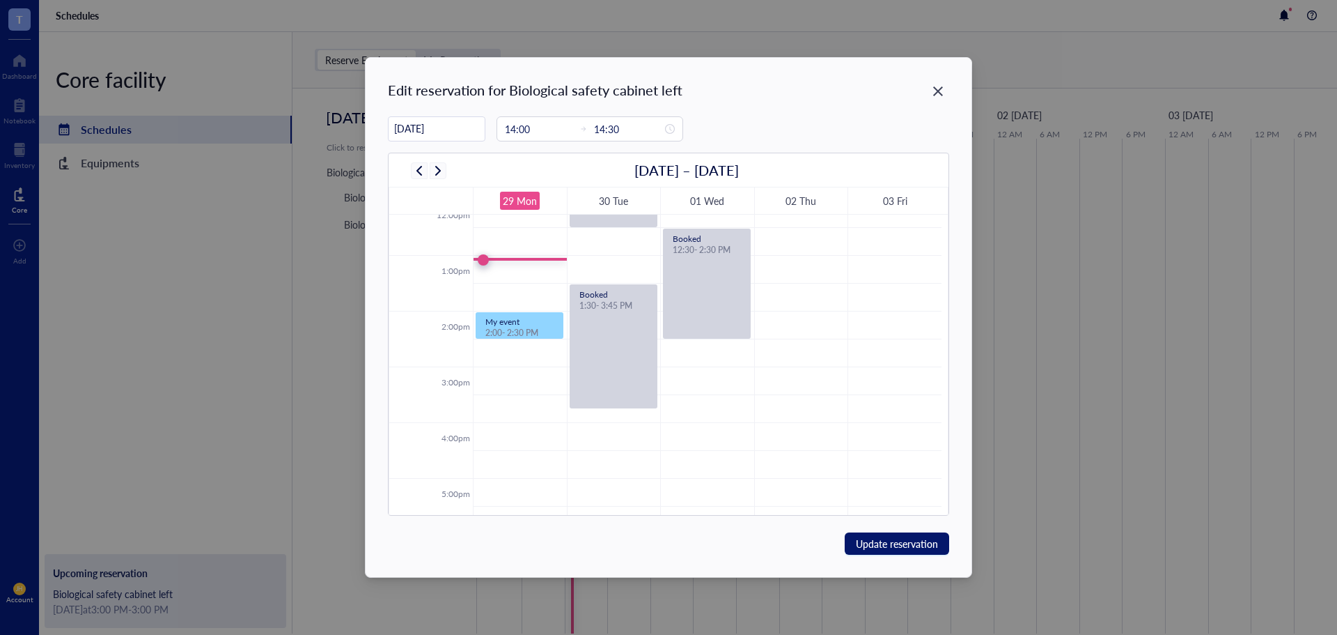
type input "15:15"
click at [519, 351] on td at bounding box center [707, 353] width 469 height 28
type input "14:30"
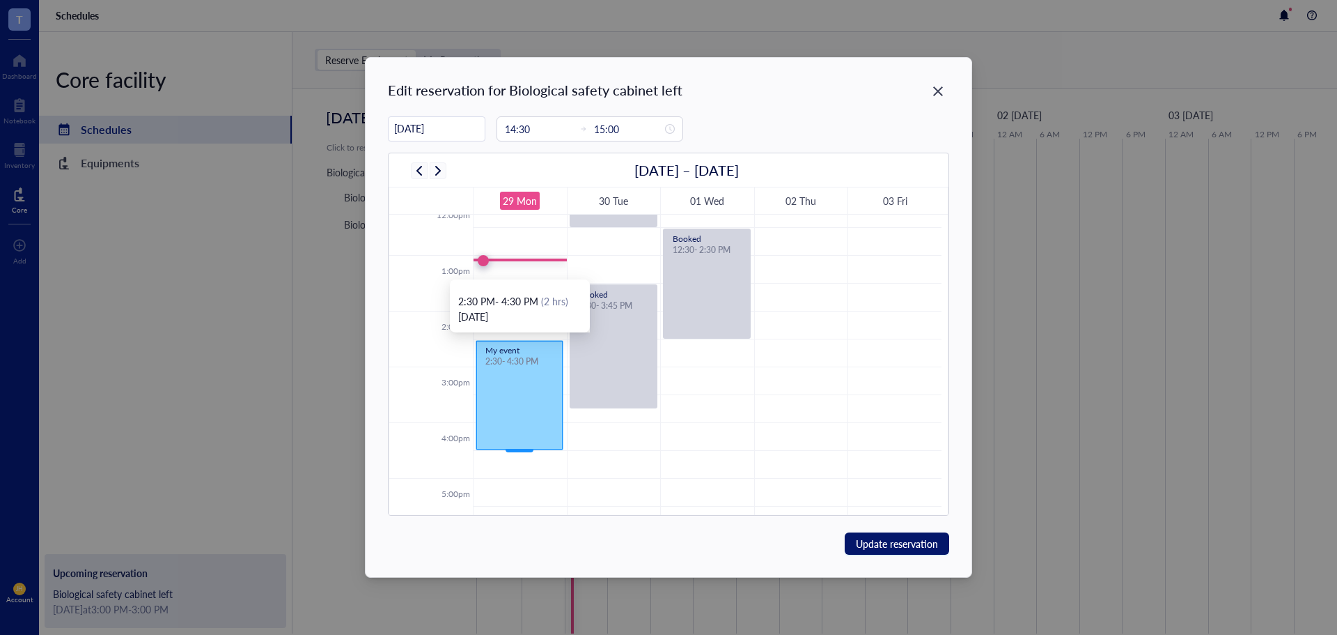
drag, startPoint x: 515, startPoint y: 366, endPoint x: 511, endPoint y: 442, distance: 75.4
click at [511, 442] on div "My event 2:30 - 3:00 PM My event 2:30 - 4:30 PM" at bounding box center [520, 199] width 93 height 1337
type input "16:30"
click at [914, 540] on span "Update reservation" at bounding box center [897, 543] width 82 height 15
click at [445, 405] on td at bounding box center [431, 409] width 84 height 28
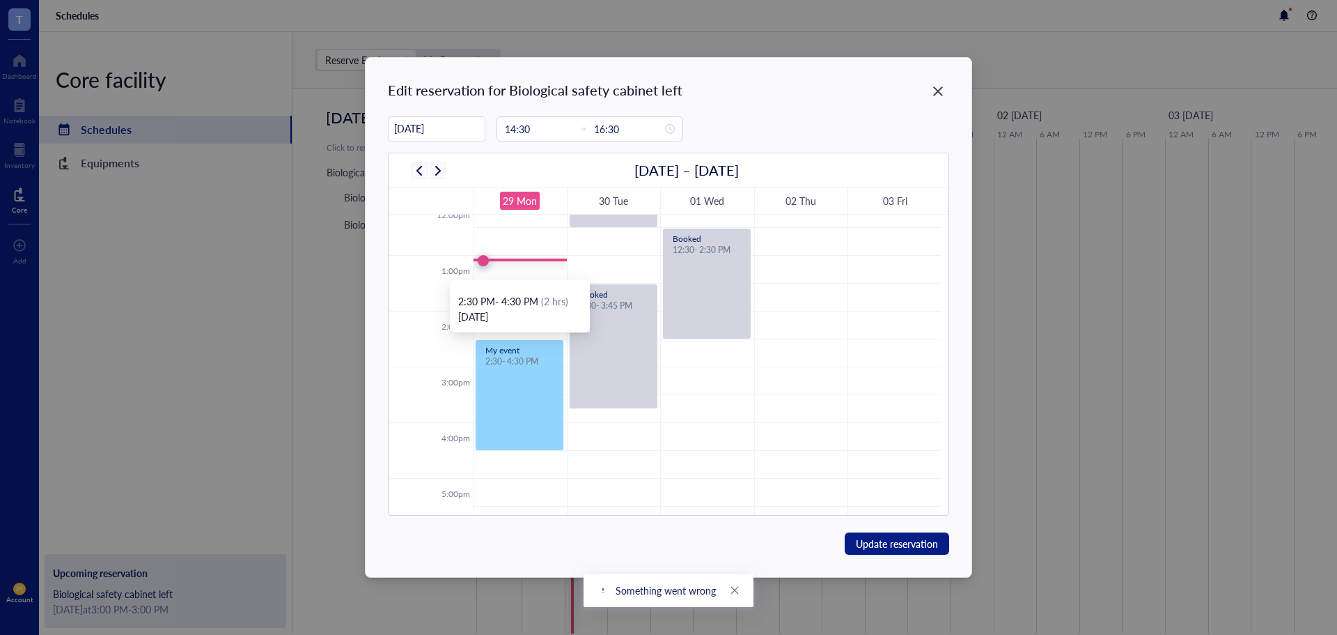
click at [520, 311] on div "Monday, September 29th" at bounding box center [519, 316] width 123 height 15
click at [518, 462] on td at bounding box center [707, 465] width 469 height 28
type input "16:30"
type input "17:00"
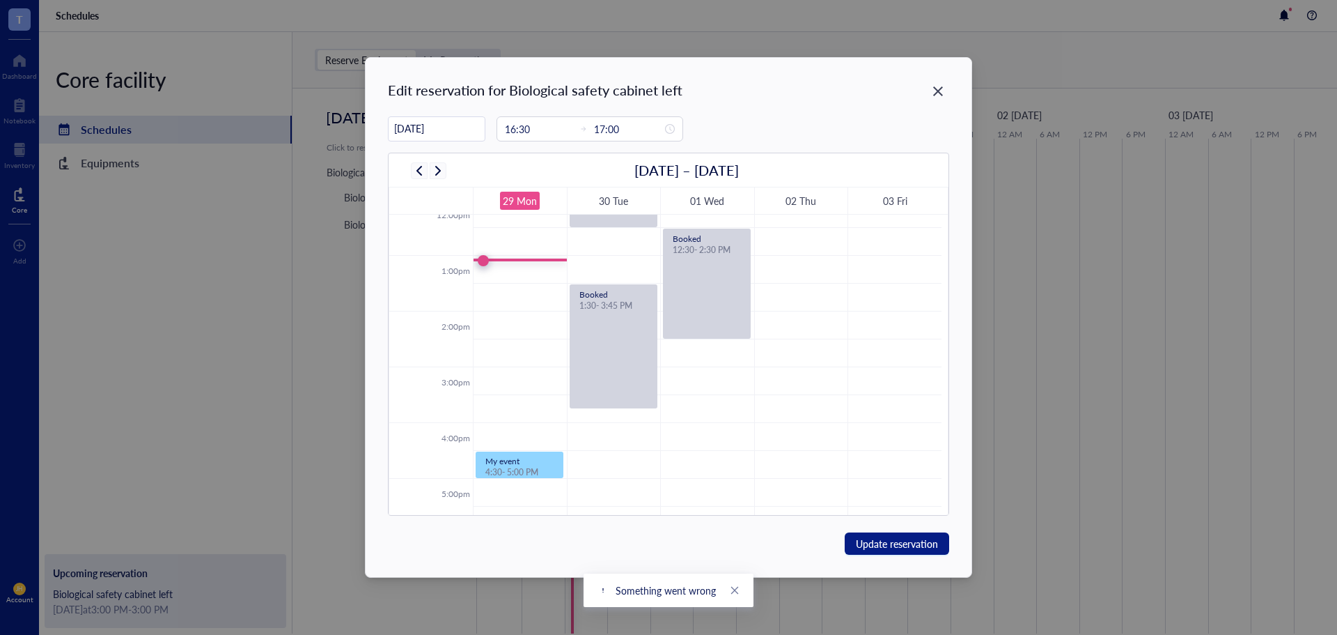
click at [520, 382] on td at bounding box center [707, 381] width 469 height 28
type input "15:15"
type input "15:45"
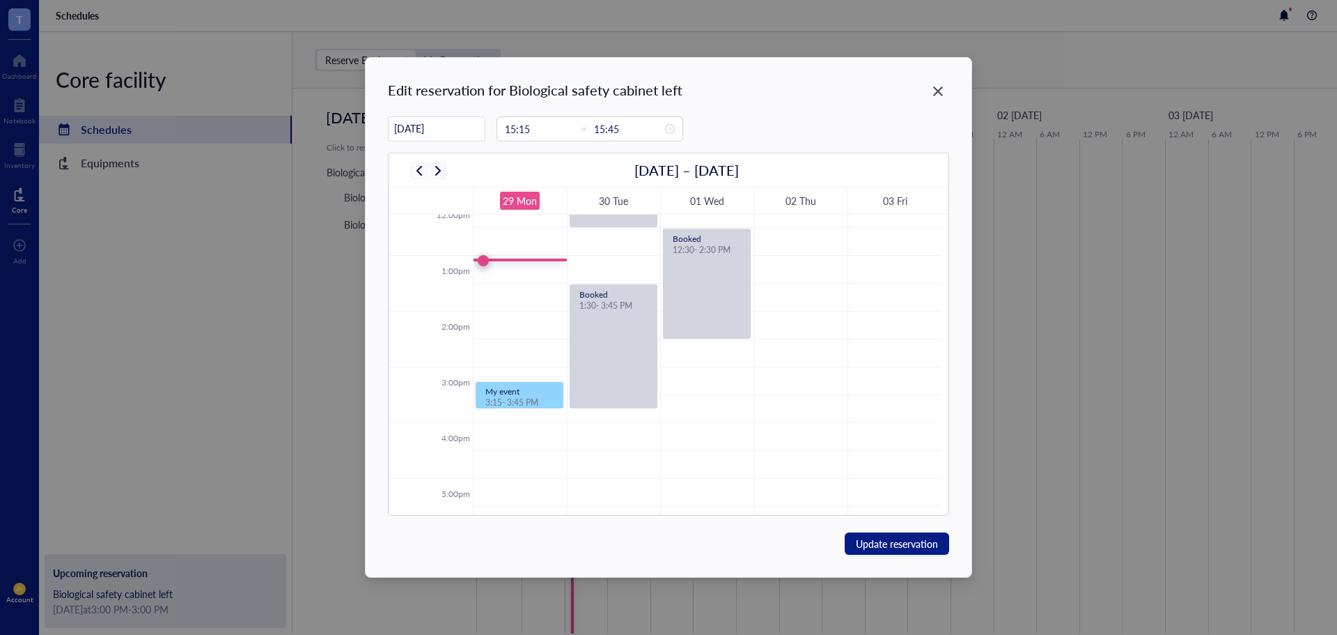
click at [522, 377] on td at bounding box center [707, 381] width 469 height 28
type input "15:00"
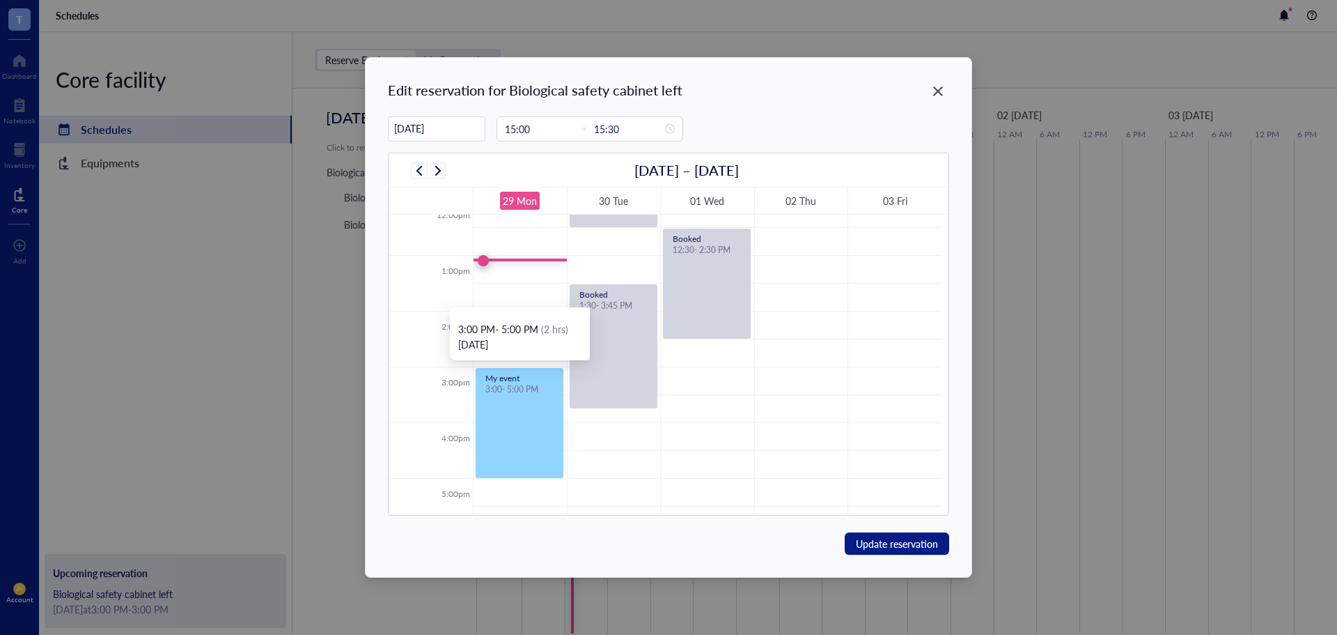
drag, startPoint x: 520, startPoint y: 391, endPoint x: 725, endPoint y: 511, distance: 238.2
click at [512, 469] on div "My event 3:00 - 3:30 PM My event 3:00 - 5:00 PM" at bounding box center [520, 199] width 93 height 1337
type input "17:00"
click at [892, 543] on span "Update reservation" at bounding box center [897, 543] width 82 height 15
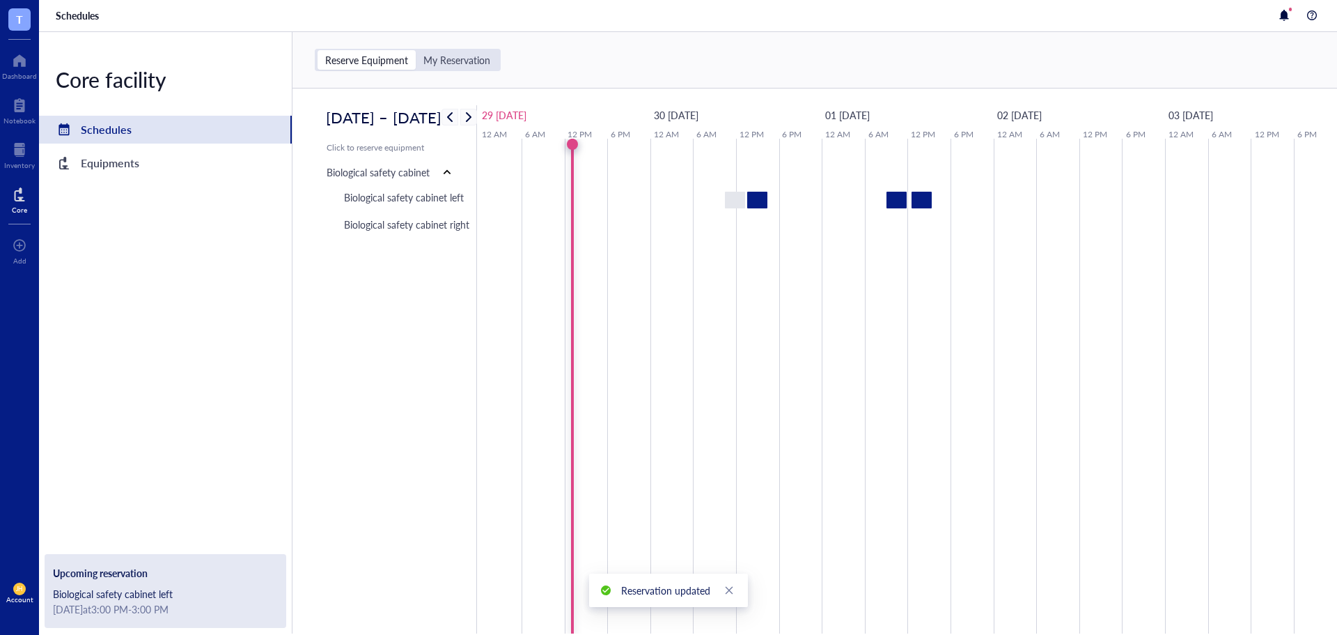
click at [629, 45] on div "Reserve Equipment My Reservation" at bounding box center [815, 60] width 1045 height 56
click at [24, 79] on div "Dashboard" at bounding box center [19, 76] width 35 height 8
